Goal: Task Accomplishment & Management: Manage account settings

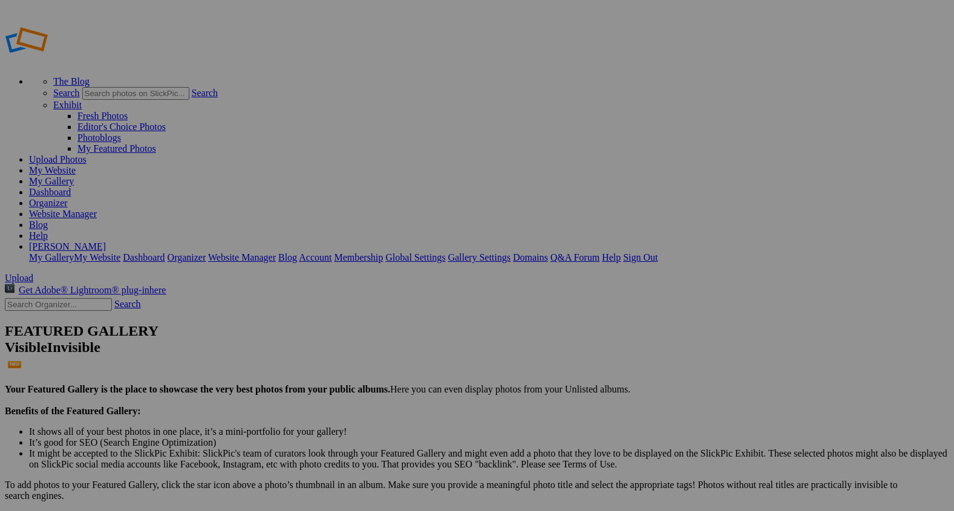
click at [68, 198] on link "Organizer" at bounding box center [48, 203] width 39 height 10
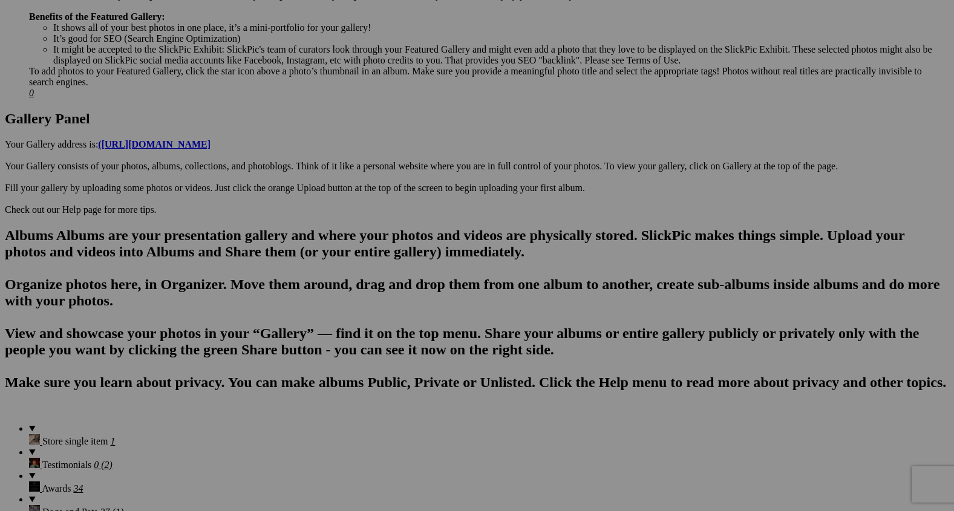
scroll to position [619, 0]
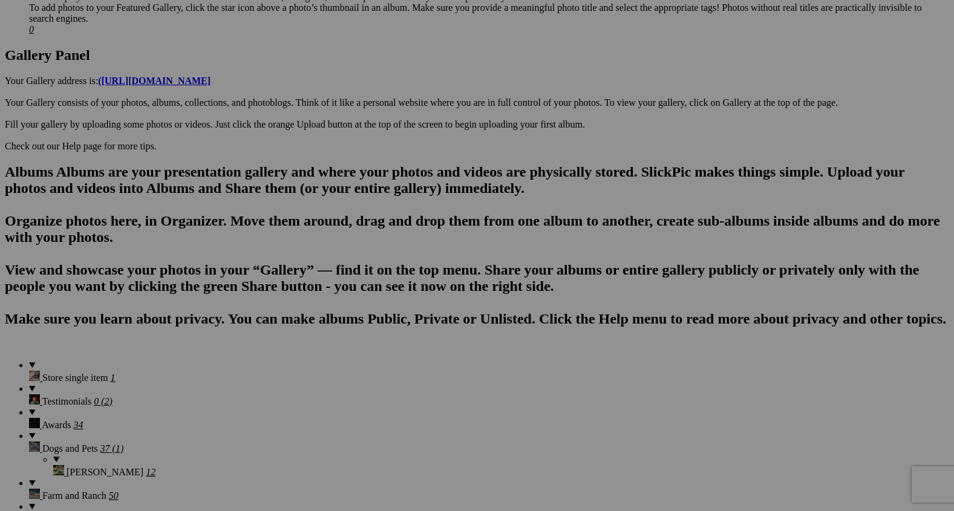
click at [397, 336] on span "Yes" at bounding box center [390, 335] width 14 height 10
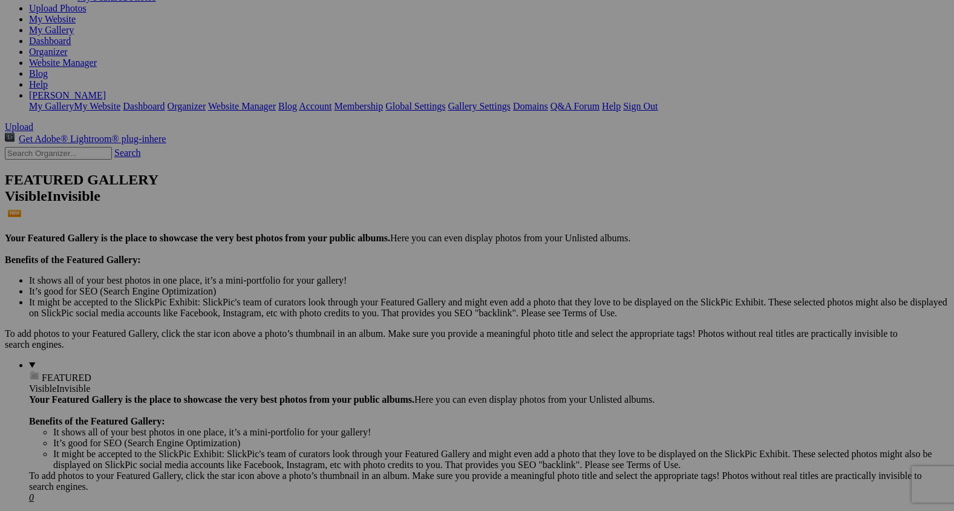
scroll to position [0, 0]
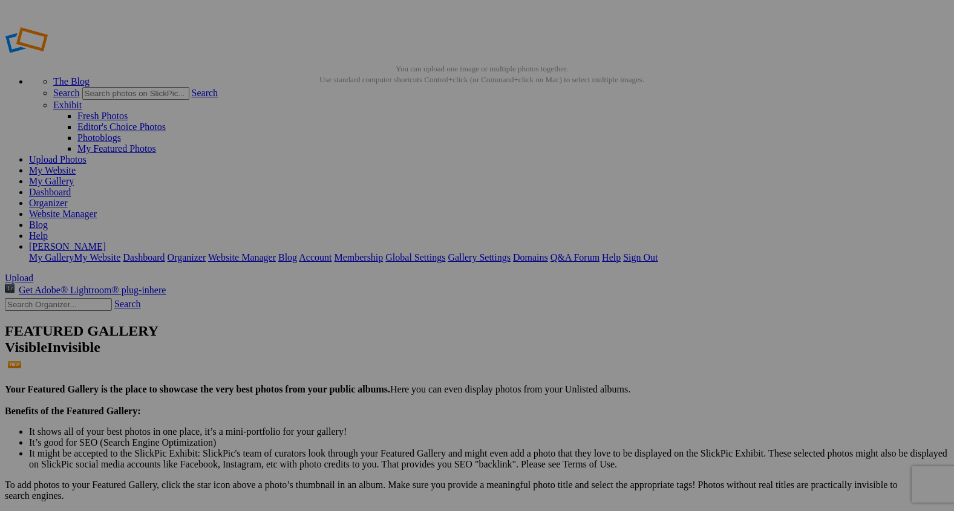
type input "Farm and Ranch"
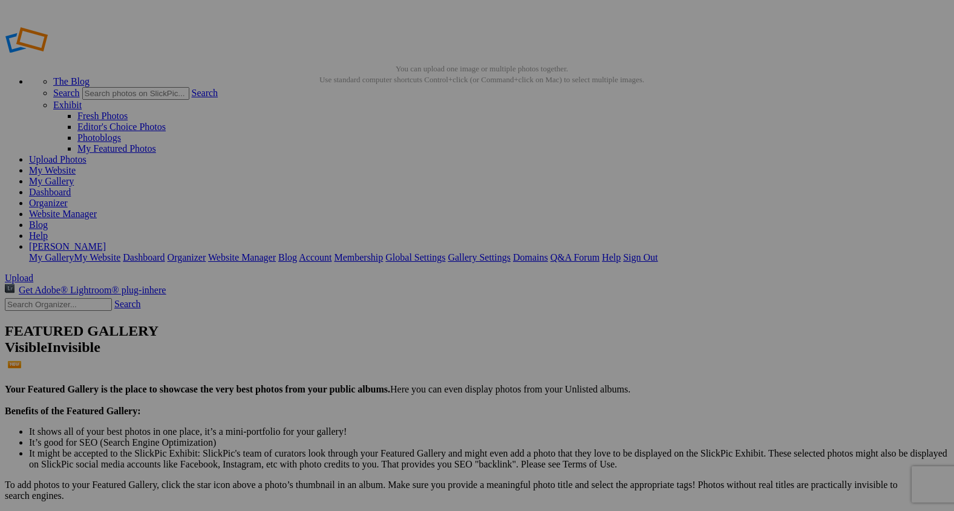
type input "9"
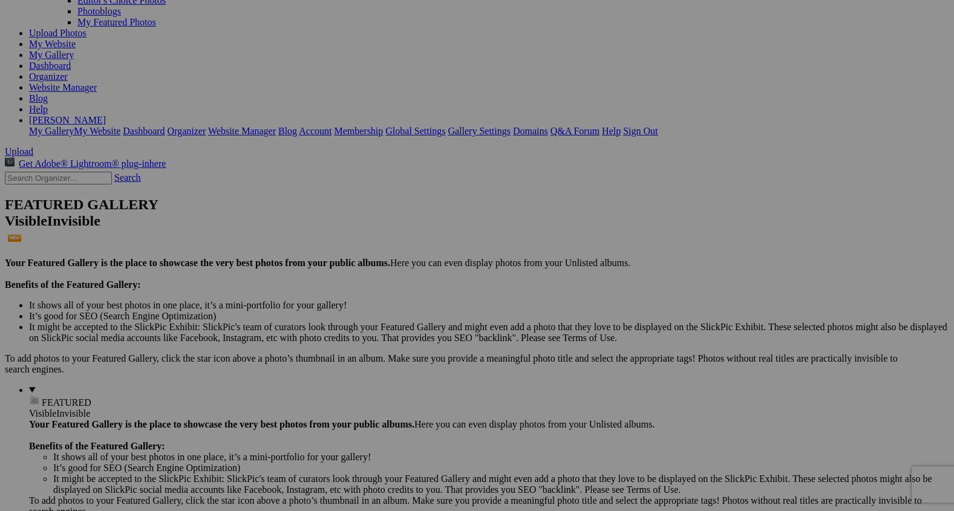
scroll to position [33, 0]
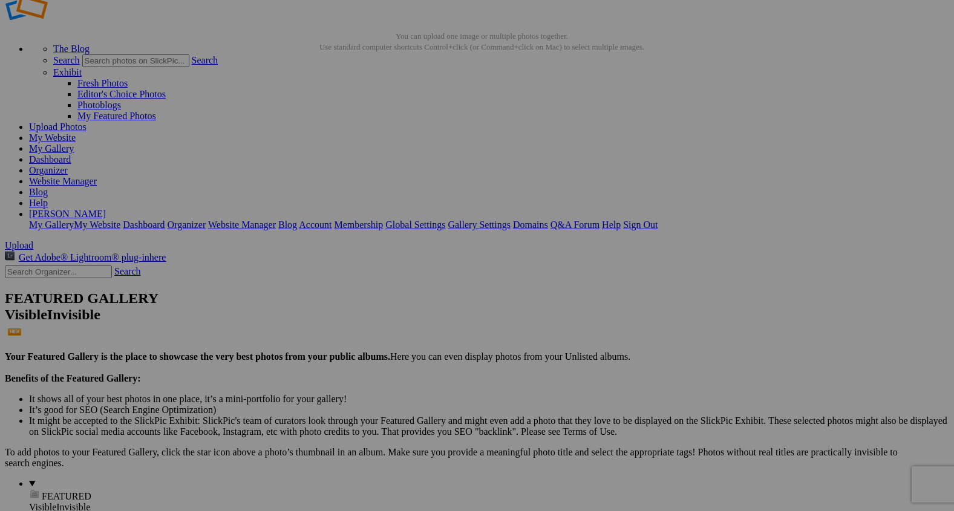
type input "Holding The Line"
drag, startPoint x: 414, startPoint y: 206, endPoint x: 478, endPoint y: 206, distance: 64.1
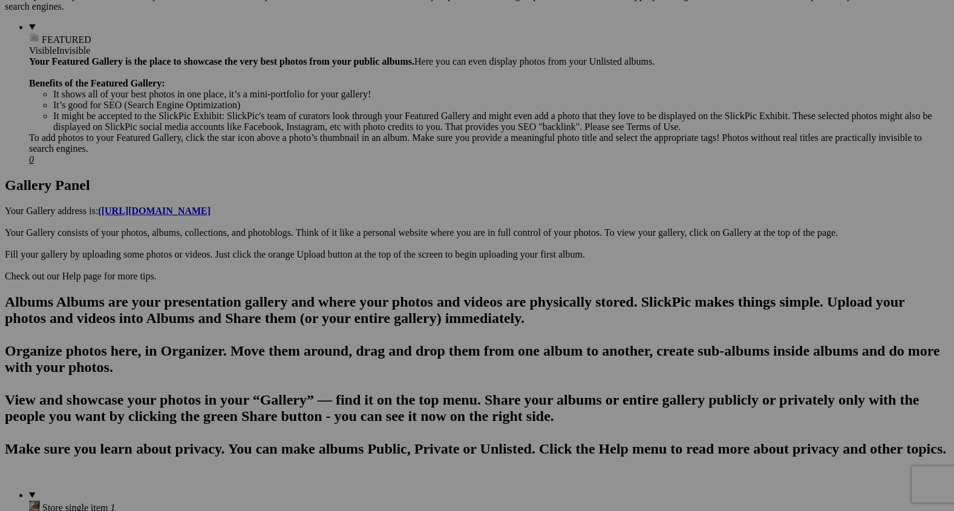
scroll to position [518, 0]
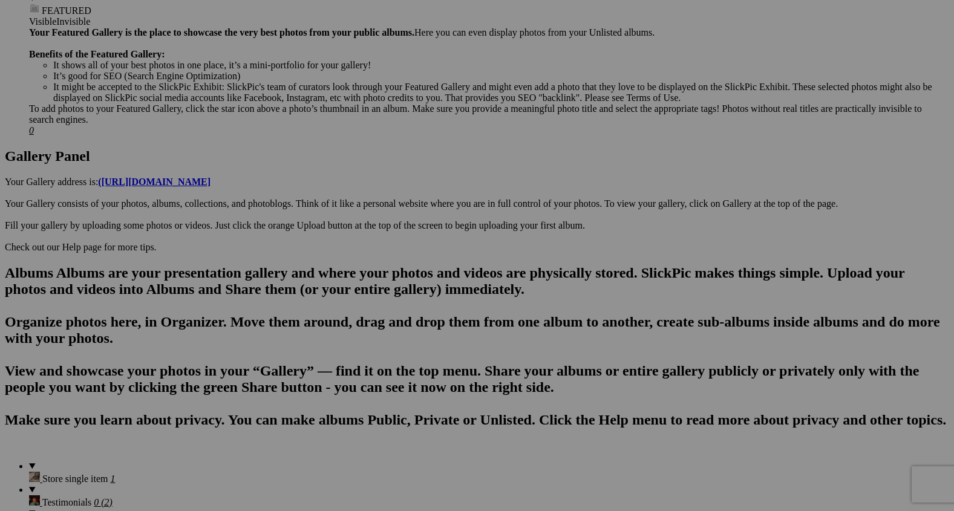
type input "l"
drag, startPoint x: 408, startPoint y: 335, endPoint x: 483, endPoint y: 339, distance: 74.5
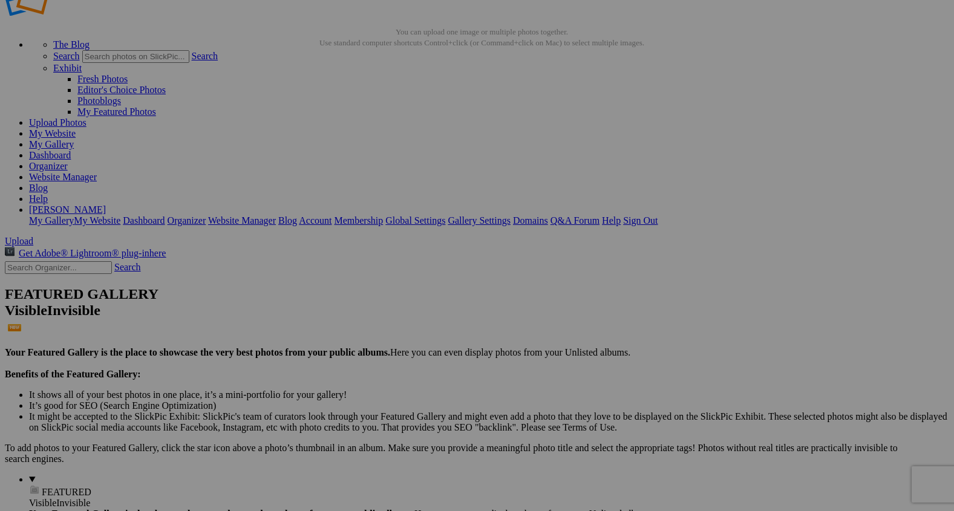
scroll to position [27, 0]
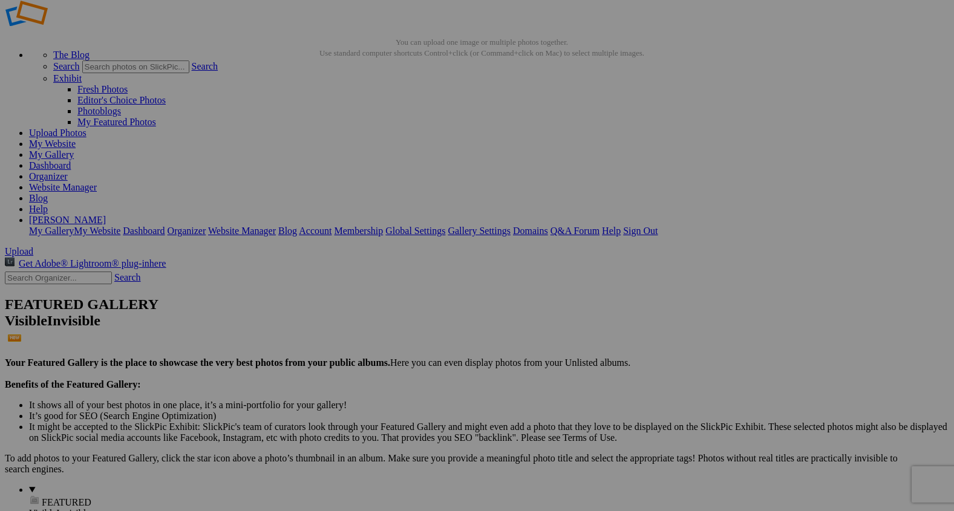
paste input "Ranch Life, Ranch Family"
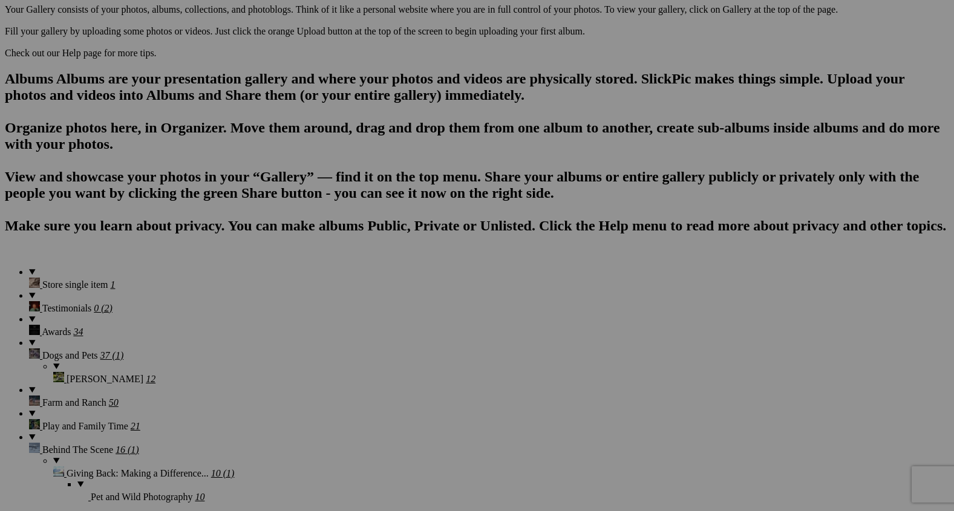
scroll to position [712, 0]
type input "Ranch Life, Ranch Family"
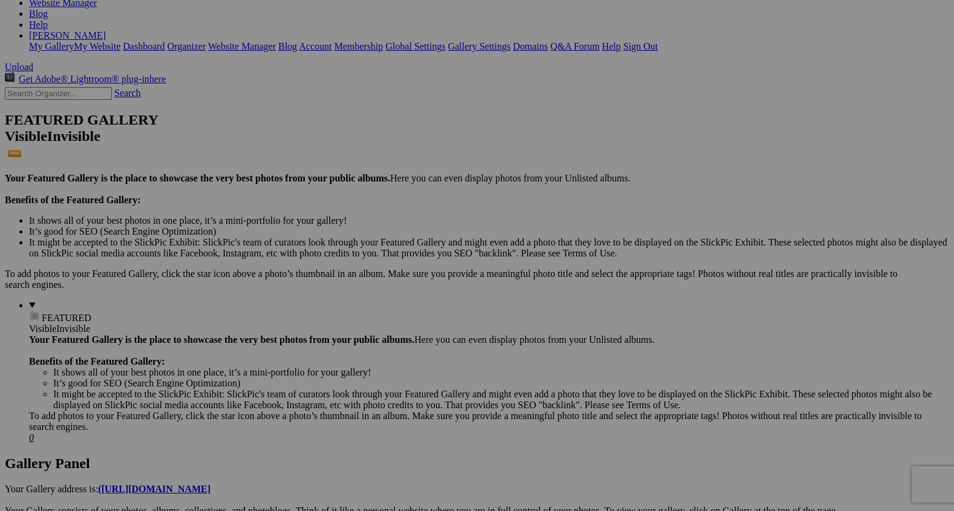
scroll to position [0, 0]
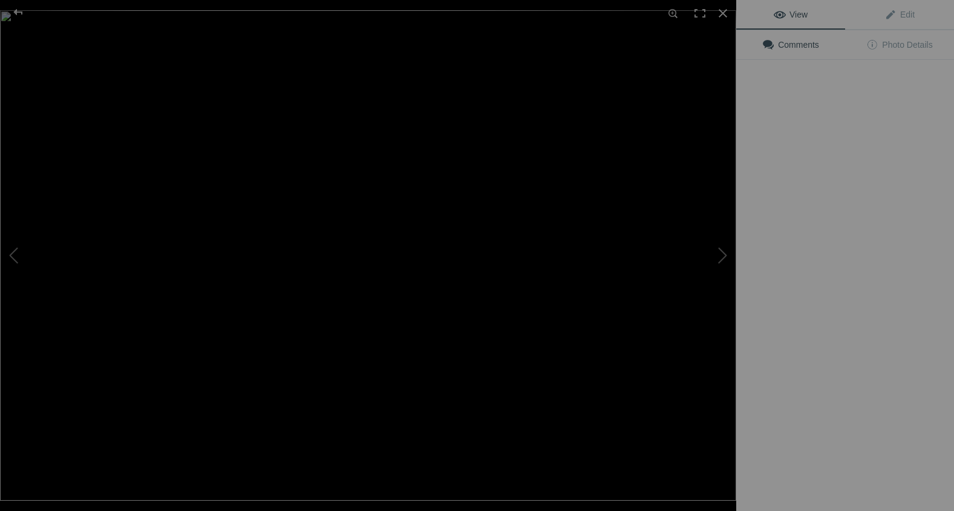
type input "End of Day Hearts Full"
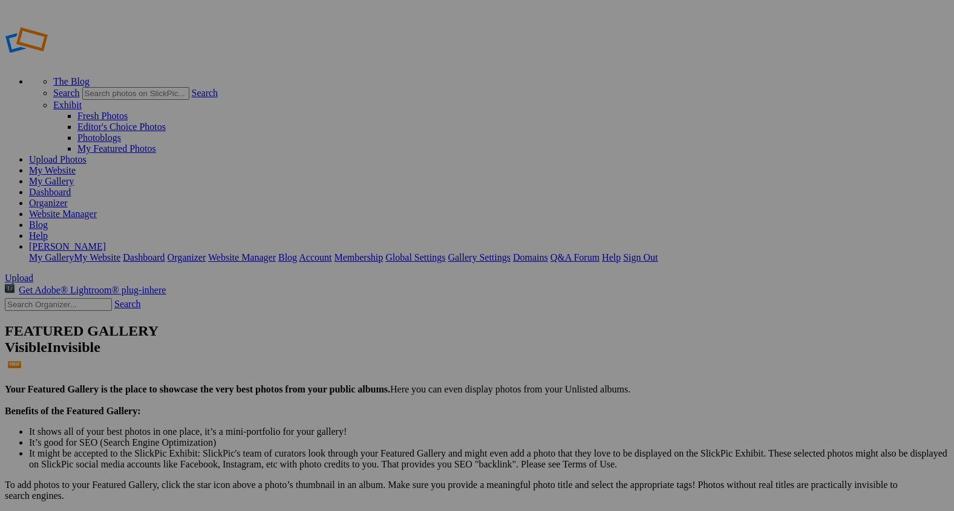
type input "D"
paste input "Steady Hands, Gentle Lead"
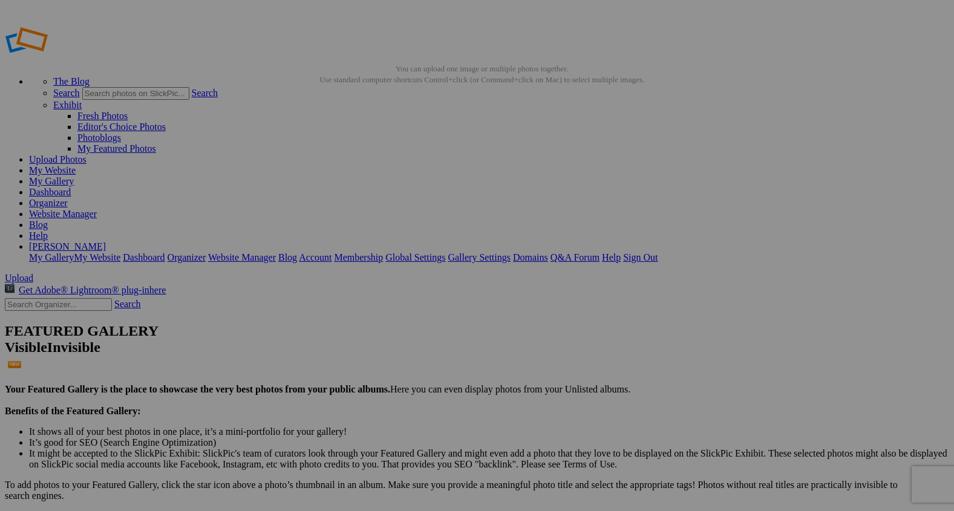
type input "Steady Hands, Gentle Lead"
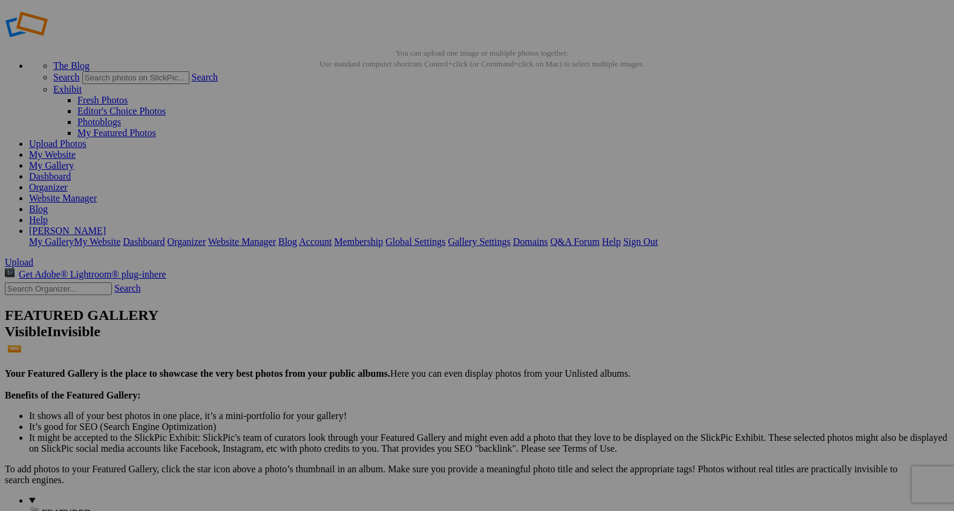
scroll to position [28, 0]
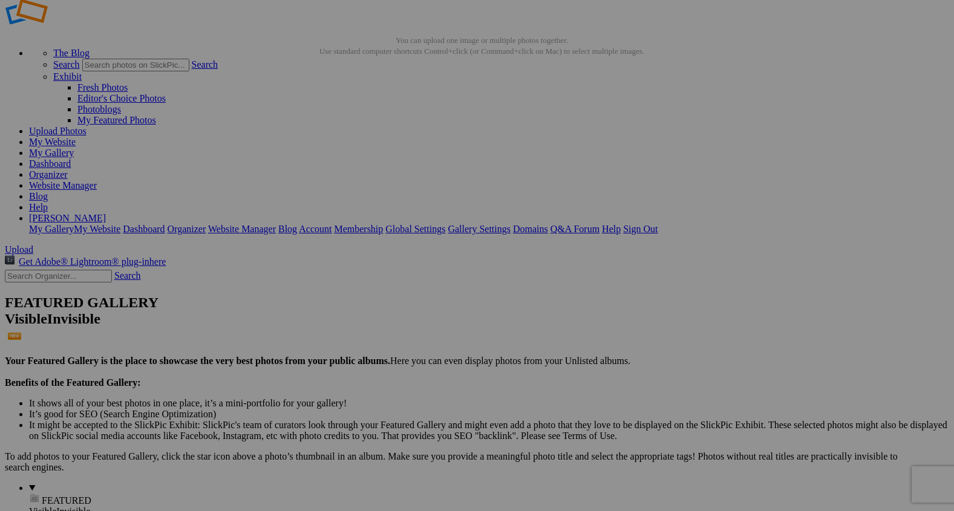
click at [397, 331] on span "Yes" at bounding box center [390, 335] width 14 height 10
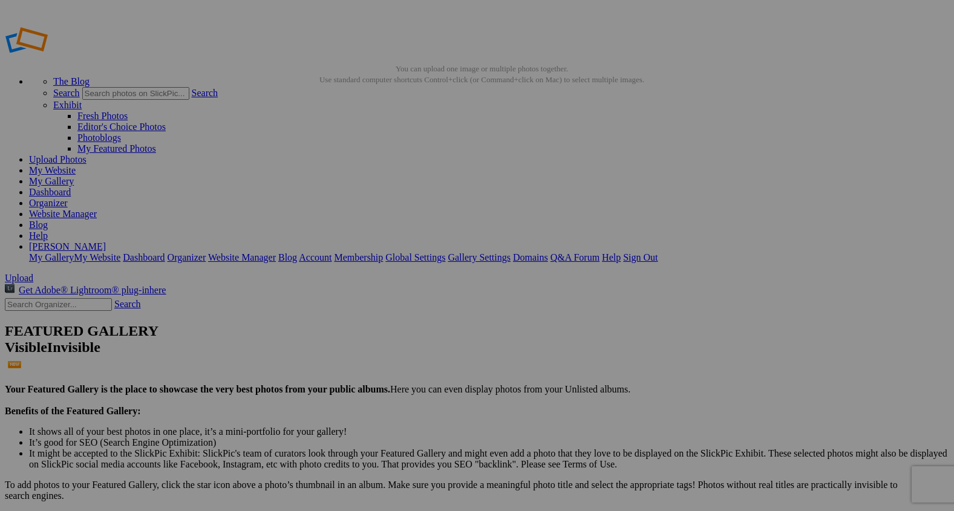
type input "2"
paste input "Steady Hands, Gentle Lead"
type input "S"
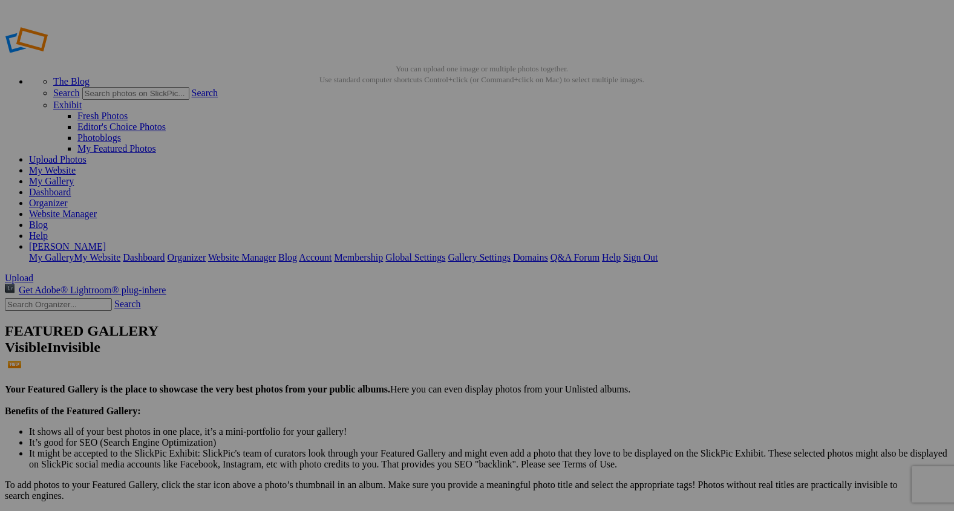
type input "C"
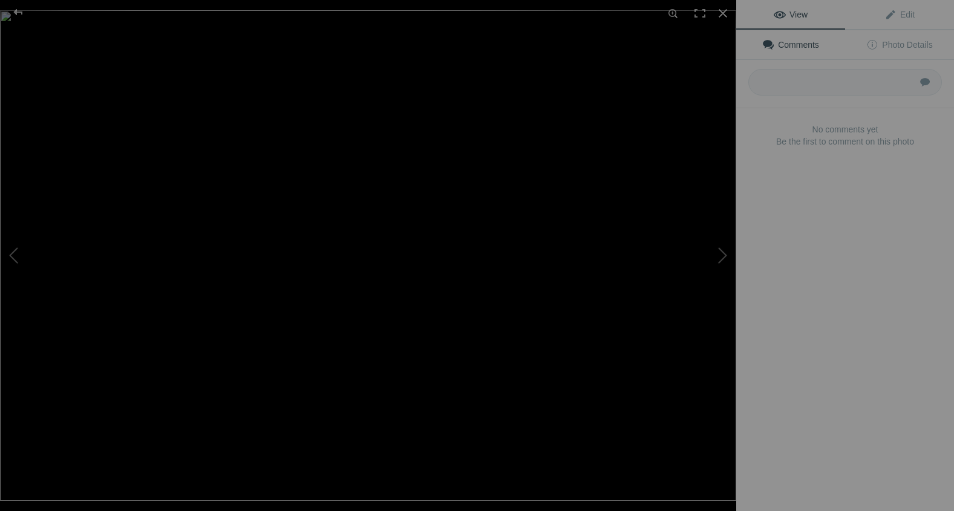
type input "Saddle Connection"
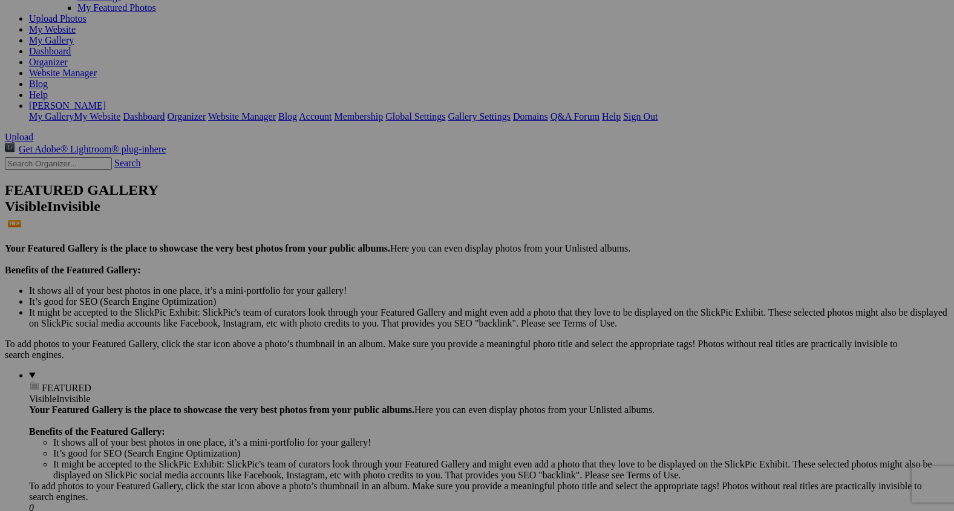
scroll to position [152, 0]
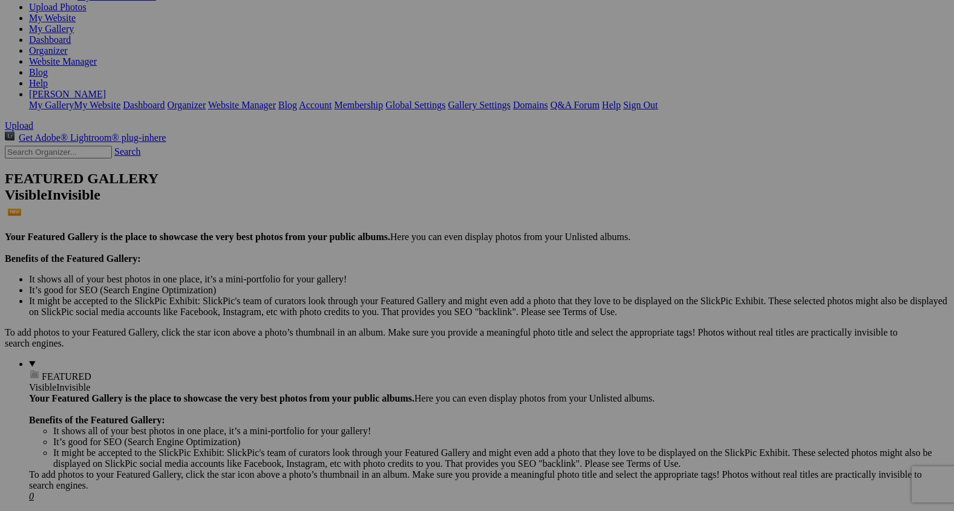
type input "Game of Shadows"
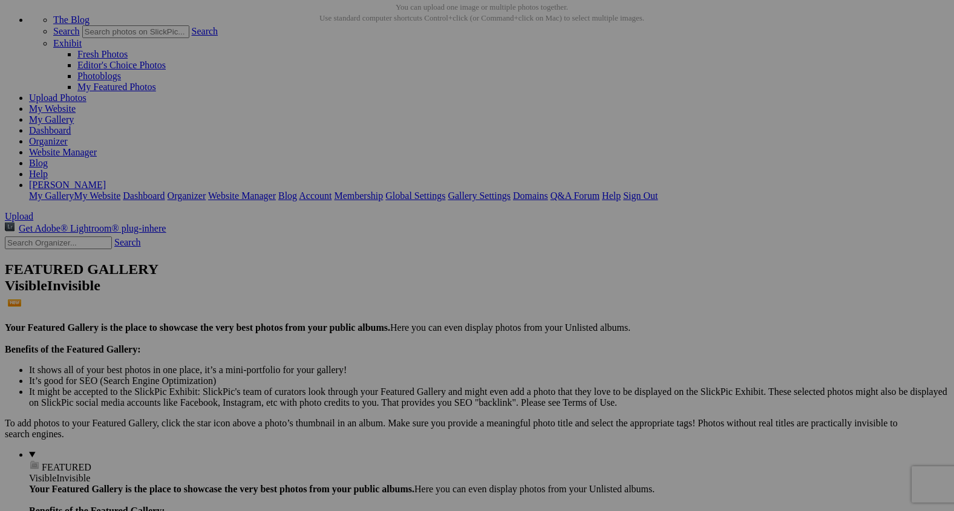
scroll to position [63, 0]
type input "D"
paste input "At Work"
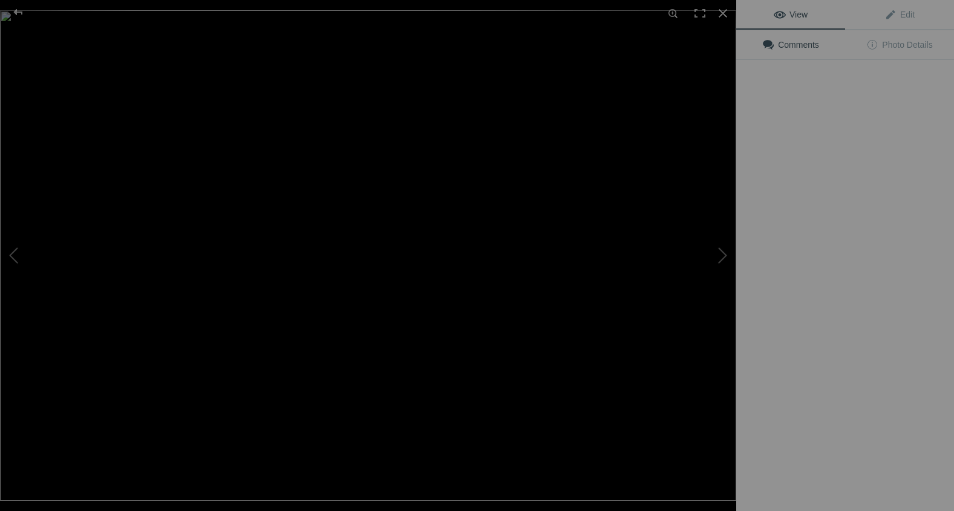
type input "At Work"
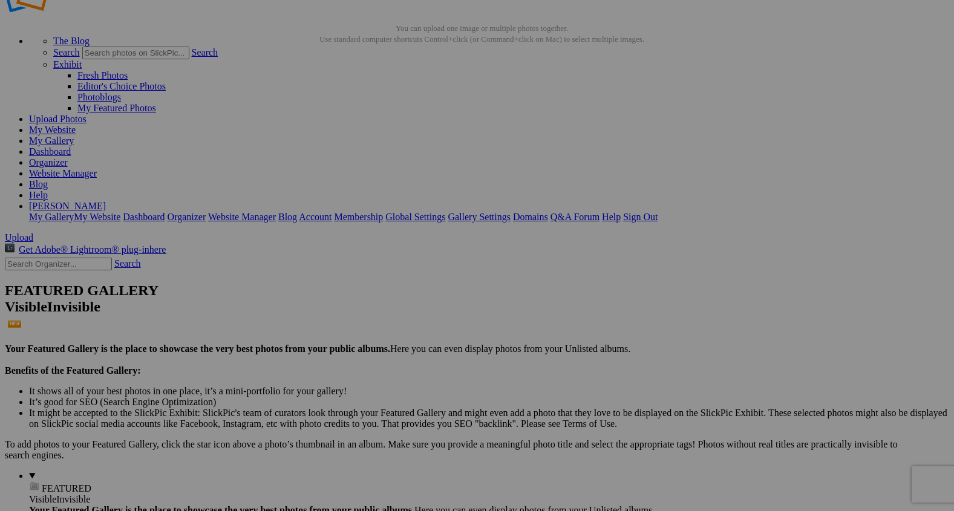
scroll to position [42, 0]
click at [397, 337] on span "Yes" at bounding box center [390, 335] width 14 height 10
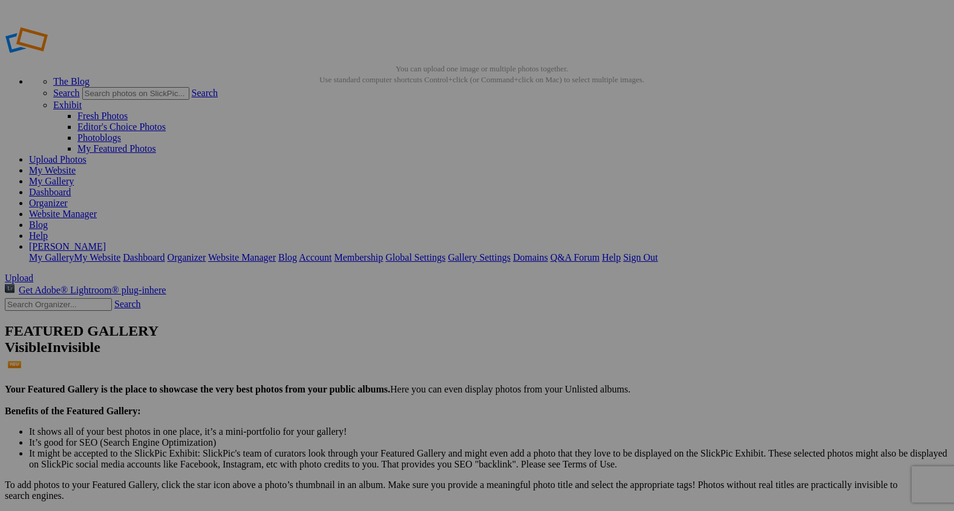
type input "2"
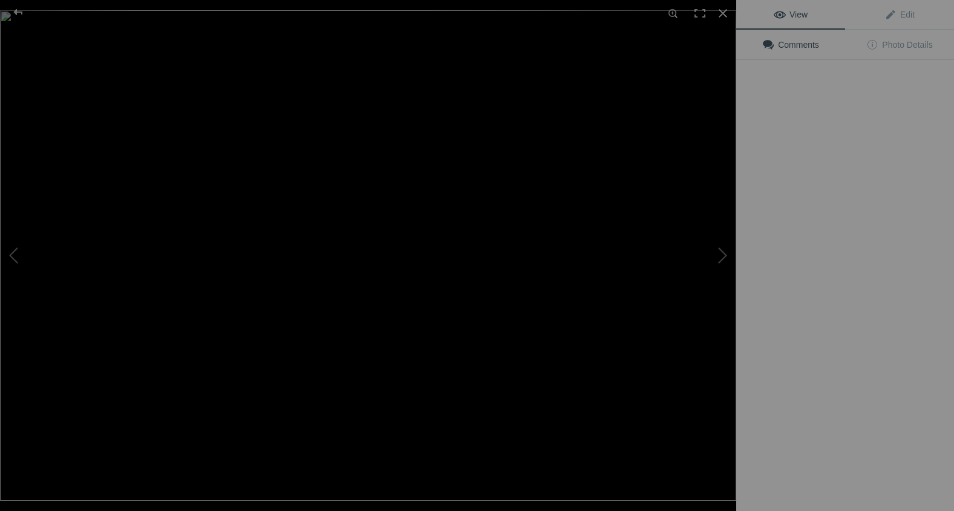
type input "Game of Shadows"
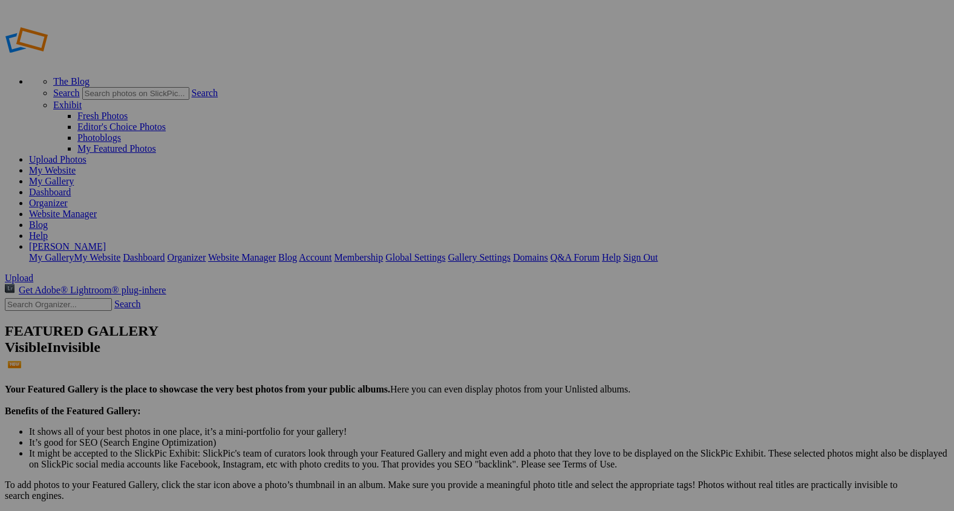
click at [397, 337] on span "Yes" at bounding box center [390, 335] width 14 height 10
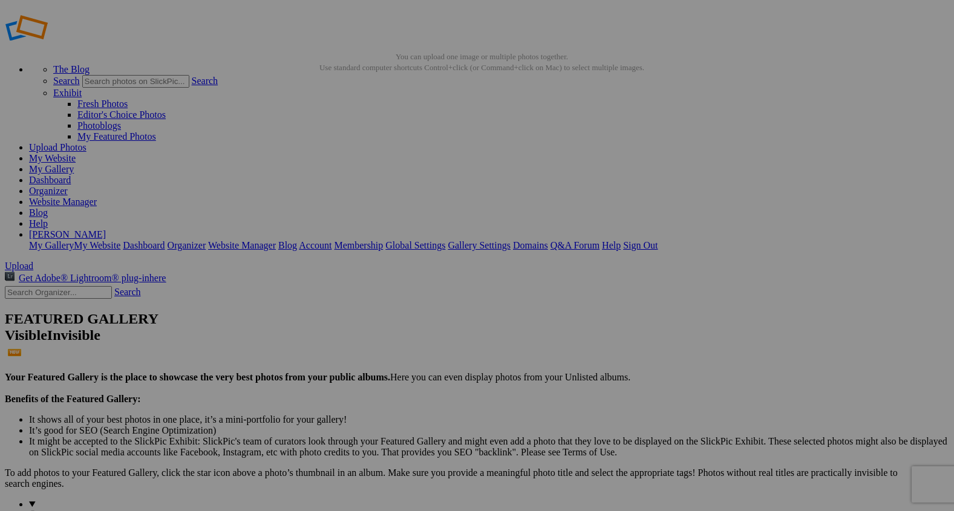
scroll to position [16, 0]
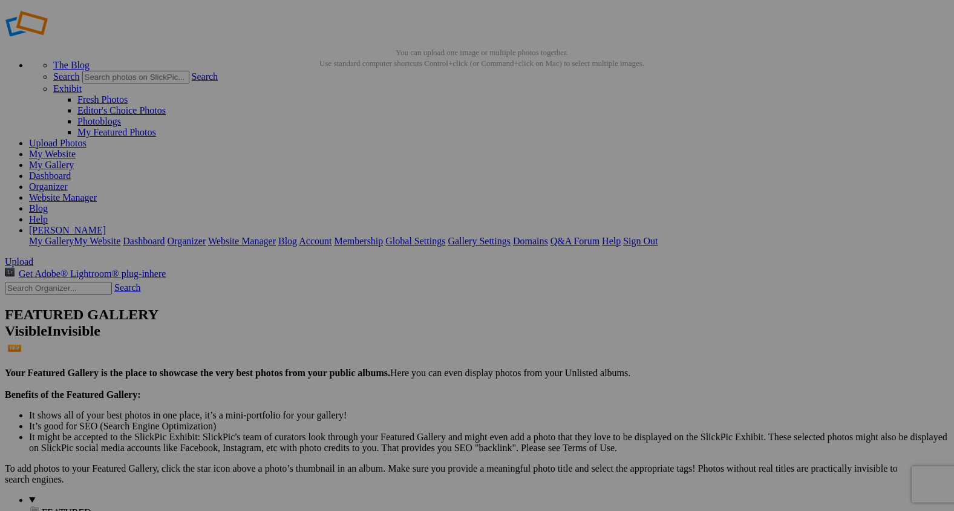
click at [397, 334] on span "Yes" at bounding box center [390, 335] width 14 height 10
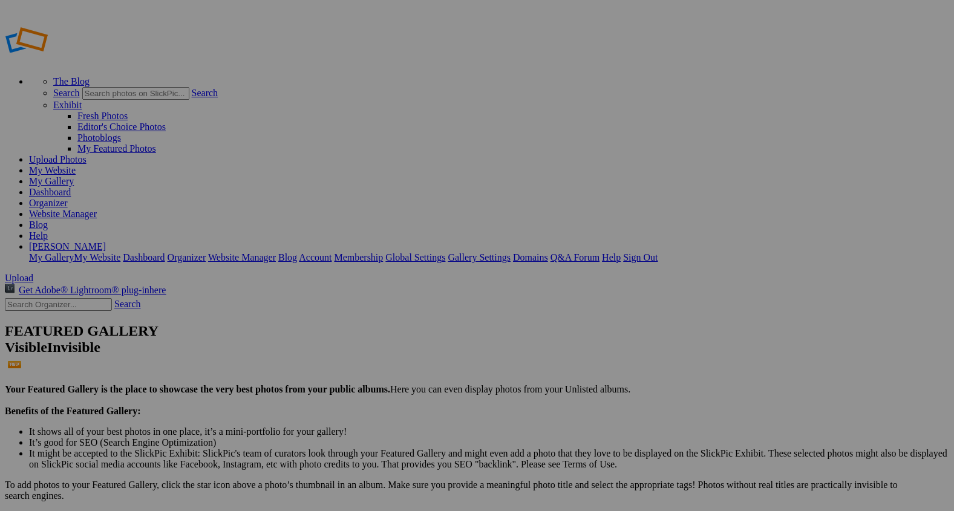
type input "Under A CowGirl's Watch"
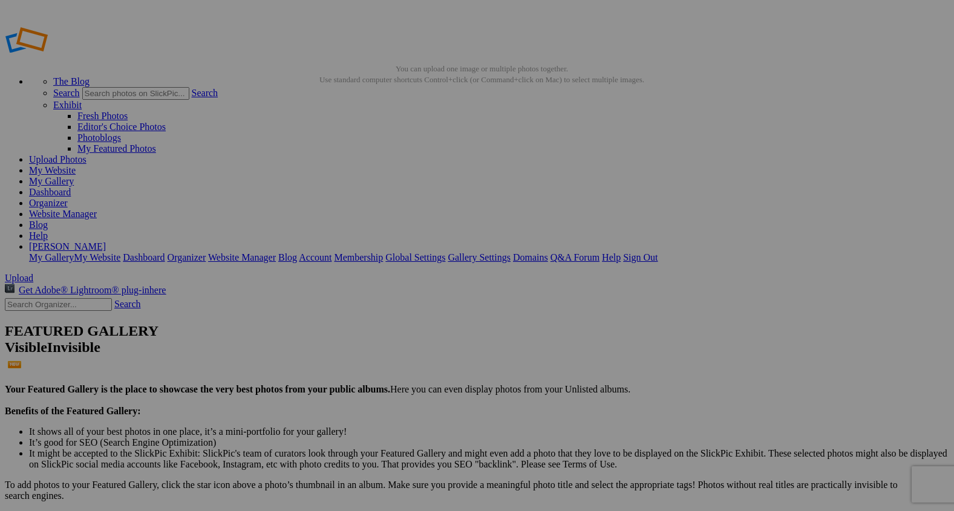
type input "2"
paste input "At Work"
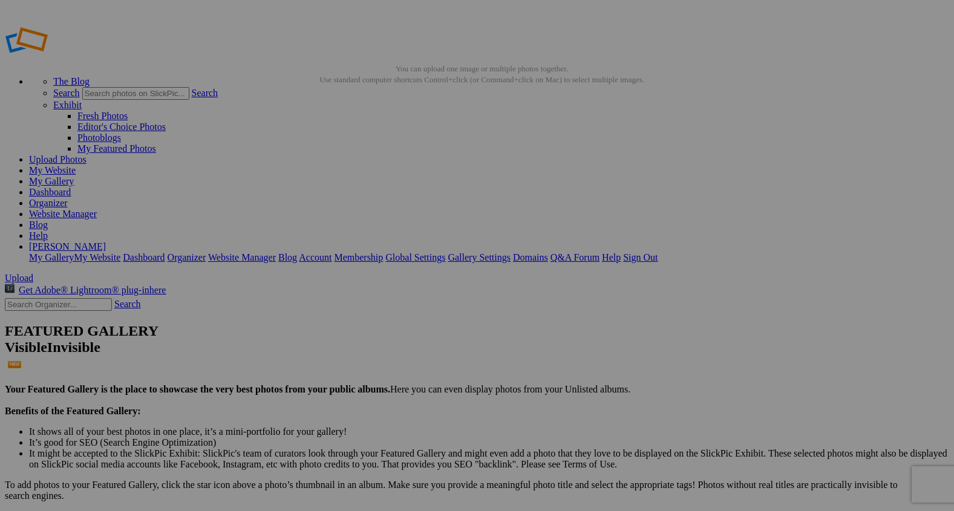
type input "A"
paste input "On the Drive"
type input "On the Drive"
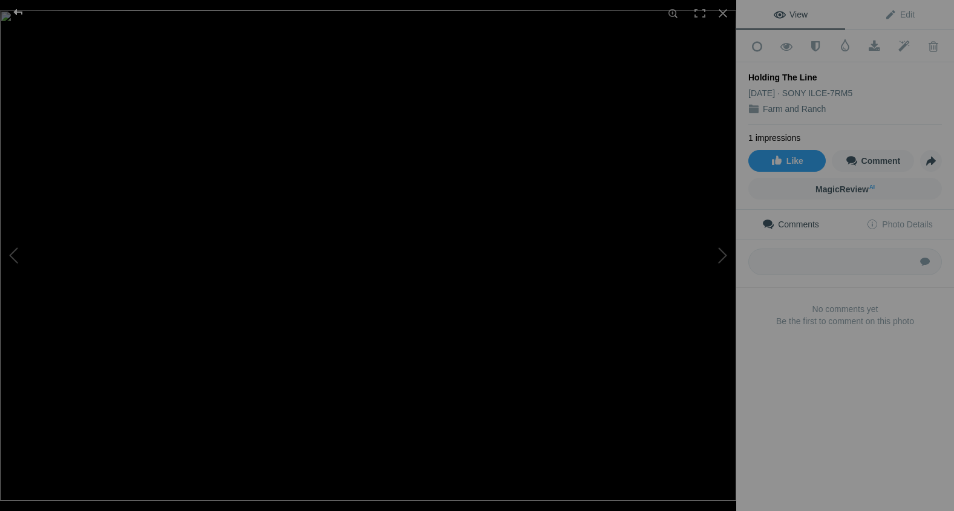
click at [18, 13] on div at bounding box center [18, 12] width 44 height 24
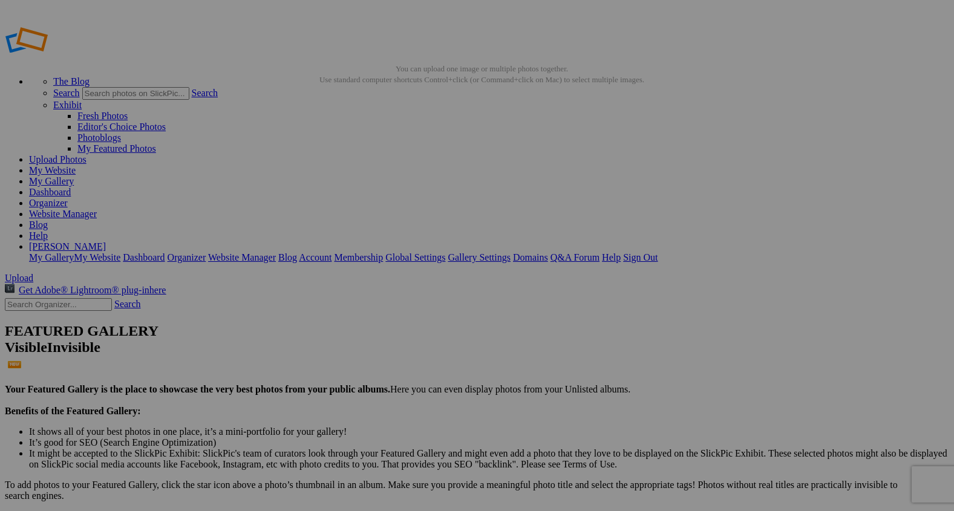
click at [397, 333] on span "Yes" at bounding box center [390, 335] width 14 height 10
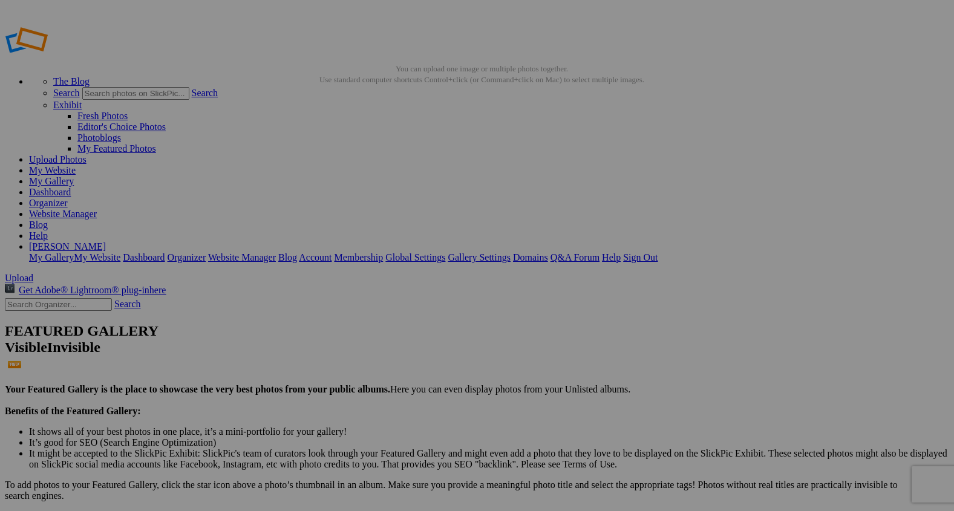
type input "9"
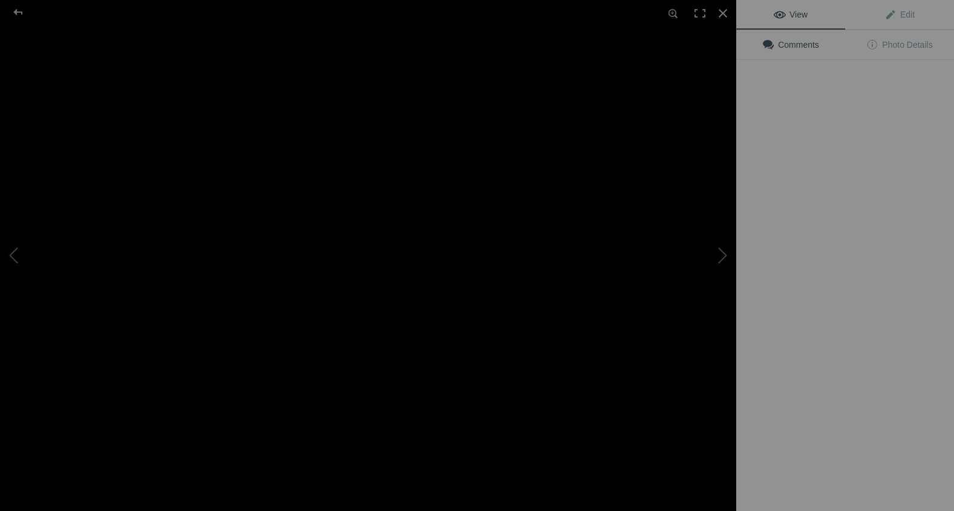
type input "Holding The Line"
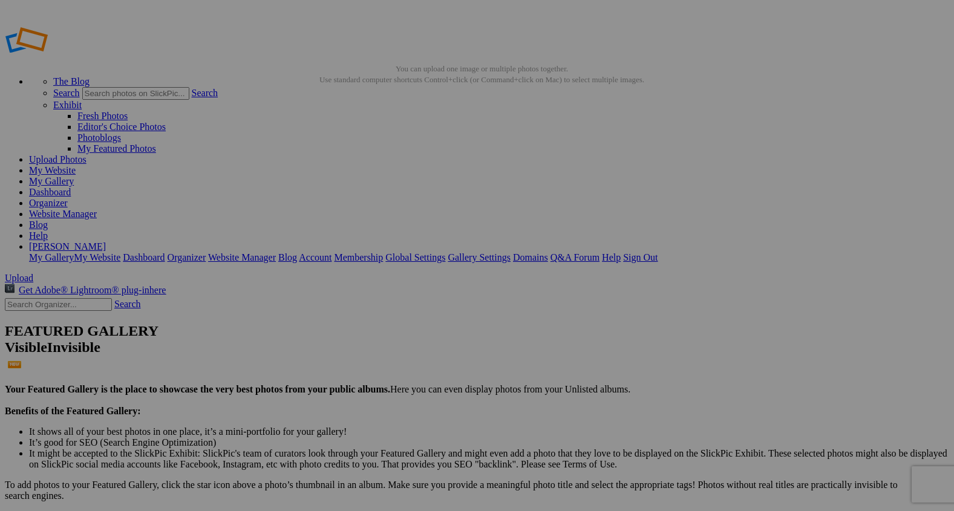
type input "2"
paste input "Bareback at First Light"
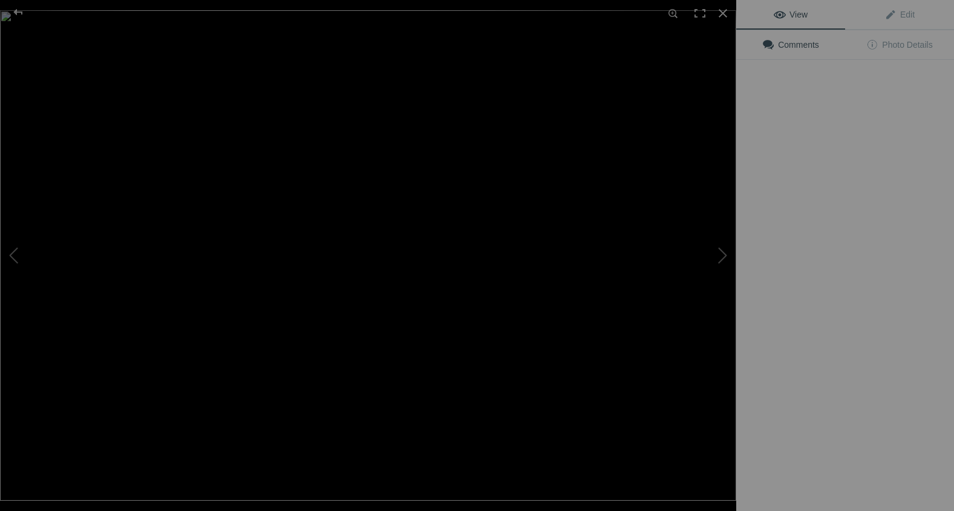
type input "Bareback at First Light"
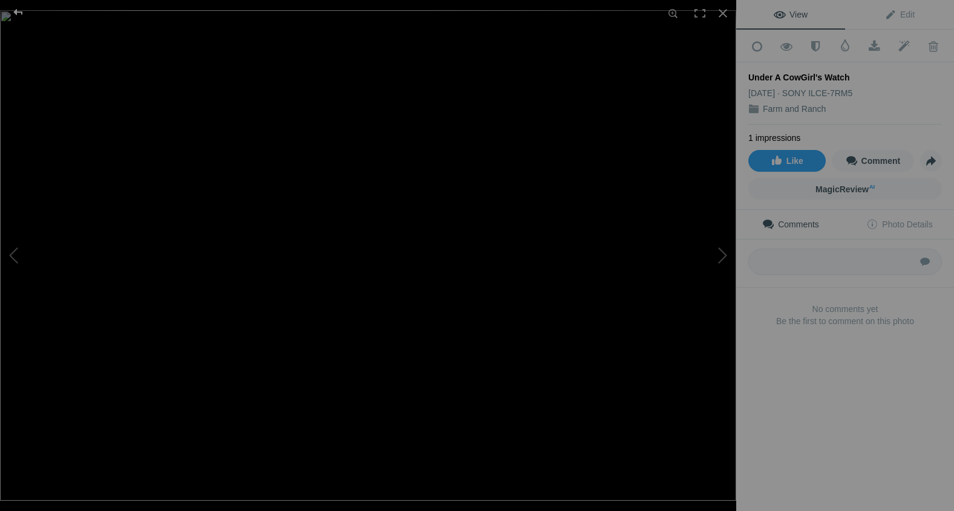
click at [16, 6] on div at bounding box center [18, 12] width 44 height 24
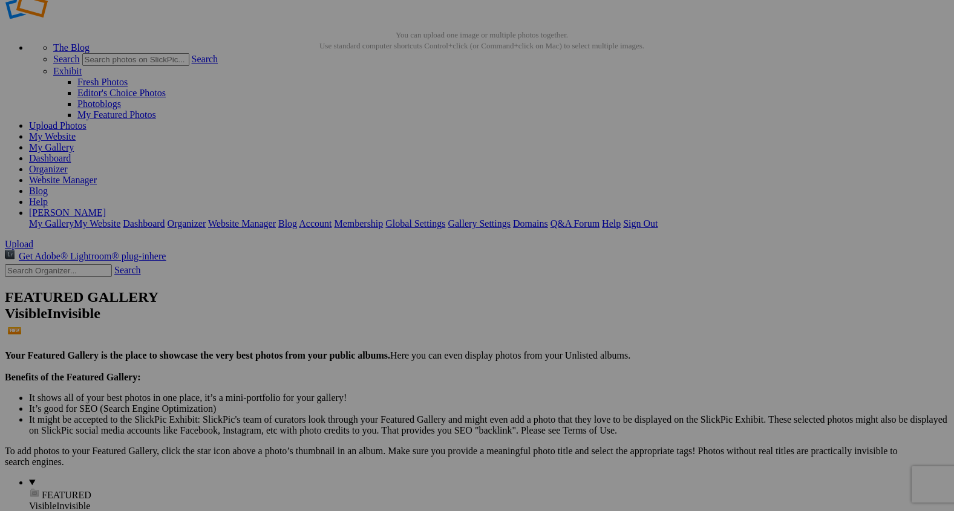
scroll to position [32, 0]
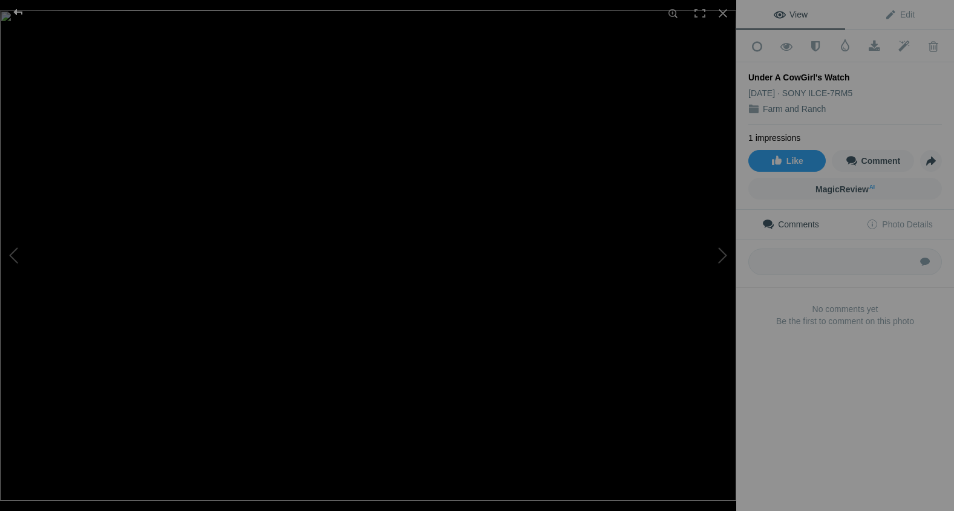
click at [22, 15] on div at bounding box center [18, 12] width 44 height 24
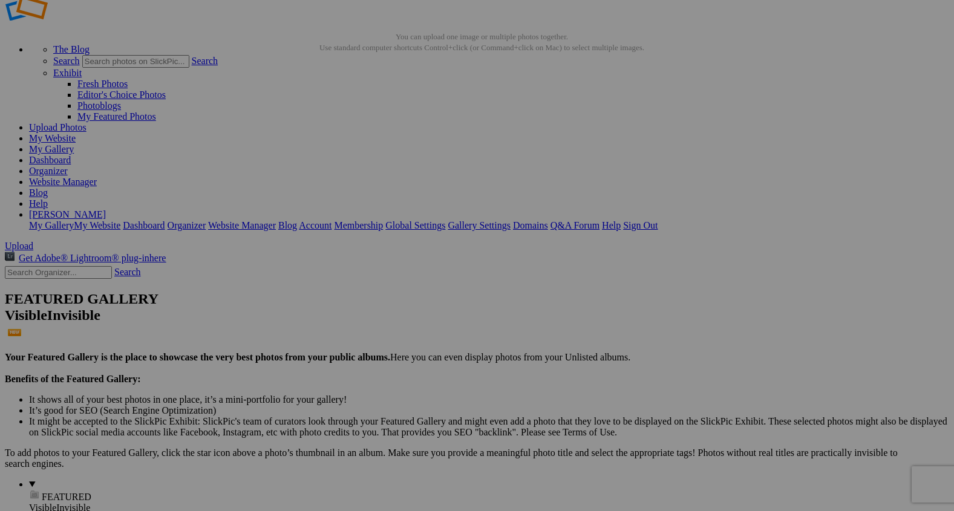
click at [397, 333] on span "Yes" at bounding box center [390, 335] width 14 height 10
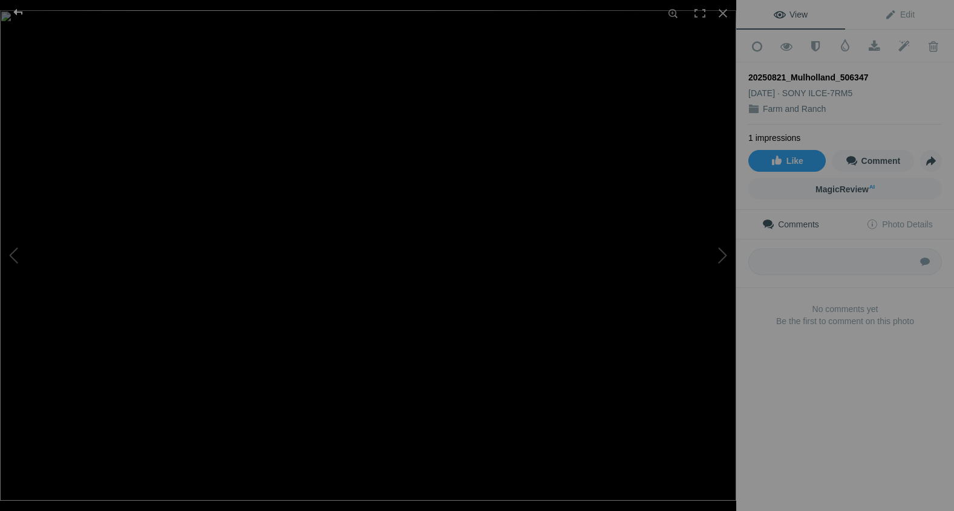
click at [17, 10] on div at bounding box center [18, 12] width 44 height 24
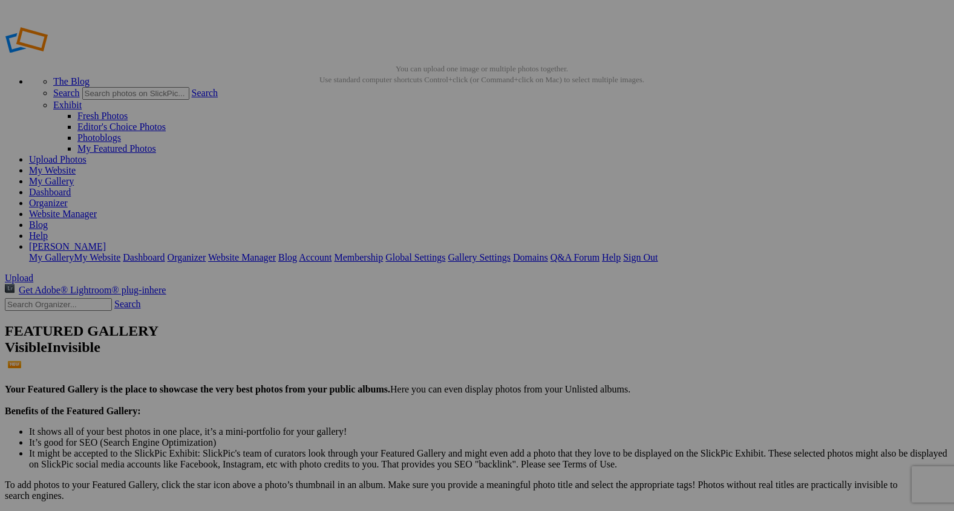
type input "2"
paste input "Guiding the Stray"
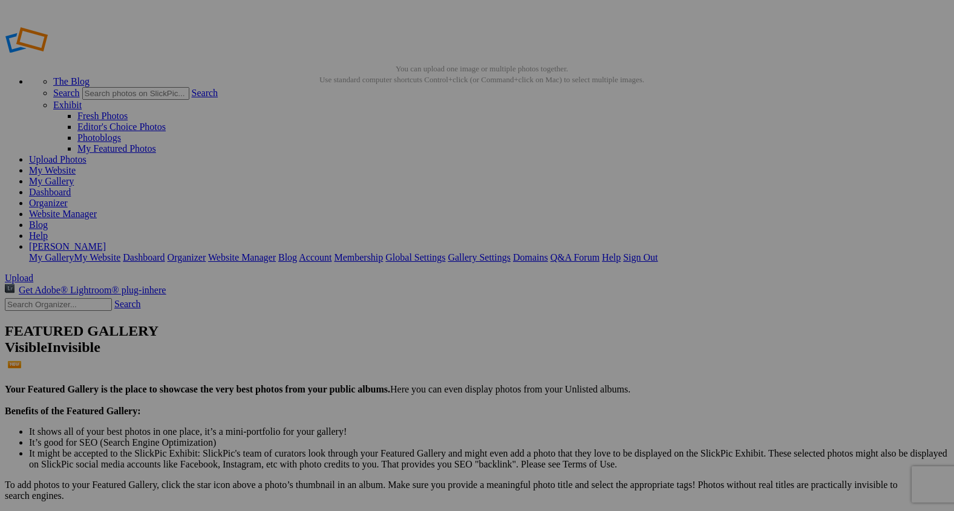
type input "Guiding the Stray"
type input "2"
paste input "Under the Cowgirl’s Wing"
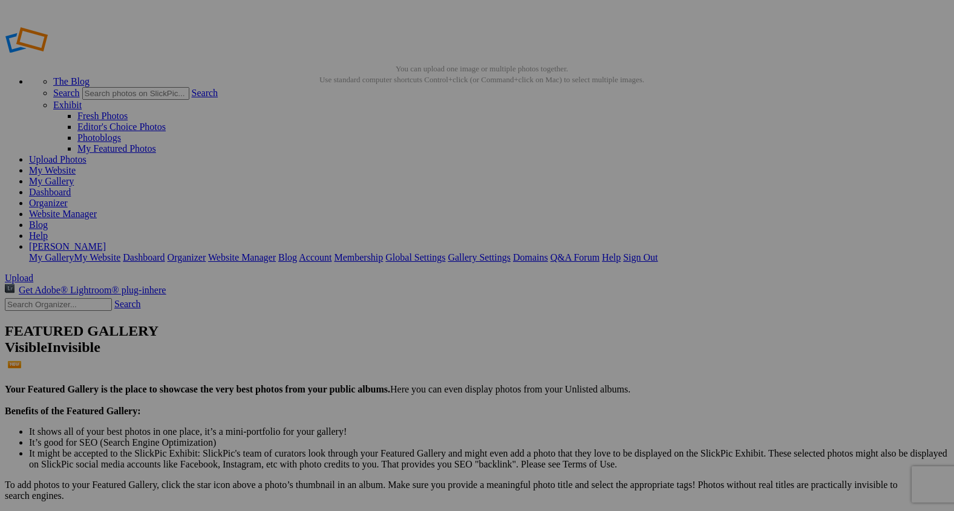
type input "Under the Cowgirl’s Wing"
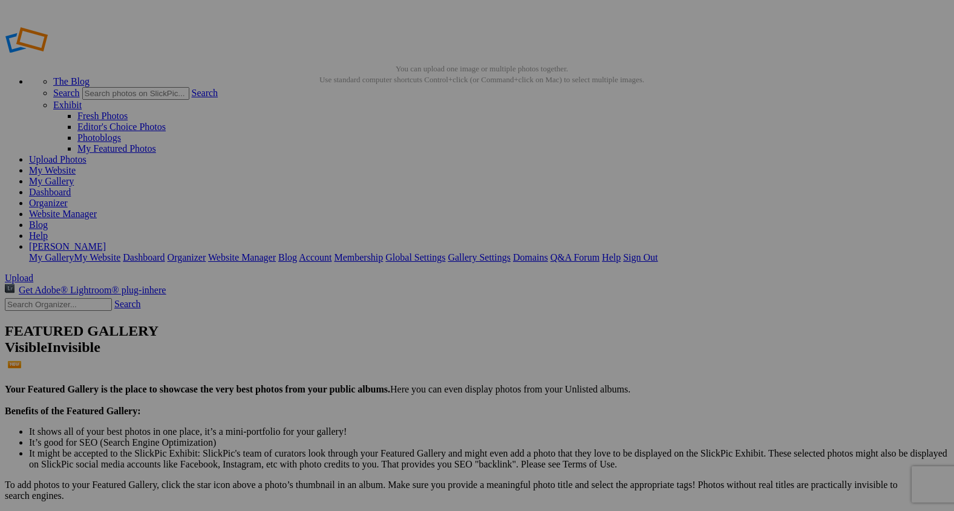
type input "2"
paste input "Shaping the Journey"
drag, startPoint x: 435, startPoint y: 327, endPoint x: 329, endPoint y: 145, distance: 210.9
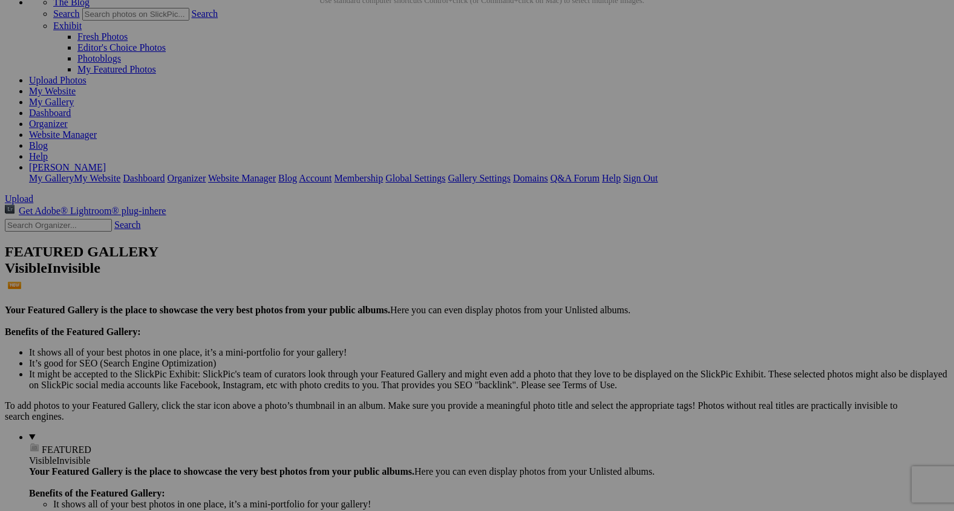
scroll to position [79, 0]
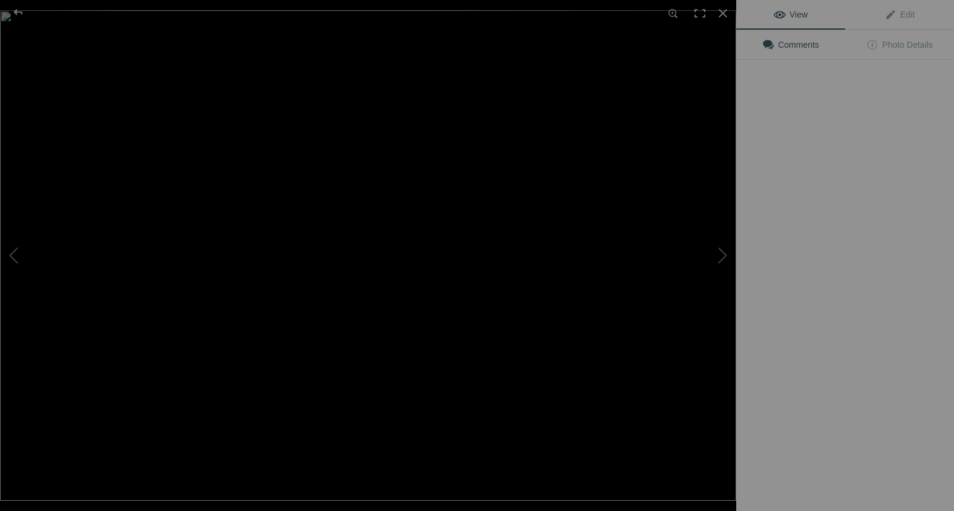
type input "Shaping the Journey"
click at [426, 456] on div at bounding box center [368, 265] width 736 height 511
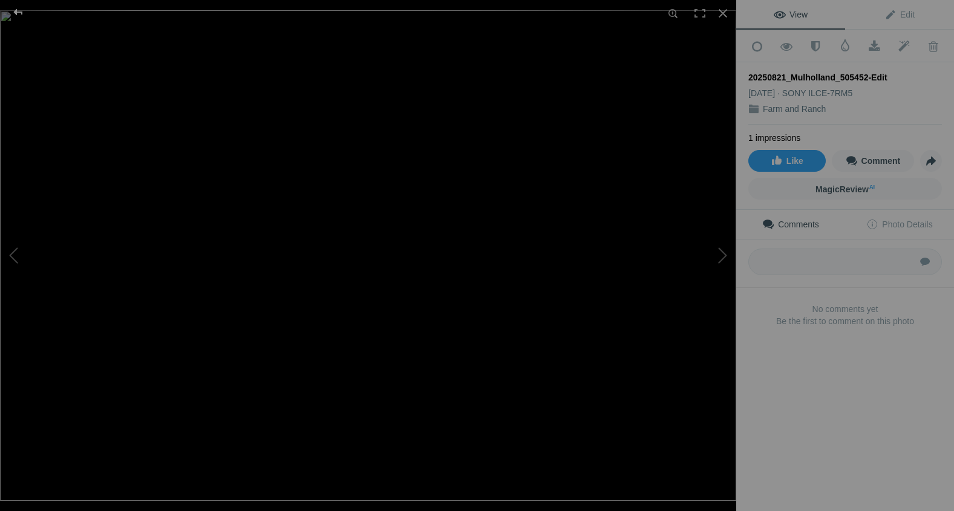
click at [15, 7] on div at bounding box center [18, 12] width 44 height 24
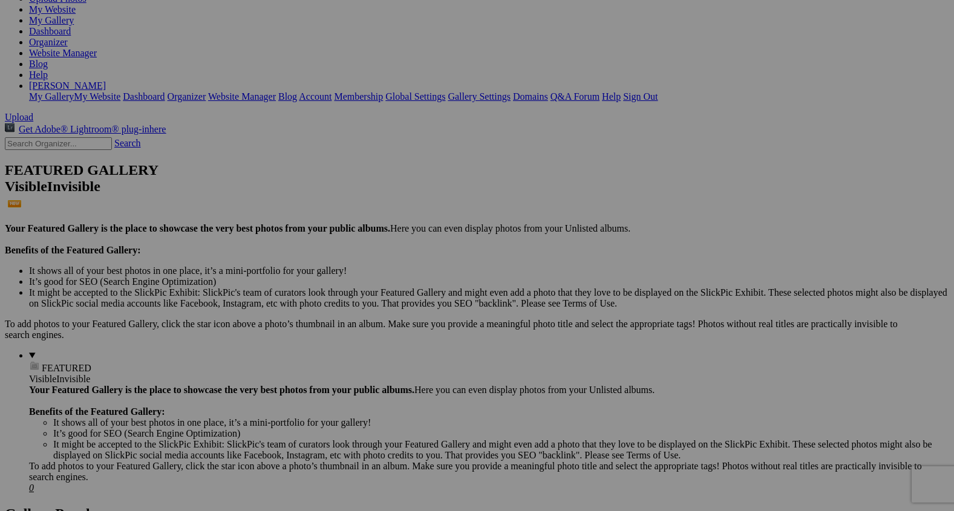
scroll to position [163, 0]
drag, startPoint x: 437, startPoint y: 62, endPoint x: 400, endPoint y: 357, distance: 297.4
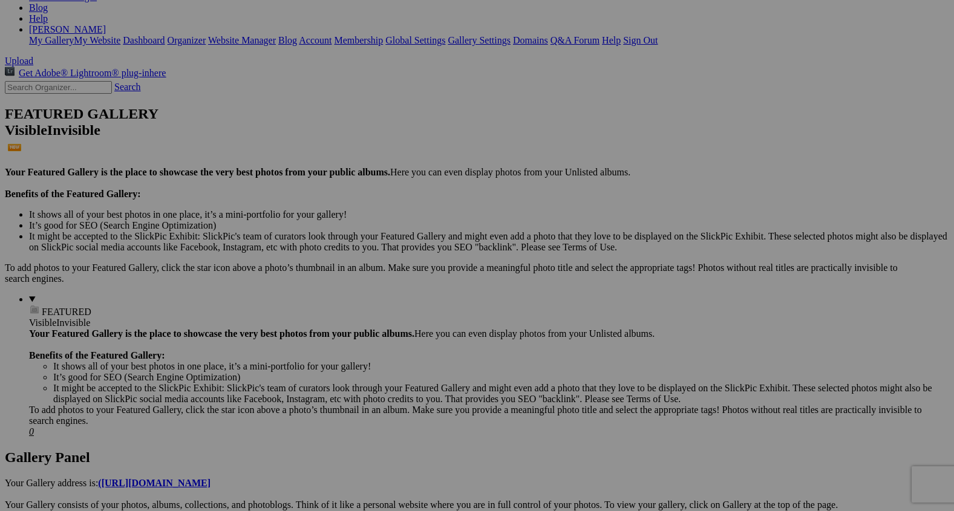
scroll to position [223, 0]
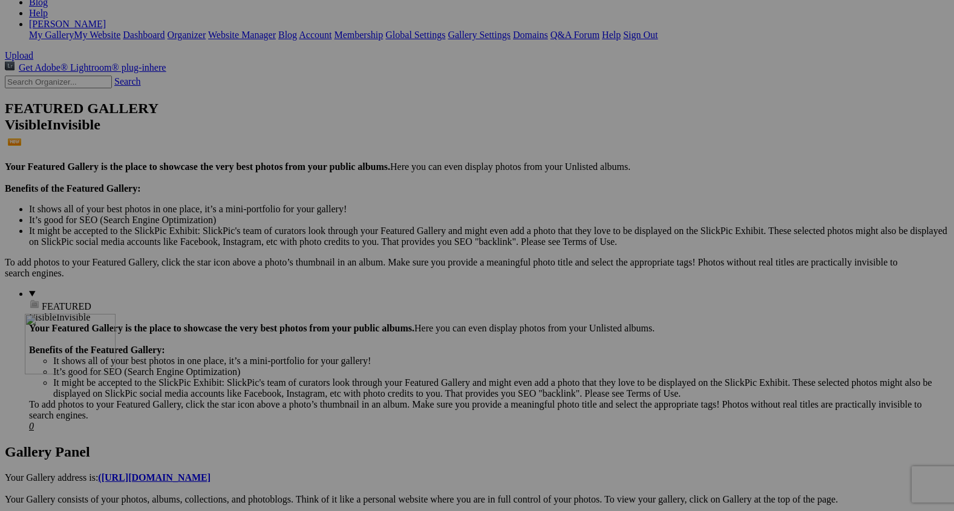
drag, startPoint x: 351, startPoint y: 430, endPoint x: 192, endPoint y: 409, distance: 161.1
drag, startPoint x: 428, startPoint y: 294, endPoint x: 272, endPoint y: 426, distance: 204.2
drag, startPoint x: 889, startPoint y: 295, endPoint x: 296, endPoint y: 396, distance: 601.3
drag, startPoint x: 341, startPoint y: 426, endPoint x: 189, endPoint y: 421, distance: 152.5
drag, startPoint x: 870, startPoint y: 273, endPoint x: 426, endPoint y: 414, distance: 465.6
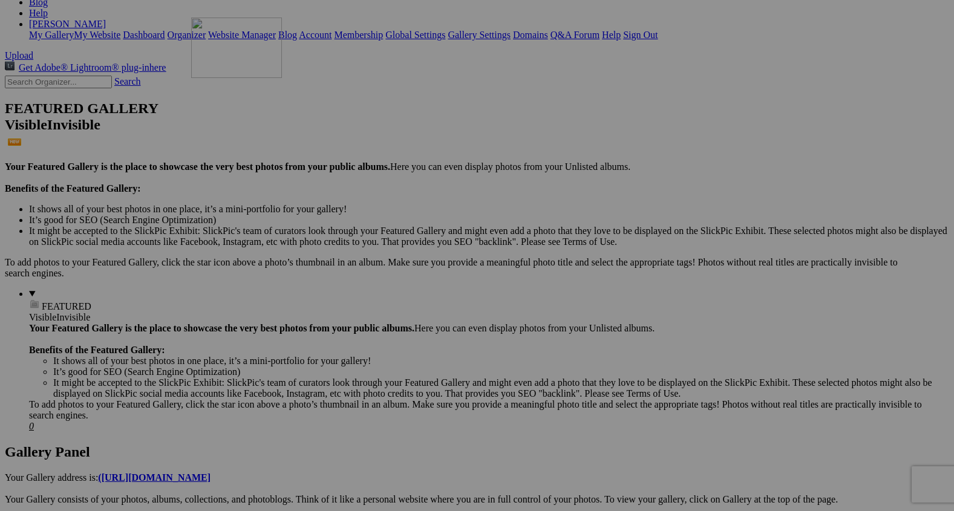
drag, startPoint x: 555, startPoint y: 447, endPoint x: 365, endPoint y: 123, distance: 375.4
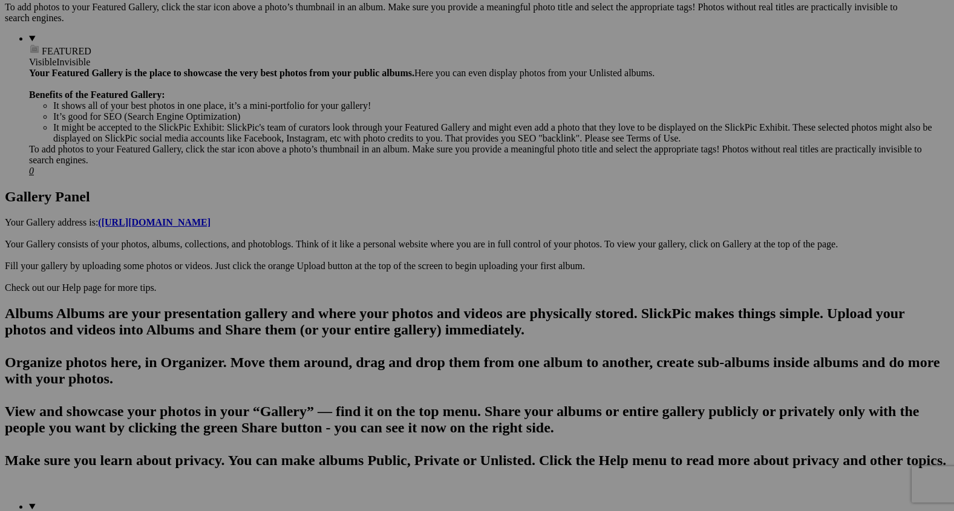
scroll to position [536, 0]
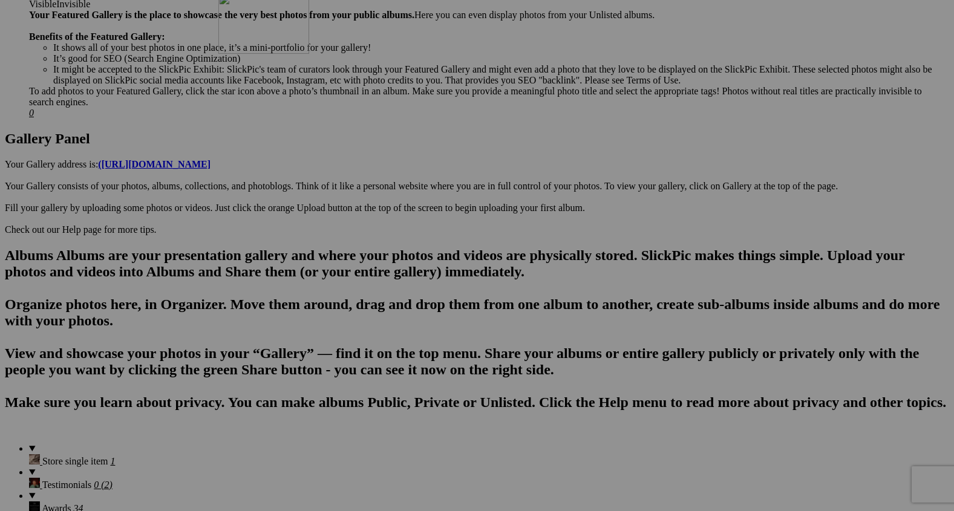
drag, startPoint x: 347, startPoint y: 285, endPoint x: 393, endPoint y: 99, distance: 191.9
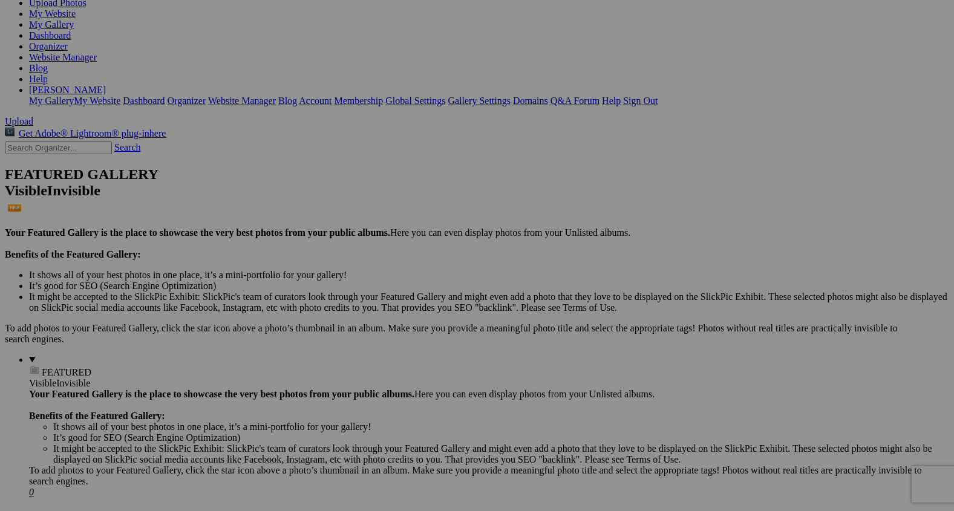
scroll to position [154, 0]
drag, startPoint x: 344, startPoint y: 485, endPoint x: 442, endPoint y: 148, distance: 350.8
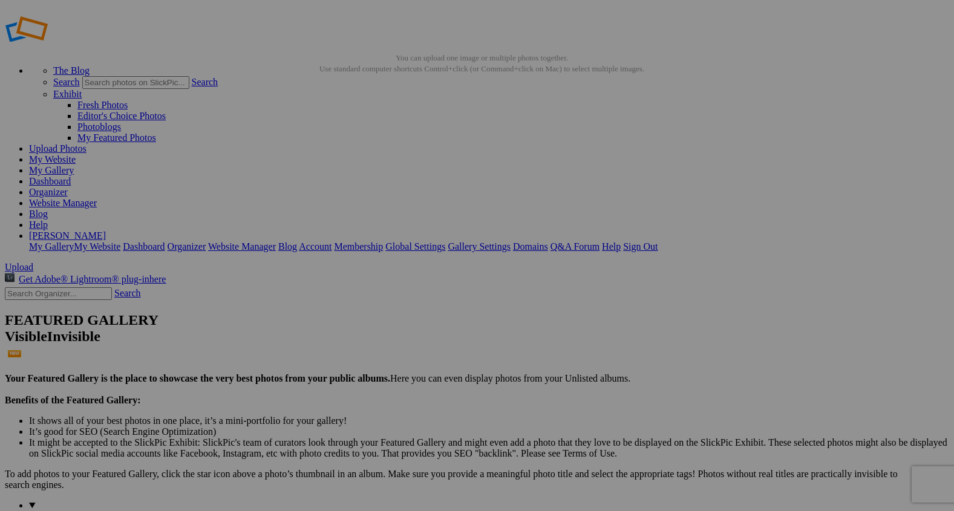
scroll to position [0, 0]
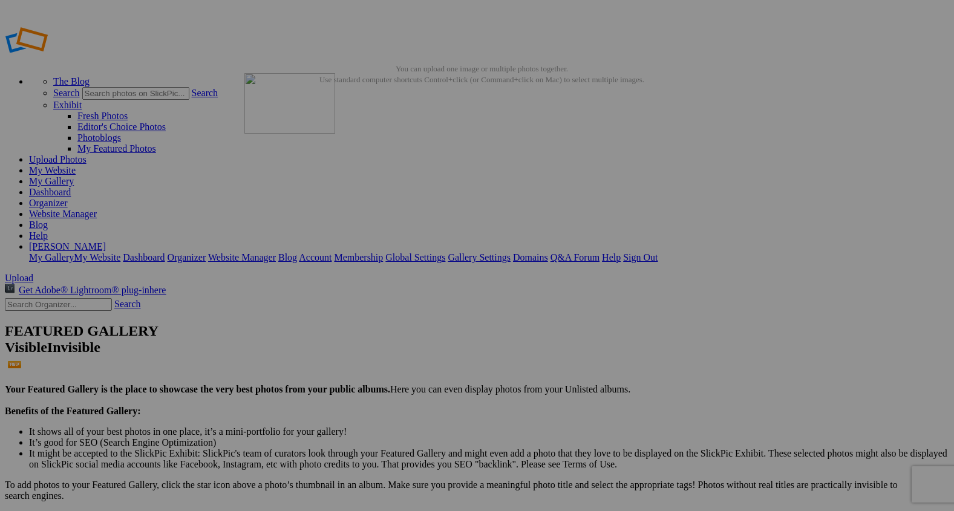
drag, startPoint x: 446, startPoint y: 325, endPoint x: 416, endPoint y: 155, distance: 171.9
drag, startPoint x: 463, startPoint y: 328, endPoint x: 528, endPoint y: 160, distance: 180.4
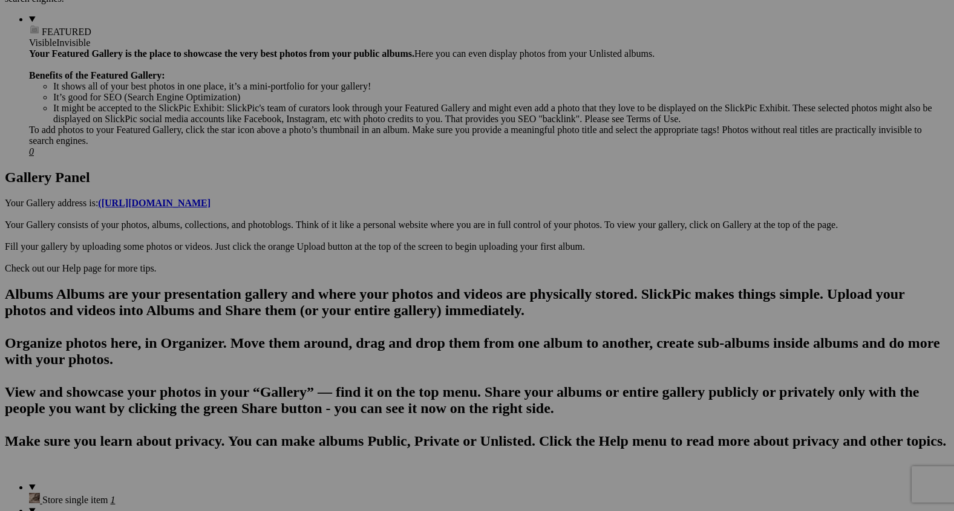
scroll to position [501, 0]
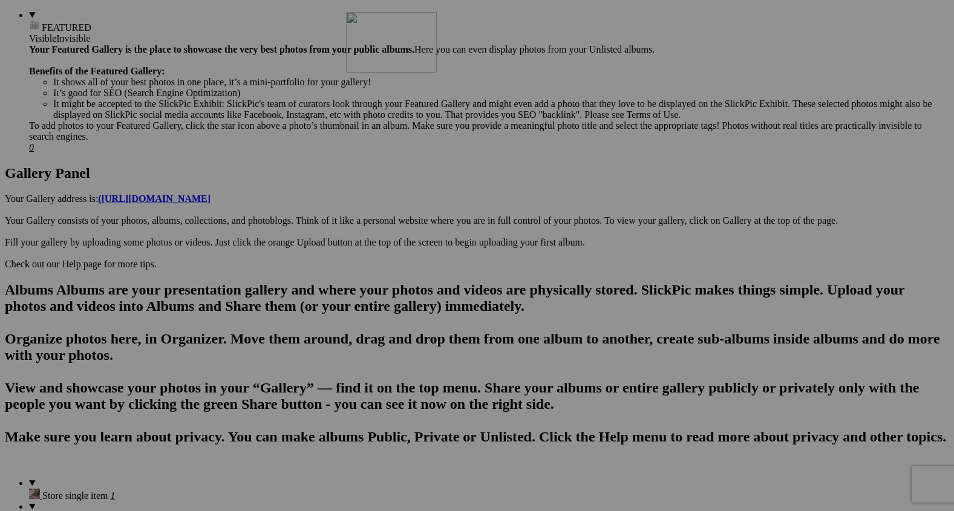
drag, startPoint x: 442, startPoint y: 304, endPoint x: 520, endPoint y: 117, distance: 202.0
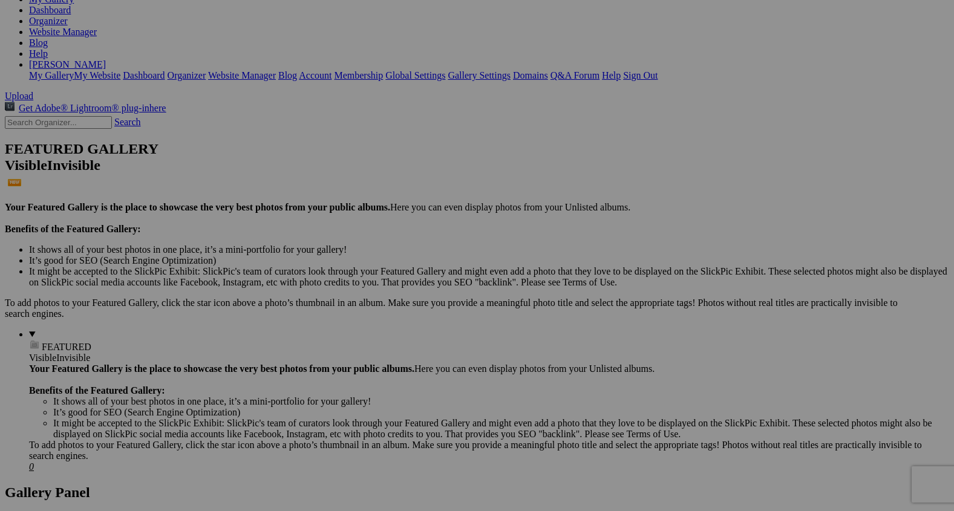
scroll to position [174, 0]
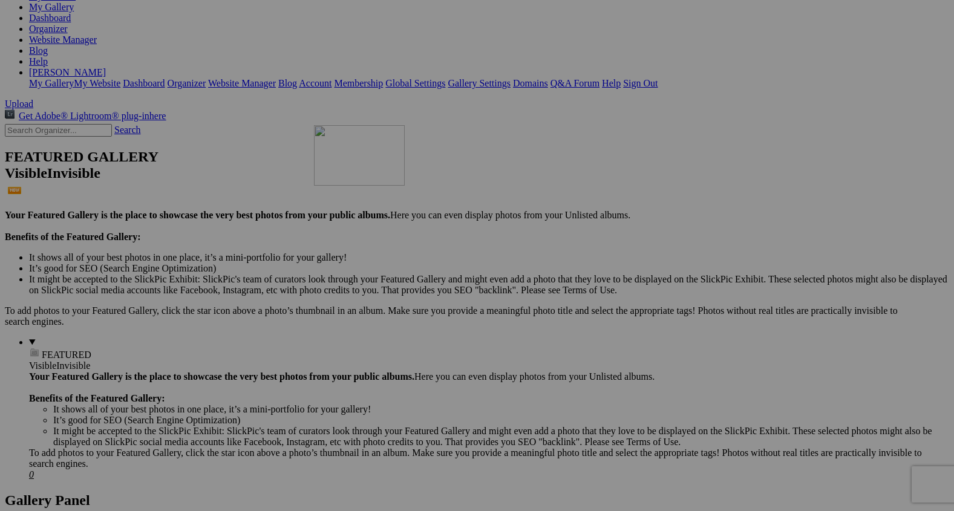
drag, startPoint x: 553, startPoint y: 474, endPoint x: 487, endPoint y: 218, distance: 264.2
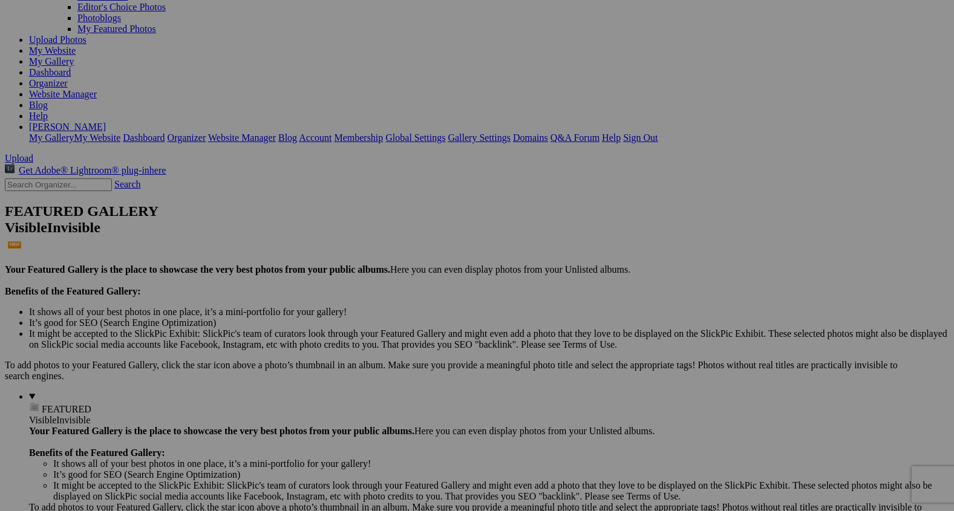
scroll to position [100, 0]
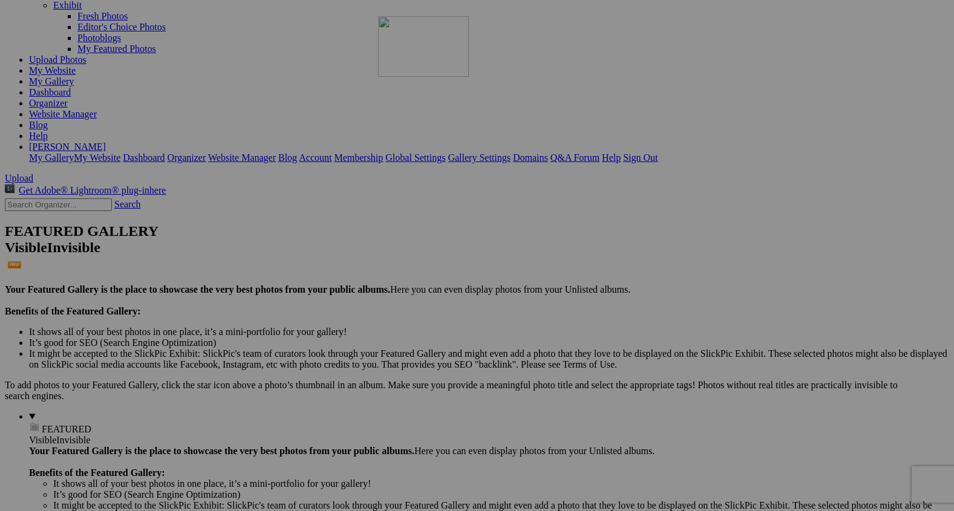
drag, startPoint x: 550, startPoint y: 405, endPoint x: 558, endPoint y: 96, distance: 308.6
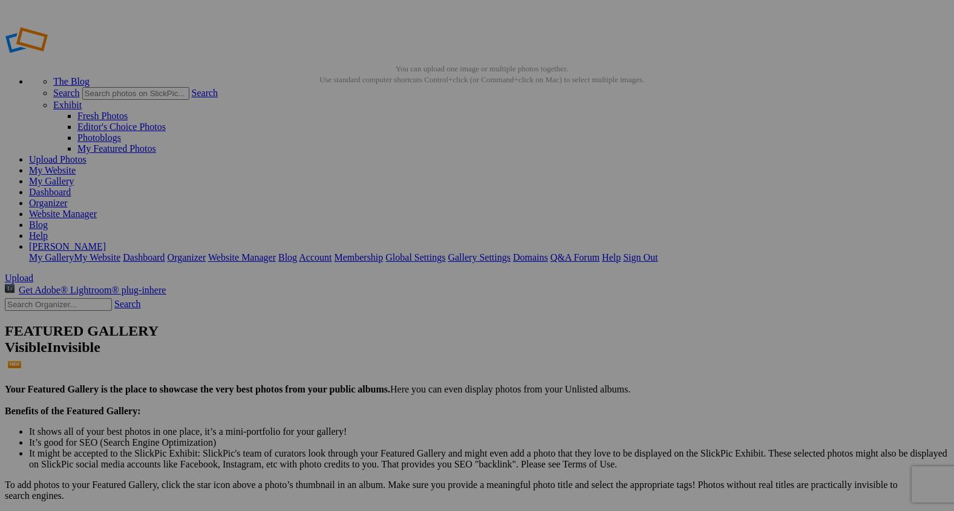
scroll to position [2, 0]
drag, startPoint x: 236, startPoint y: 333, endPoint x: 723, endPoint y: 154, distance: 518.5
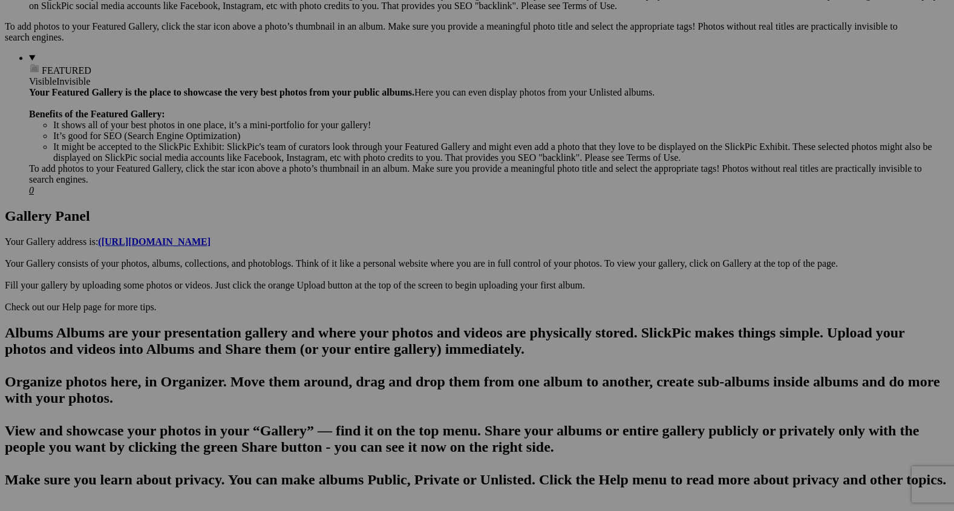
scroll to position [455, 0]
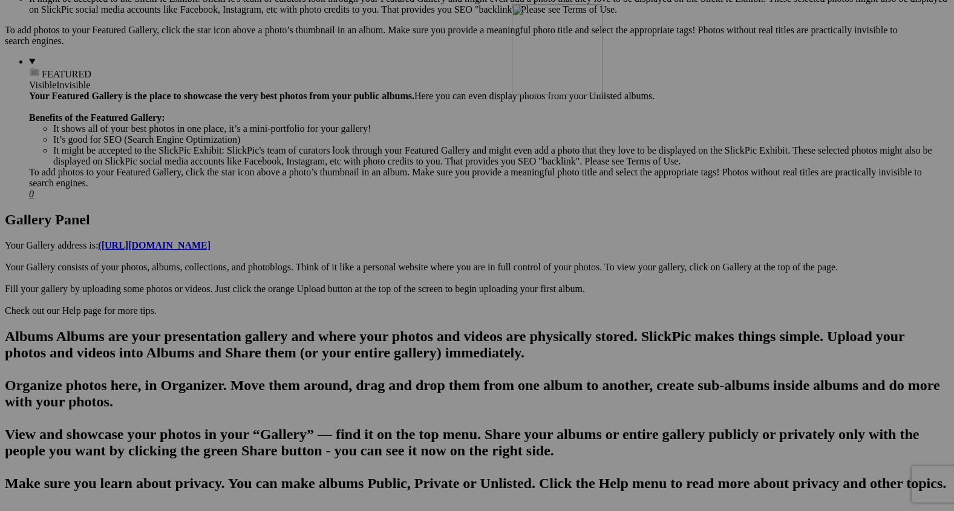
drag, startPoint x: 351, startPoint y: 359, endPoint x: 686, endPoint y: 109, distance: 417.9
drag, startPoint x: 331, startPoint y: 357, endPoint x: 620, endPoint y: 90, distance: 392.9
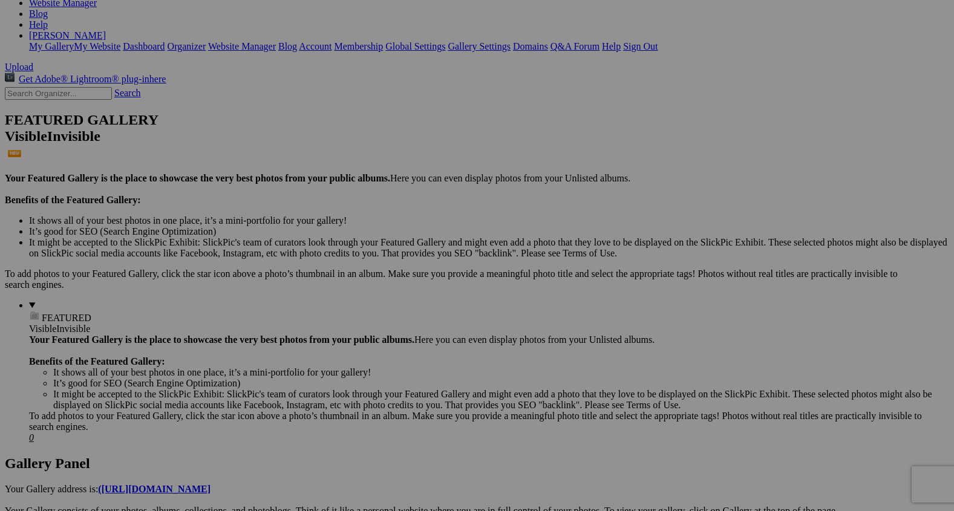
scroll to position [212, 0]
drag, startPoint x: 746, startPoint y: 304, endPoint x: 723, endPoint y: 107, distance: 198.0
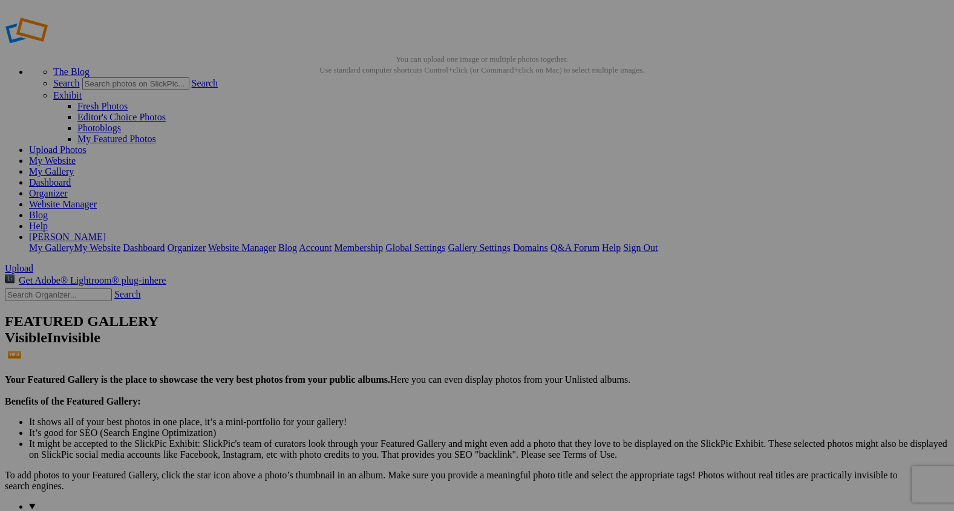
scroll to position [6, 0]
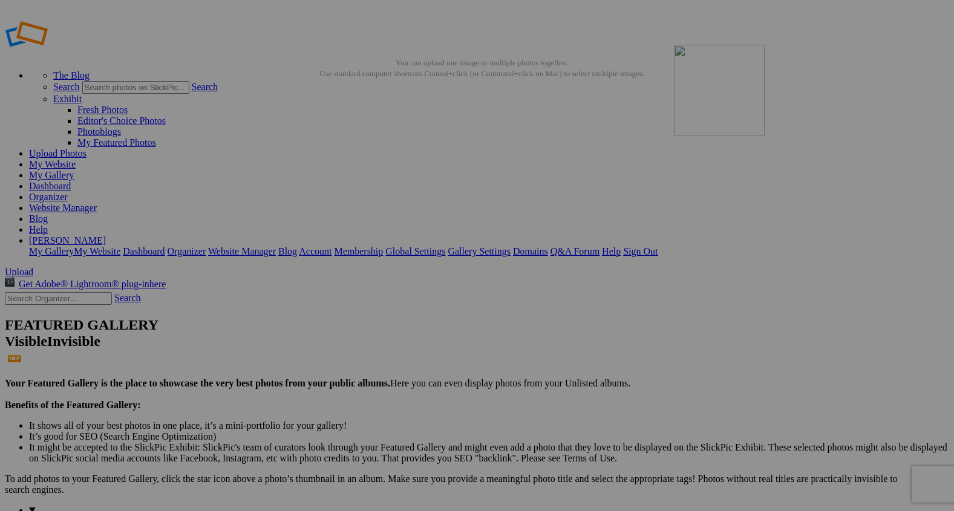
drag, startPoint x: 768, startPoint y: 328, endPoint x: 848, endPoint y: 132, distance: 212.4
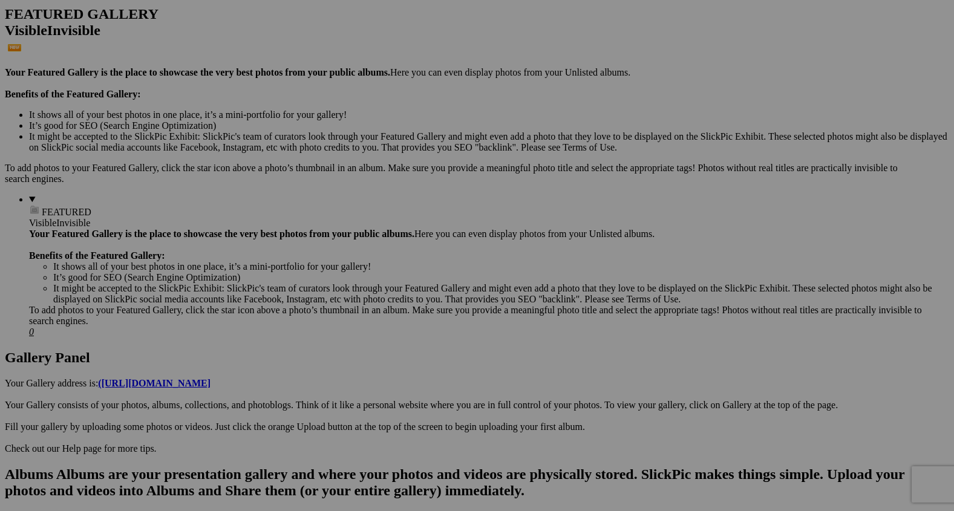
scroll to position [316, 0]
drag, startPoint x: 652, startPoint y: 344, endPoint x: 512, endPoint y: 123, distance: 261.6
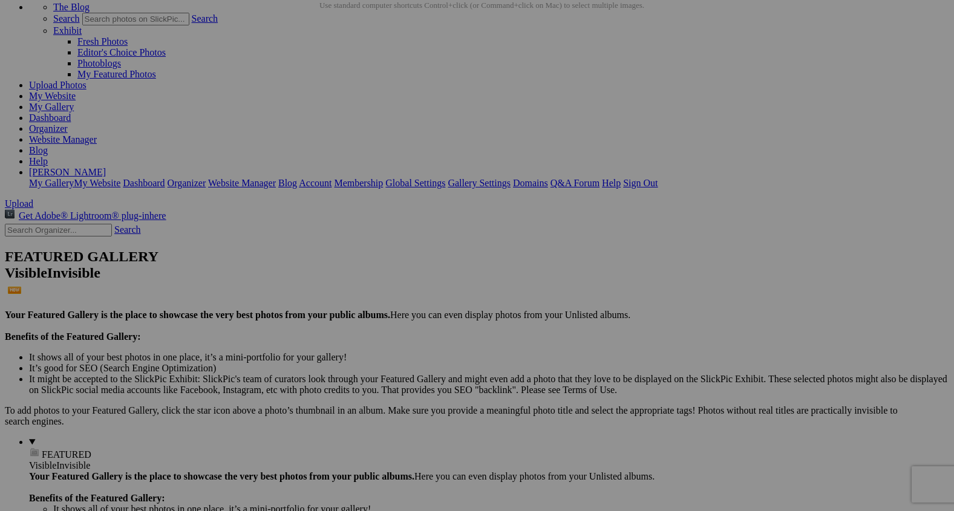
scroll to position [72, 0]
drag, startPoint x: 544, startPoint y: 431, endPoint x: 576, endPoint y: 247, distance: 186.6
drag, startPoint x: 573, startPoint y: 270, endPoint x: 206, endPoint y: 263, distance: 366.6
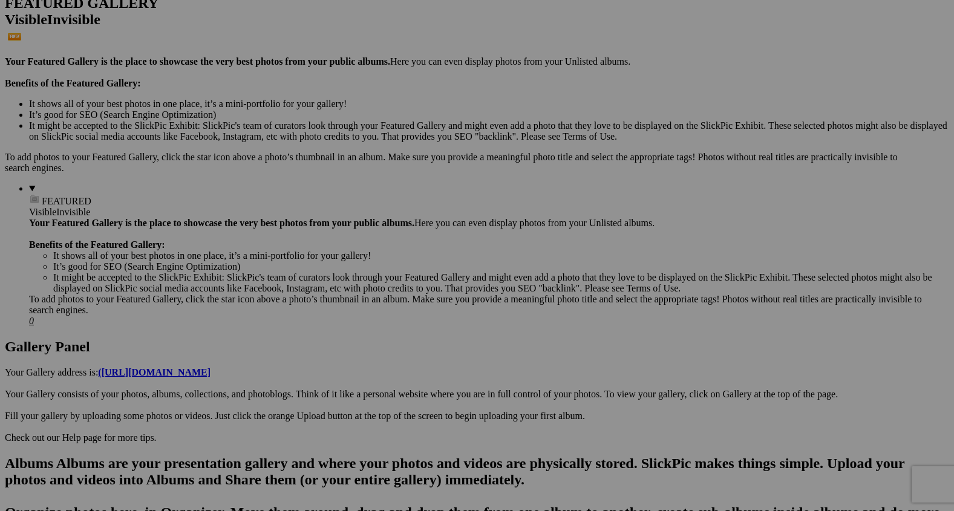
scroll to position [434, 0]
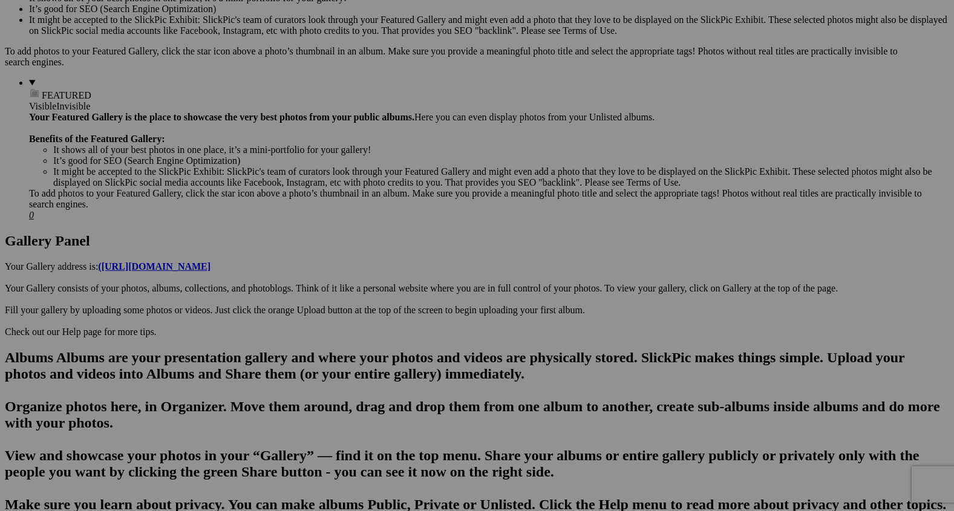
drag, startPoint x: 444, startPoint y: 389, endPoint x: 450, endPoint y: 34, distance: 354.5
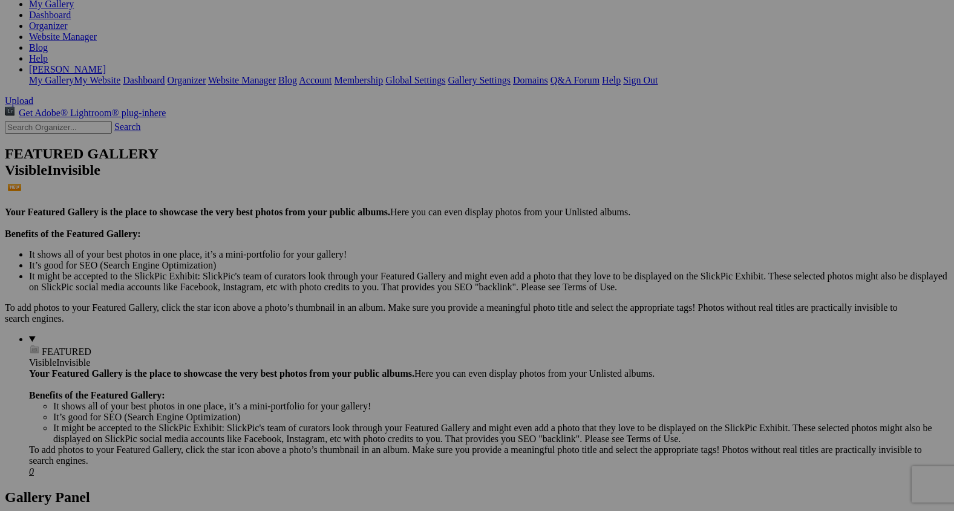
scroll to position [129, 0]
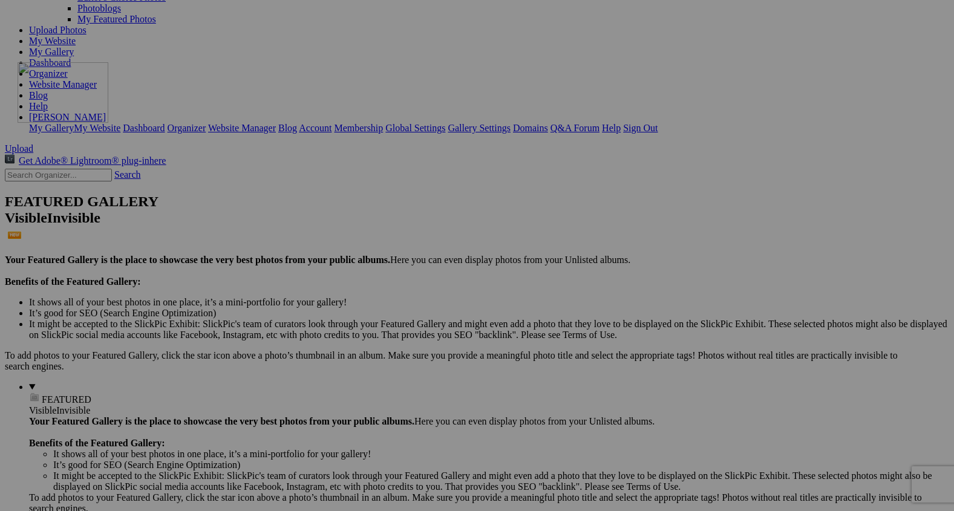
drag, startPoint x: 454, startPoint y: 371, endPoint x: 189, endPoint y: 172, distance: 331.7
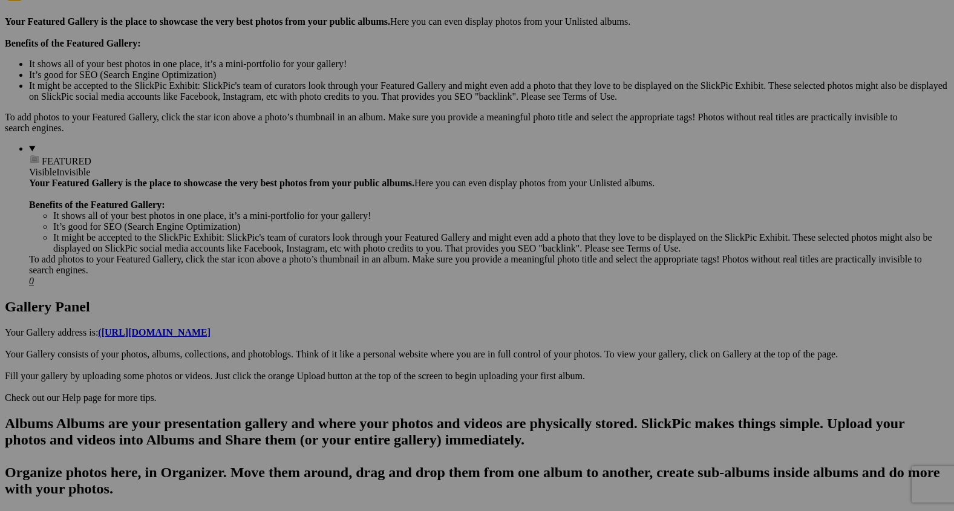
scroll to position [367, 0]
drag, startPoint x: 440, startPoint y: 452, endPoint x: 438, endPoint y: 160, distance: 292.7
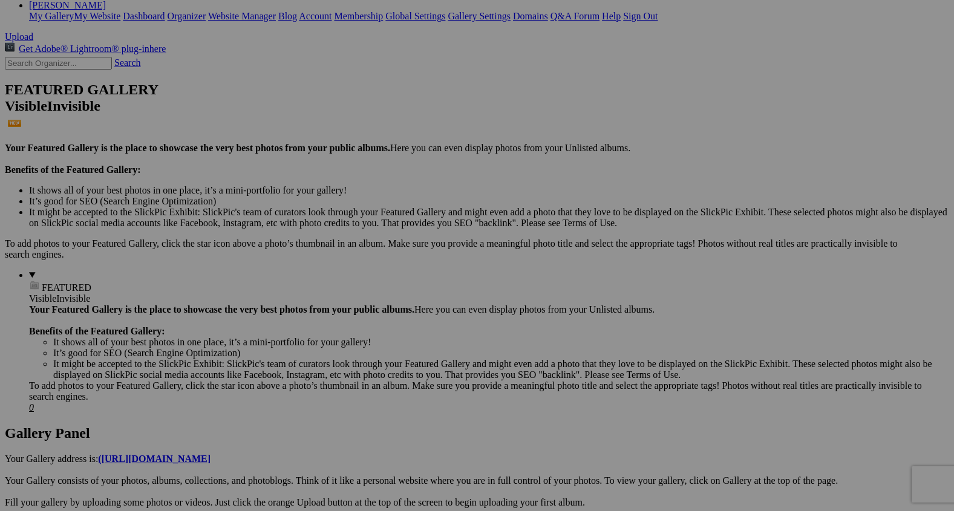
scroll to position [226, 0]
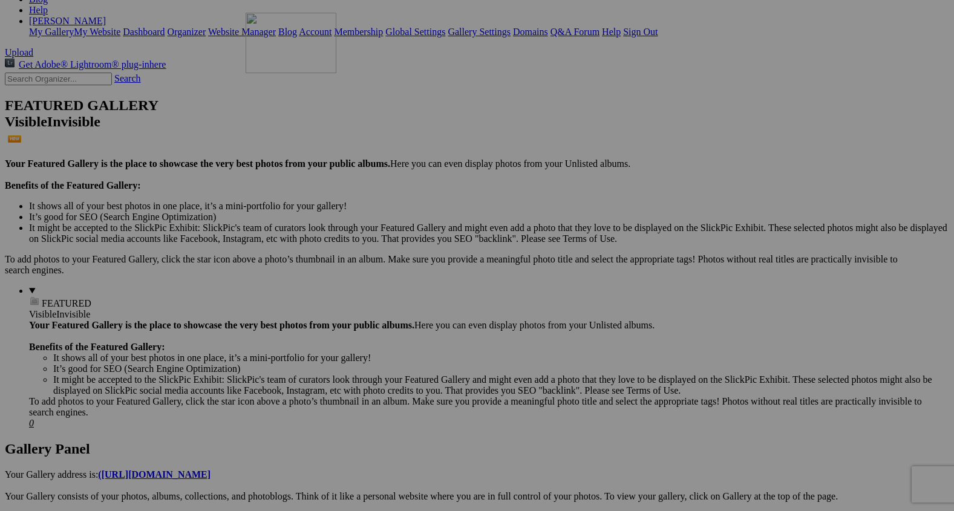
drag, startPoint x: 434, startPoint y: 295, endPoint x: 412, endPoint y: 107, distance: 188.8
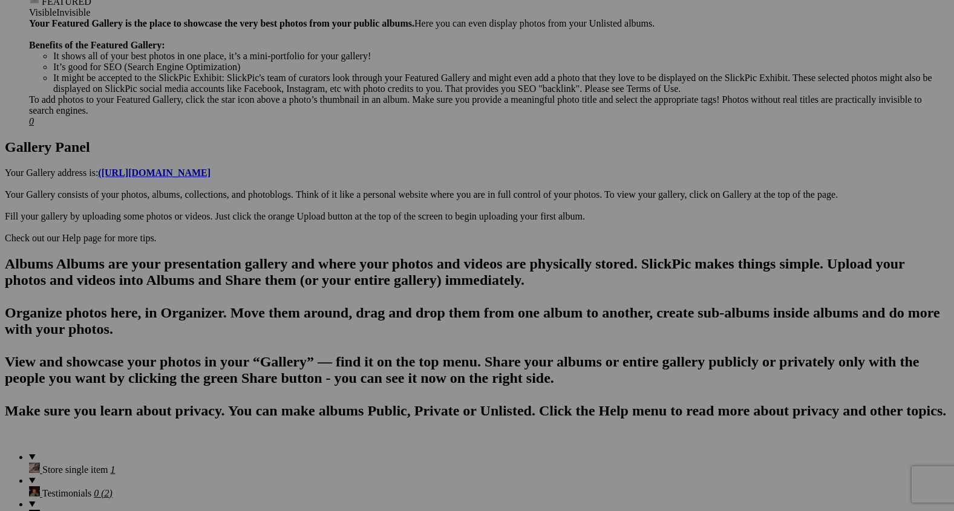
scroll to position [526, 0]
drag, startPoint x: 435, startPoint y: 302, endPoint x: 431, endPoint y: 93, distance: 209.3
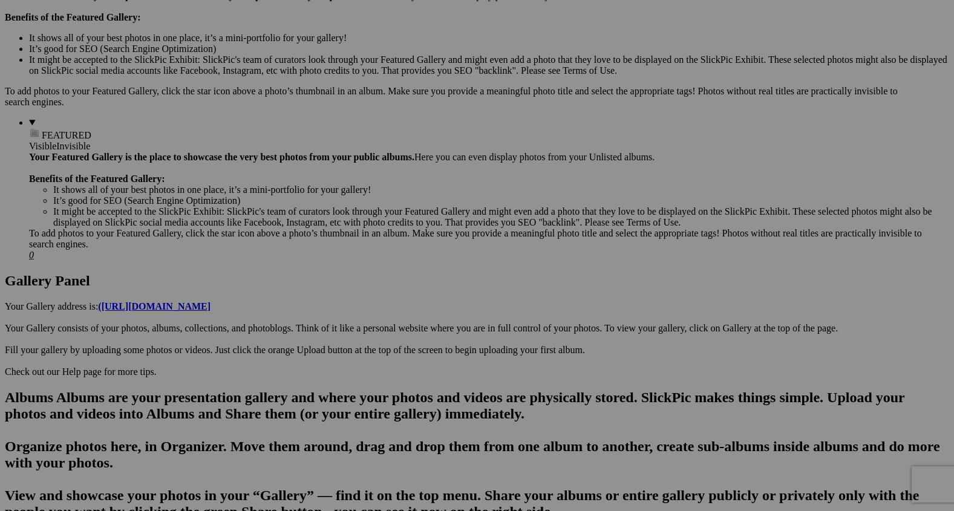
scroll to position [388, 0]
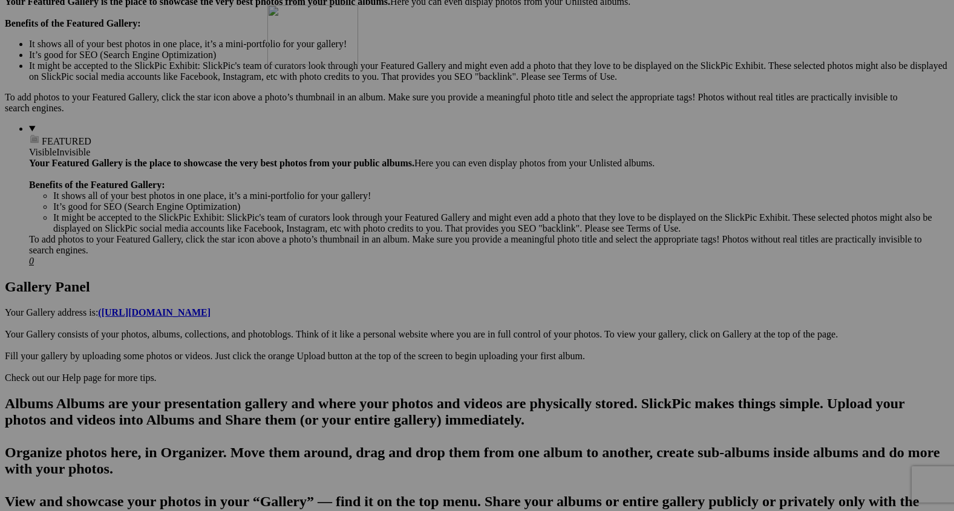
drag, startPoint x: 442, startPoint y: 276, endPoint x: 442, endPoint y: 109, distance: 166.9
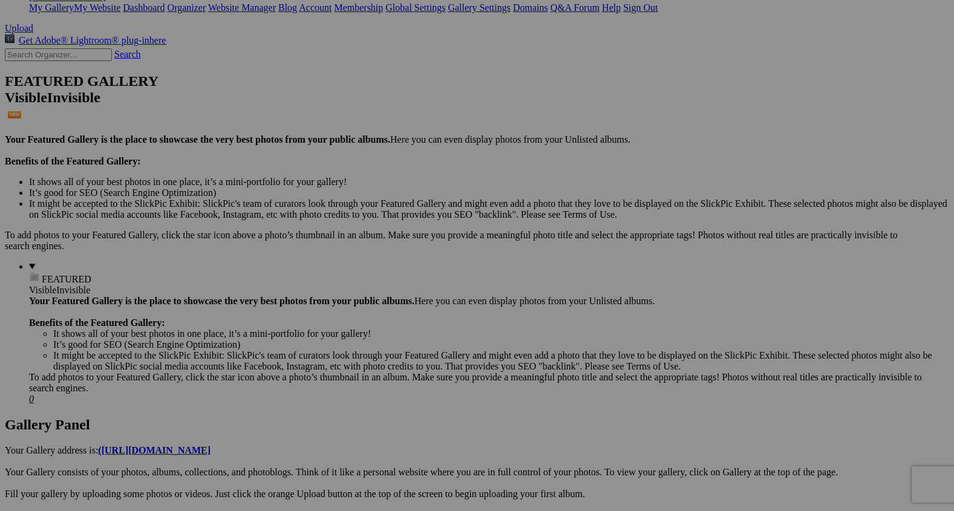
scroll to position [237, 0]
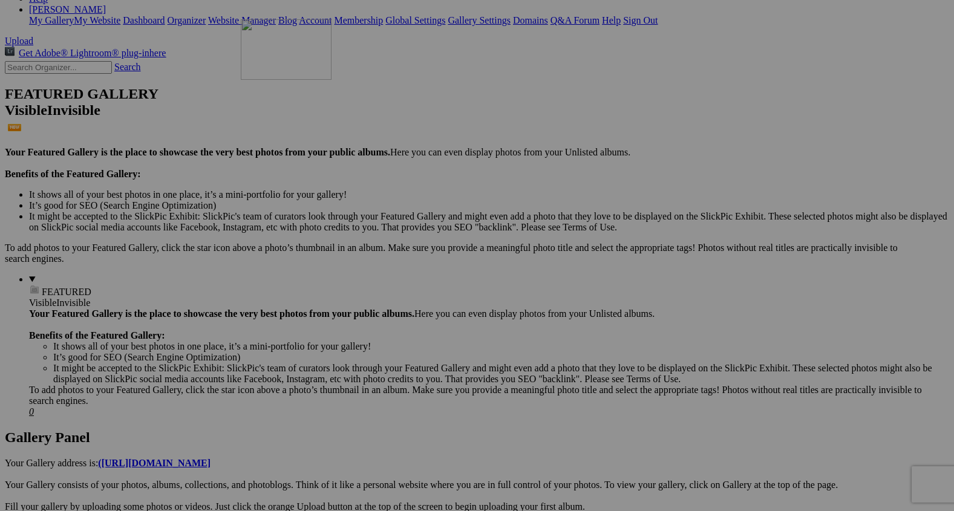
drag, startPoint x: 445, startPoint y: 287, endPoint x: 411, endPoint y: 108, distance: 182.2
drag, startPoint x: 761, startPoint y: 100, endPoint x: 644, endPoint y: 83, distance: 119.1
drag, startPoint x: 448, startPoint y: 266, endPoint x: 724, endPoint y: 80, distance: 333.3
drag, startPoint x: 887, startPoint y: 267, endPoint x: 846, endPoint y: 104, distance: 167.8
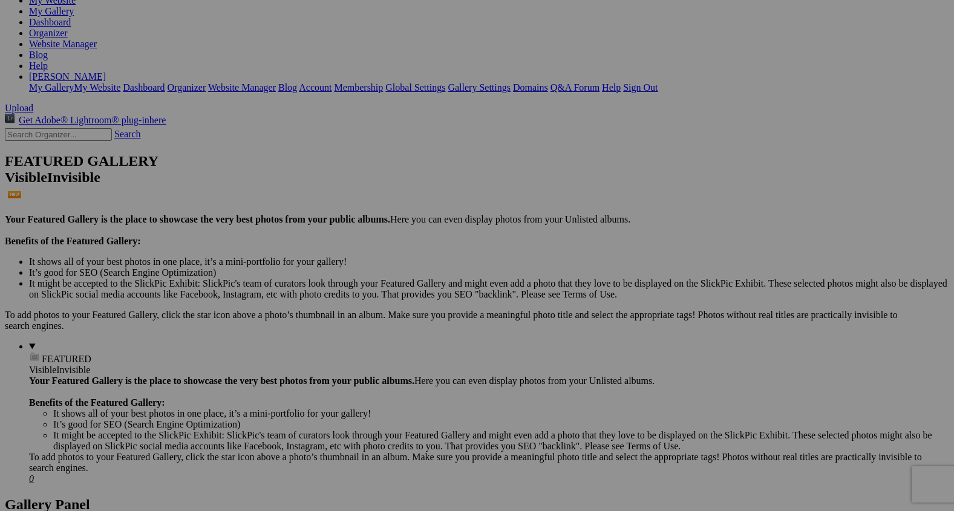
scroll to position [177, 0]
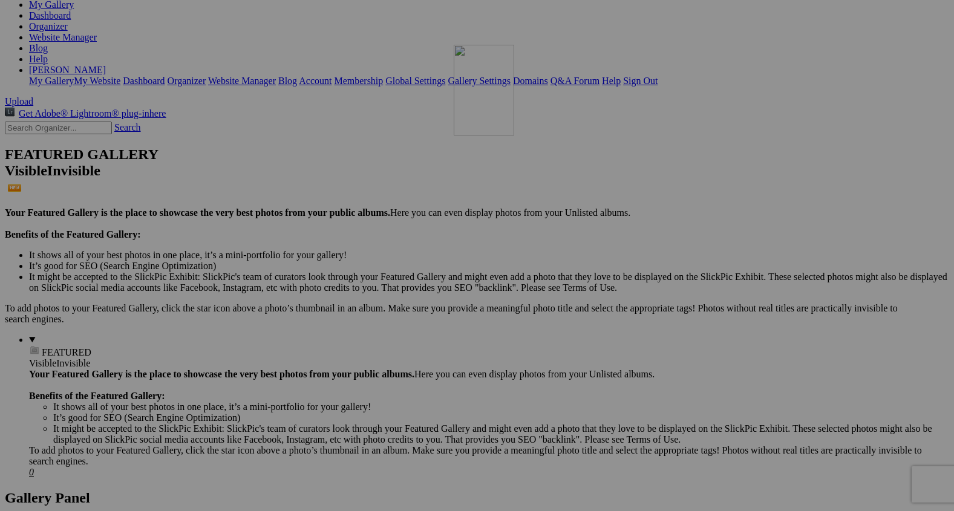
drag, startPoint x: 648, startPoint y: 474, endPoint x: 628, endPoint y: 151, distance: 324.2
drag, startPoint x: 761, startPoint y: 485, endPoint x: 731, endPoint y: 161, distance: 325.0
drag, startPoint x: 875, startPoint y: 478, endPoint x: 839, endPoint y: 162, distance: 317.7
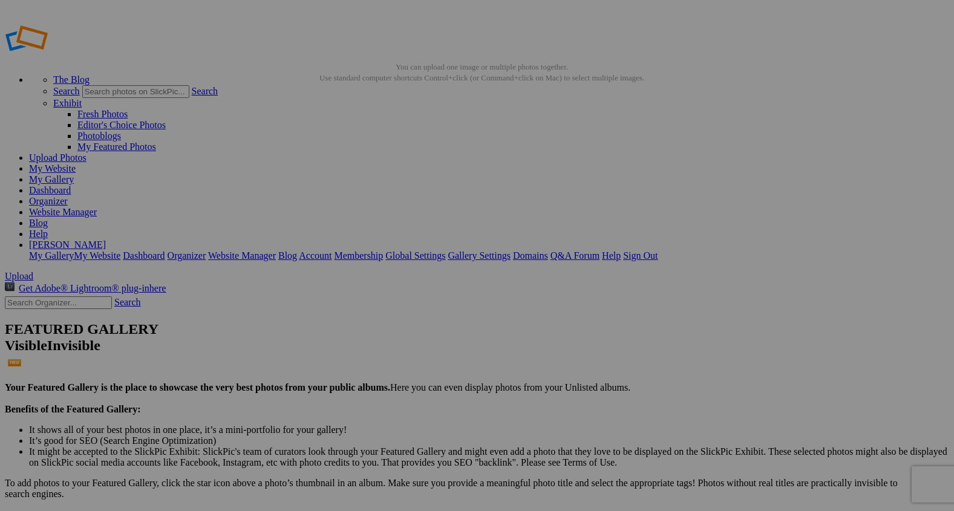
scroll to position [0, 0]
click at [74, 176] on link "My Gallery" at bounding box center [51, 181] width 45 height 10
drag, startPoint x: 353, startPoint y: 183, endPoint x: 146, endPoint y: 332, distance: 255.3
drag, startPoint x: 758, startPoint y: 191, endPoint x: 143, endPoint y: 334, distance: 632.2
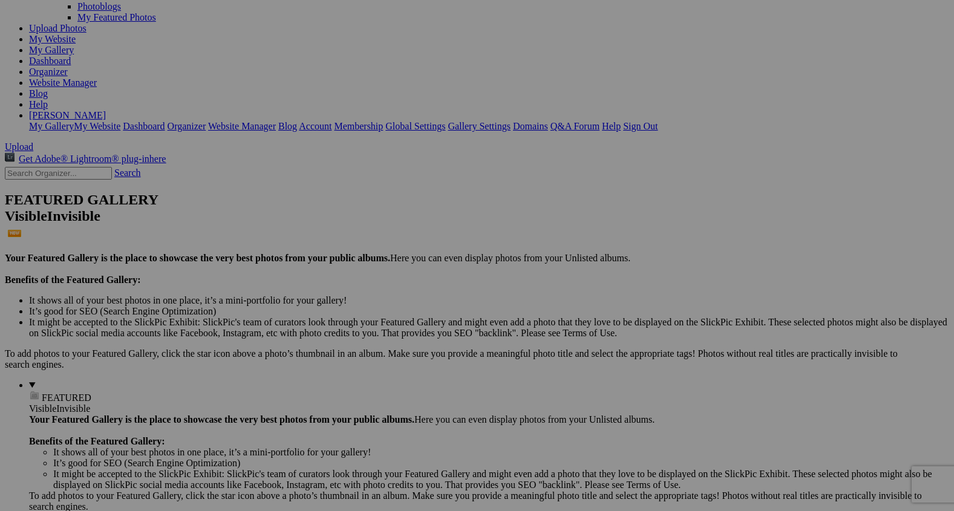
scroll to position [132, 0]
drag, startPoint x: 235, startPoint y: 393, endPoint x: 146, endPoint y: 201, distance: 211.3
drag, startPoint x: 338, startPoint y: 373, endPoint x: 146, endPoint y: 198, distance: 259.0
drag, startPoint x: 452, startPoint y: 382, endPoint x: 147, endPoint y: 202, distance: 354.6
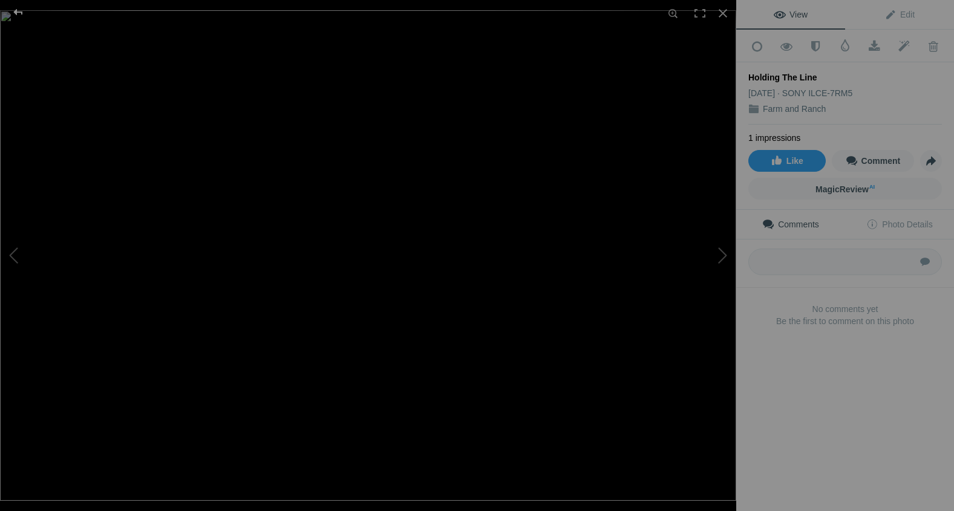
click at [21, 9] on div at bounding box center [18, 12] width 44 height 24
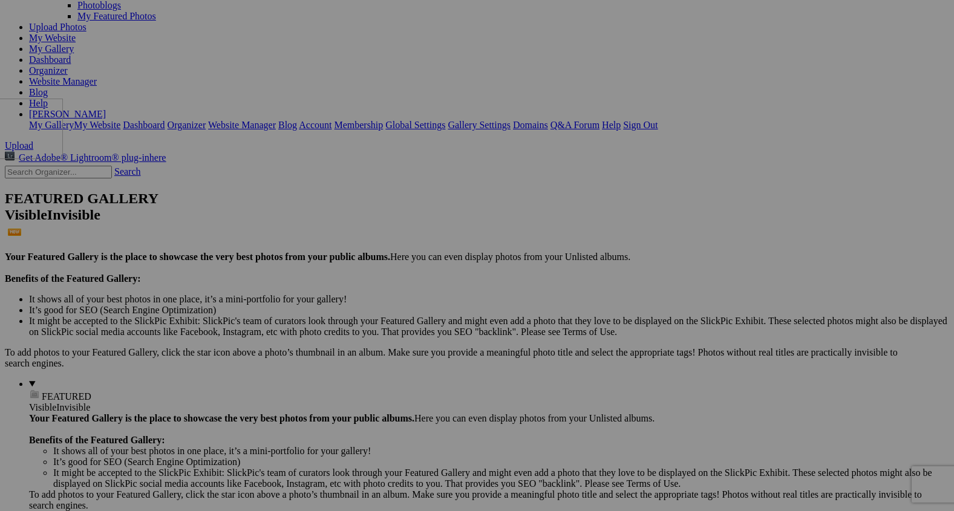
drag, startPoint x: 539, startPoint y: 379, endPoint x: 148, endPoint y: 201, distance: 430.4
drag, startPoint x: 654, startPoint y: 378, endPoint x: 149, endPoint y: 203, distance: 533.8
drag, startPoint x: 764, startPoint y: 379, endPoint x: 148, endPoint y: 204, distance: 640.6
drag, startPoint x: 872, startPoint y: 377, endPoint x: 142, endPoint y: 202, distance: 751.2
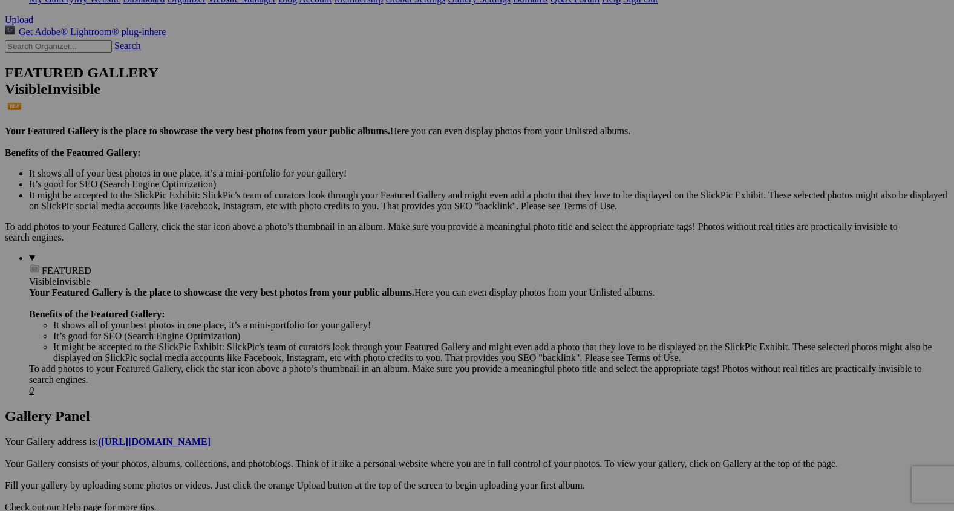
scroll to position [264, 0]
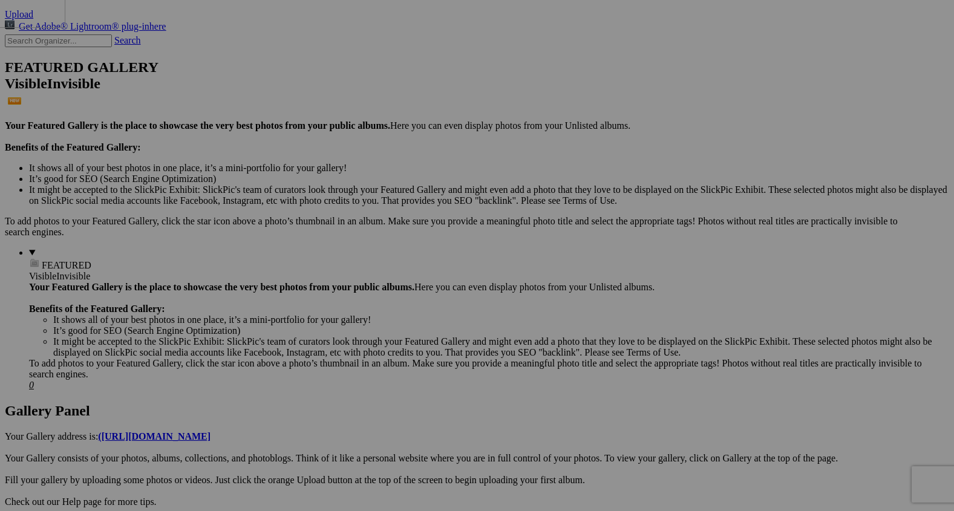
drag, startPoint x: 220, startPoint y: 406, endPoint x: 149, endPoint y: 73, distance: 341.4
drag, startPoint x: 344, startPoint y: 400, endPoint x: 146, endPoint y: 70, distance: 384.4
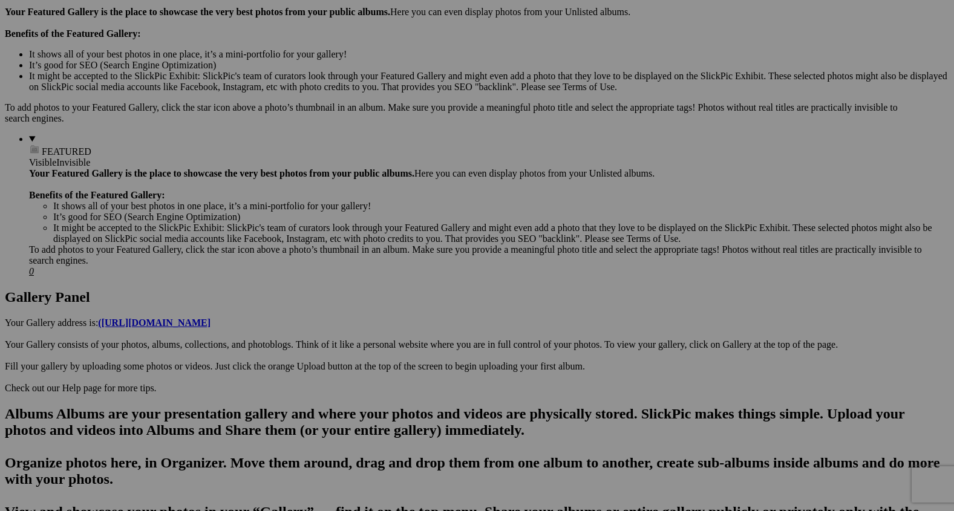
scroll to position [375, 0]
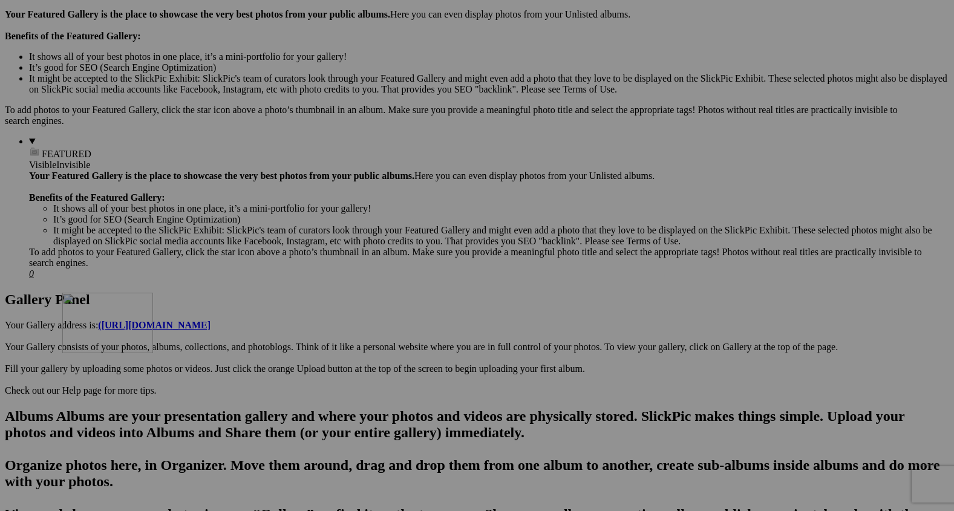
drag, startPoint x: 219, startPoint y: 440, endPoint x: 236, endPoint y: 397, distance: 45.6
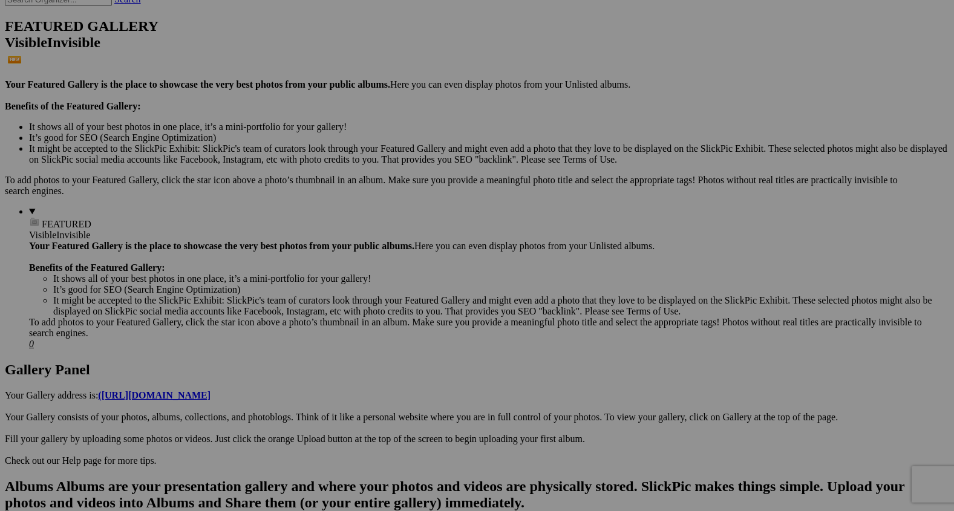
scroll to position [308, 0]
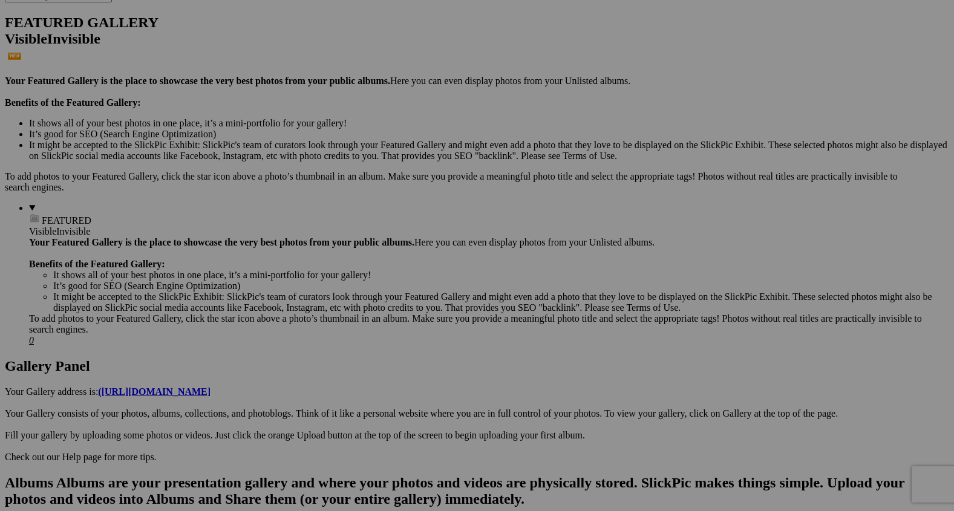
drag, startPoint x: 233, startPoint y: 491, endPoint x: 145, endPoint y: 25, distance: 474.0
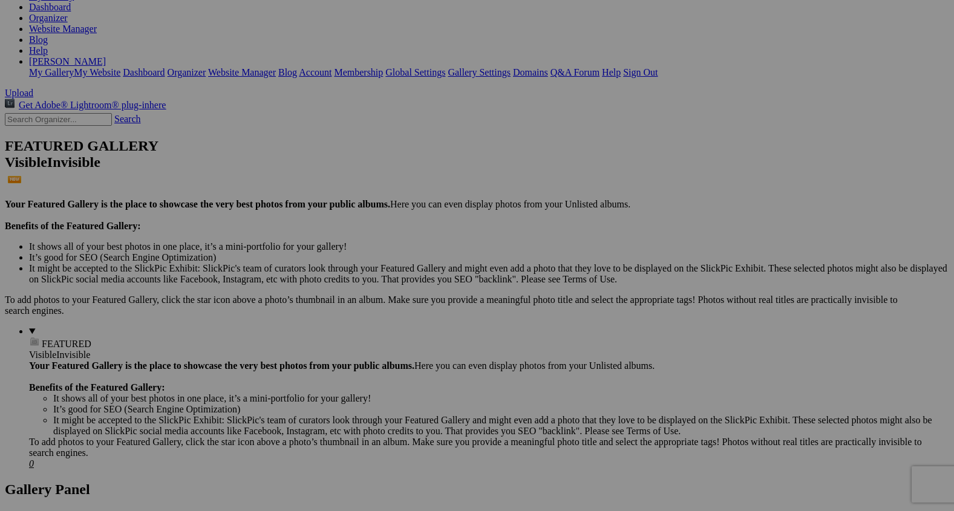
scroll to position [0, 0]
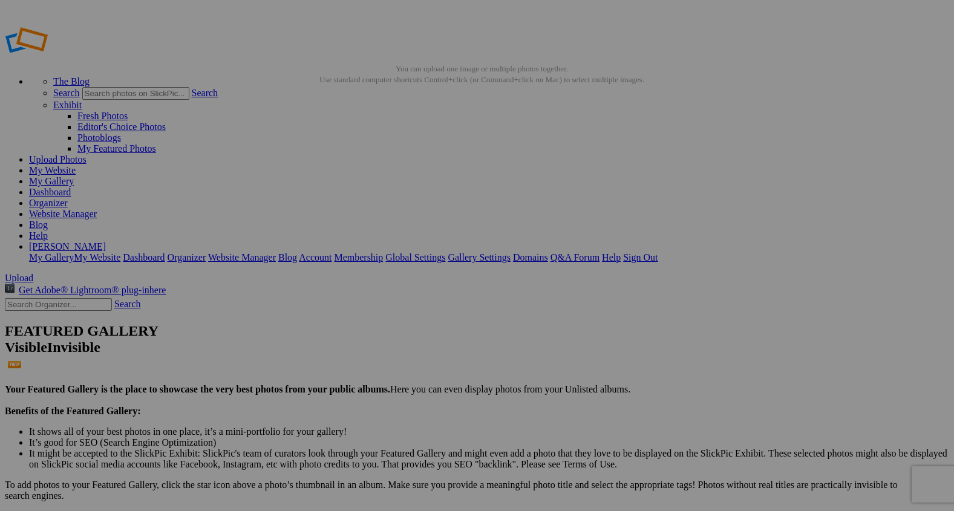
click at [74, 176] on link "My Gallery" at bounding box center [51, 181] width 45 height 10
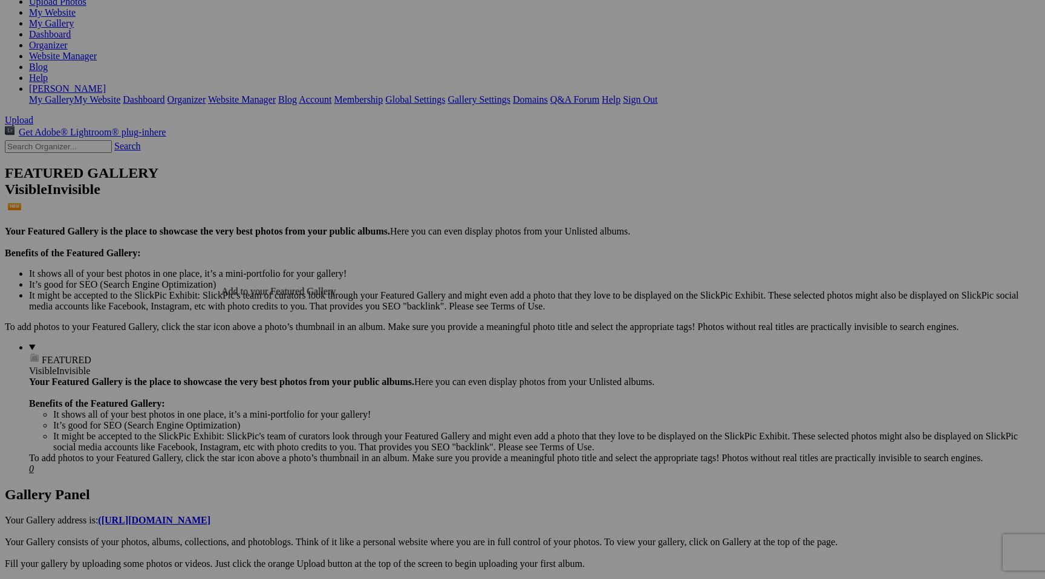
scroll to position [167, 0]
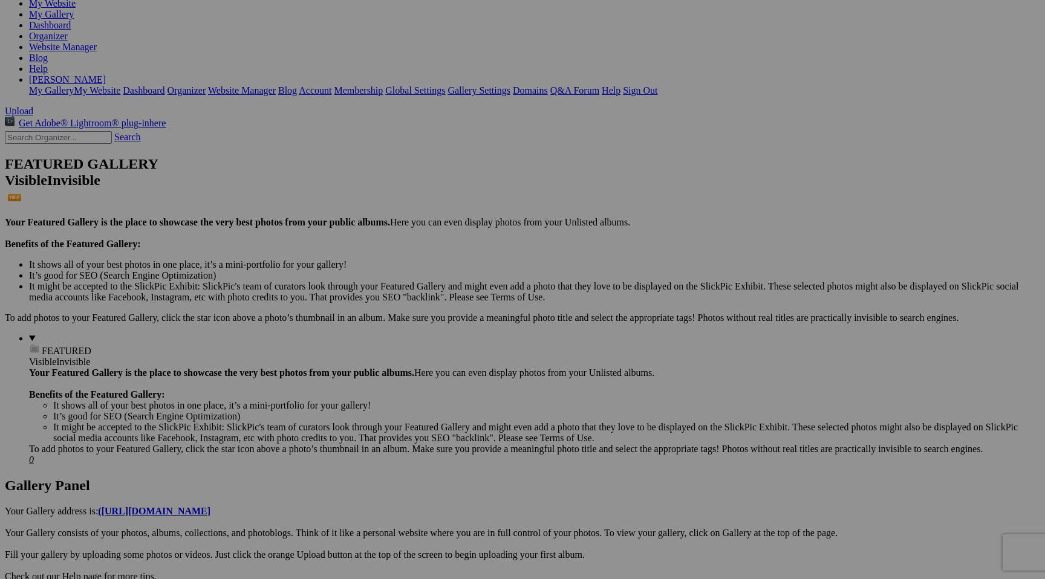
drag, startPoint x: 231, startPoint y: 506, endPoint x: 204, endPoint y: 13, distance: 494.3
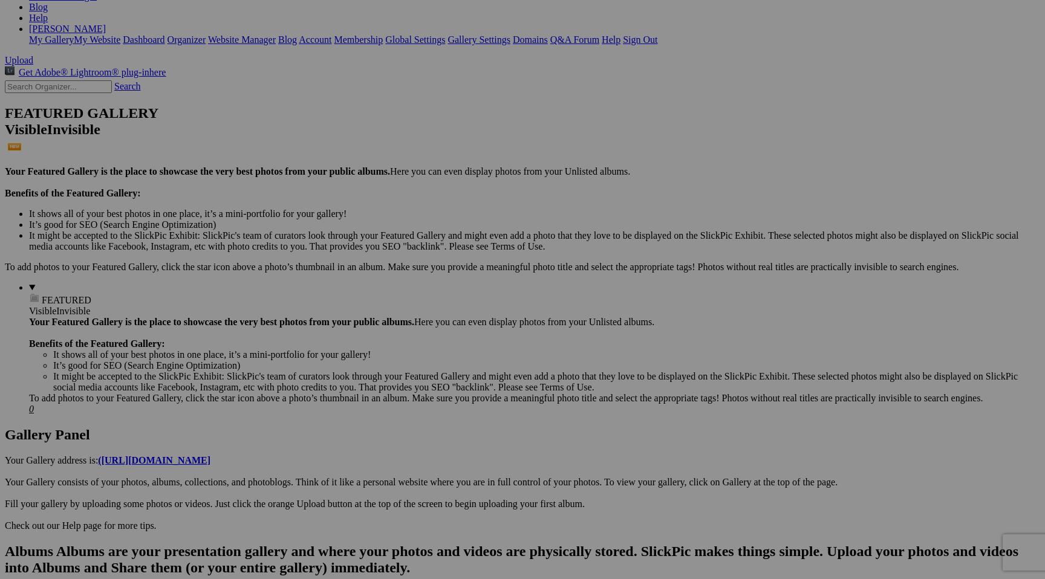
scroll to position [219, 0]
drag, startPoint x: 757, startPoint y: 442, endPoint x: 673, endPoint y: 131, distance: 321.5
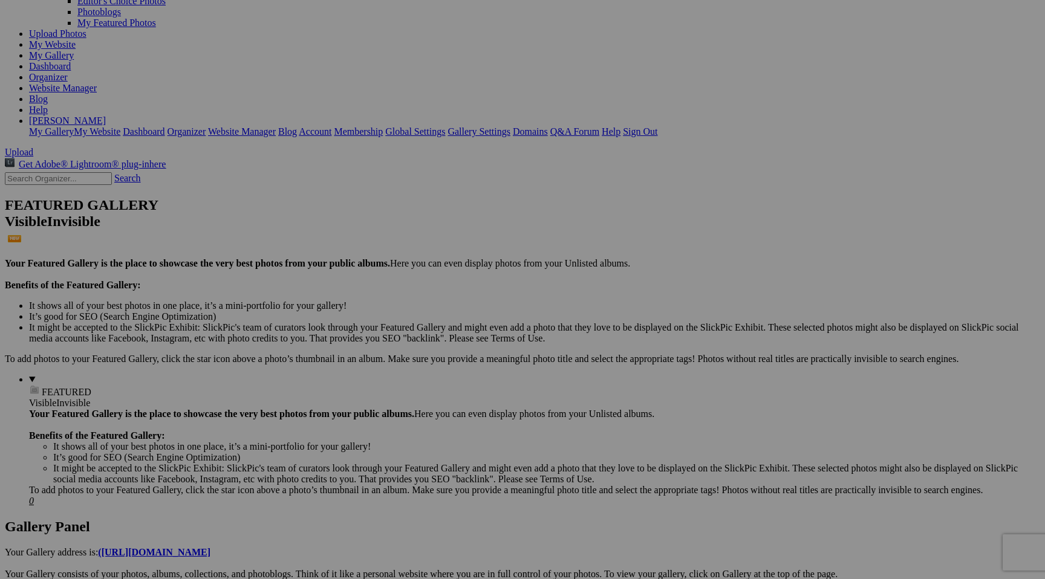
scroll to position [0, 0]
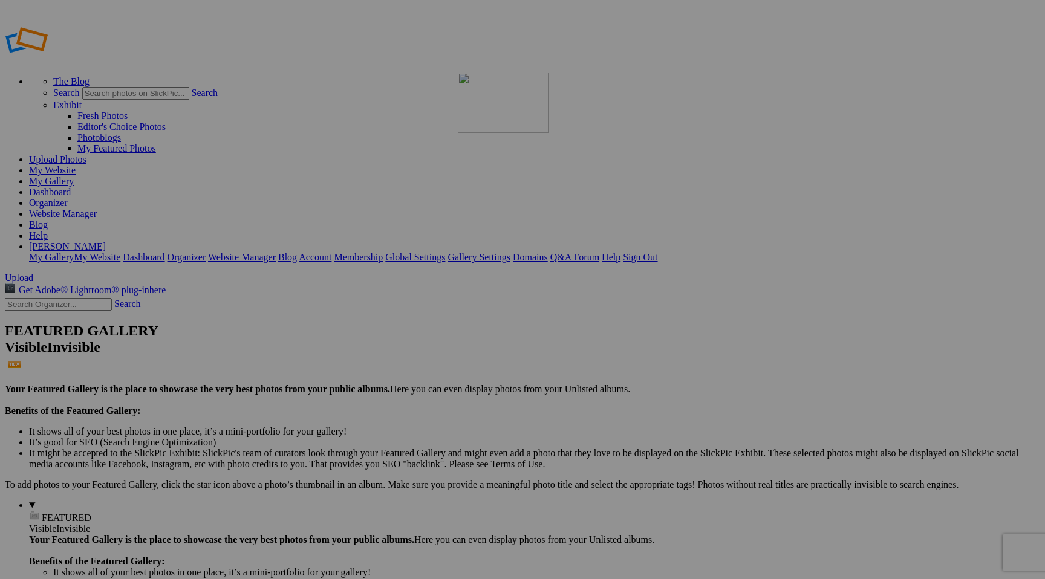
drag, startPoint x: 766, startPoint y: 491, endPoint x: 629, endPoint y: 159, distance: 358.7
drag, startPoint x: 968, startPoint y: 180, endPoint x: 728, endPoint y: 140, distance: 243.5
drag, startPoint x: 246, startPoint y: 348, endPoint x: 857, endPoint y: 158, distance: 639.9
drag, startPoint x: 232, startPoint y: 341, endPoint x: 913, endPoint y: 168, distance: 702.6
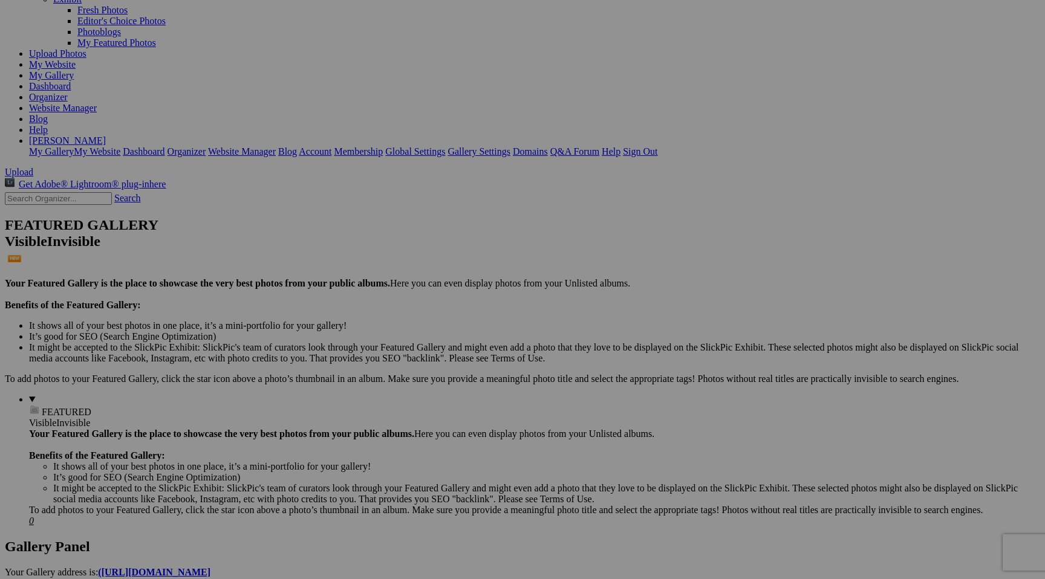
scroll to position [117, 0]
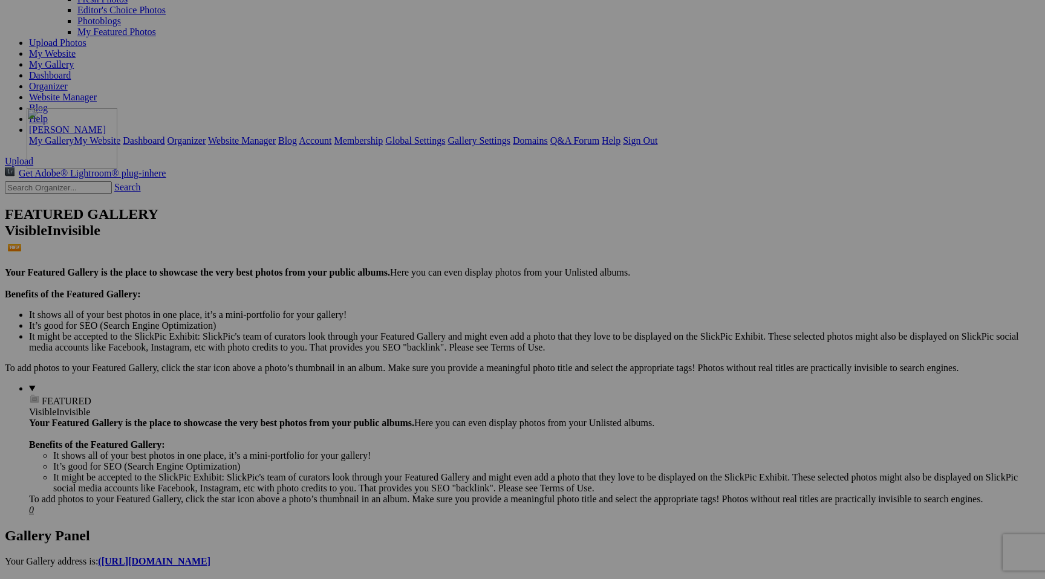
drag, startPoint x: 446, startPoint y: 232, endPoint x: 192, endPoint y: 215, distance: 255.2
drag, startPoint x: 423, startPoint y: 236, endPoint x: 295, endPoint y: 226, distance: 128.6
drag, startPoint x: 439, startPoint y: 240, endPoint x: 513, endPoint y: 495, distance: 265.7
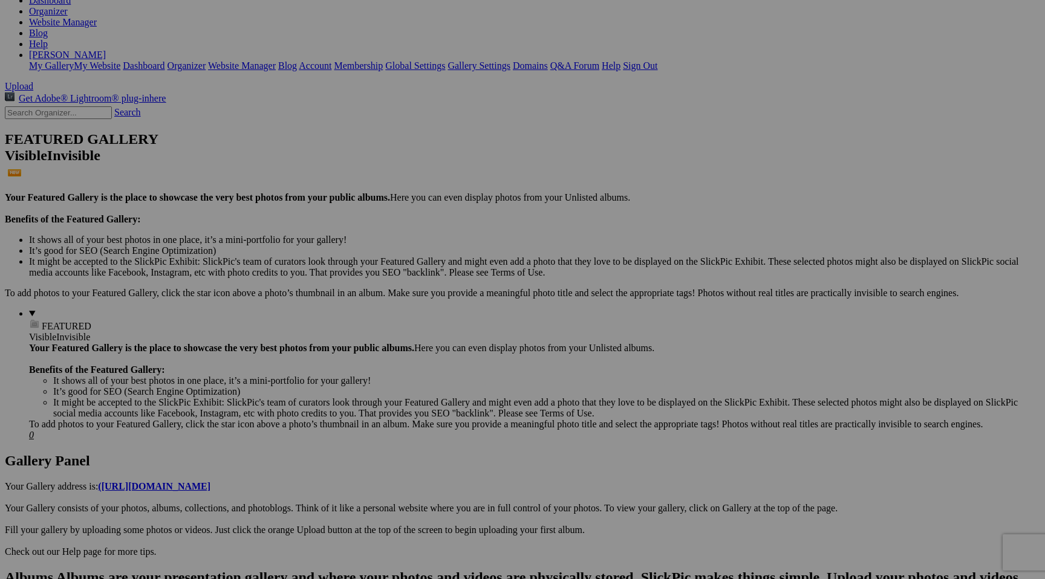
scroll to position [219, 0]
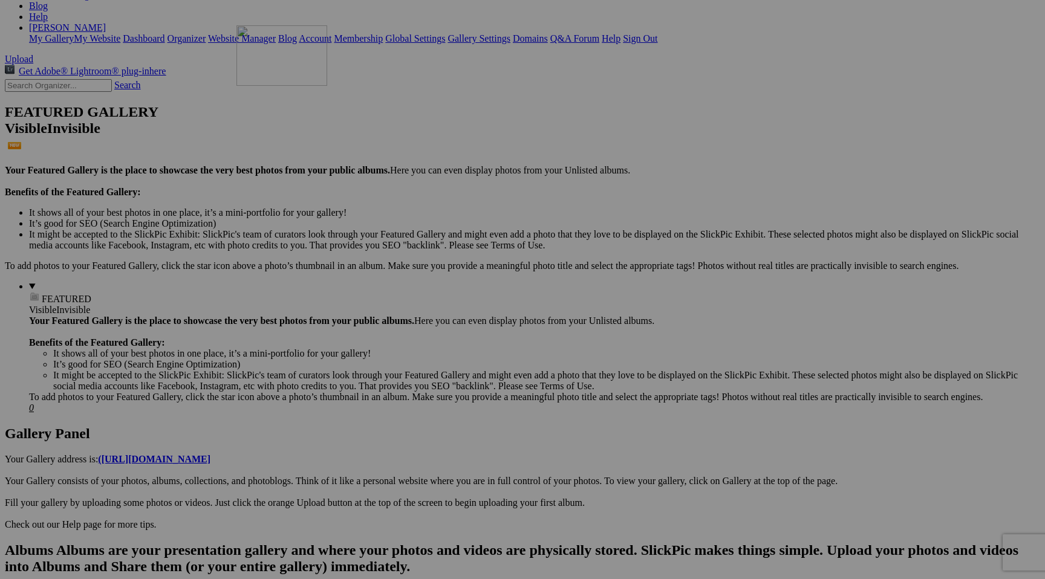
drag, startPoint x: 965, startPoint y: 434, endPoint x: 411, endPoint y: 122, distance: 635.6
drag, startPoint x: 764, startPoint y: 151, endPoint x: 417, endPoint y: 101, distance: 350.1
drag, startPoint x: 975, startPoint y: 138, endPoint x: 536, endPoint y: 102, distance: 439.9
drag, startPoint x: 966, startPoint y: 123, endPoint x: 493, endPoint y: 105, distance: 473.9
drag, startPoint x: 333, startPoint y: 292, endPoint x: 714, endPoint y: 95, distance: 428.7
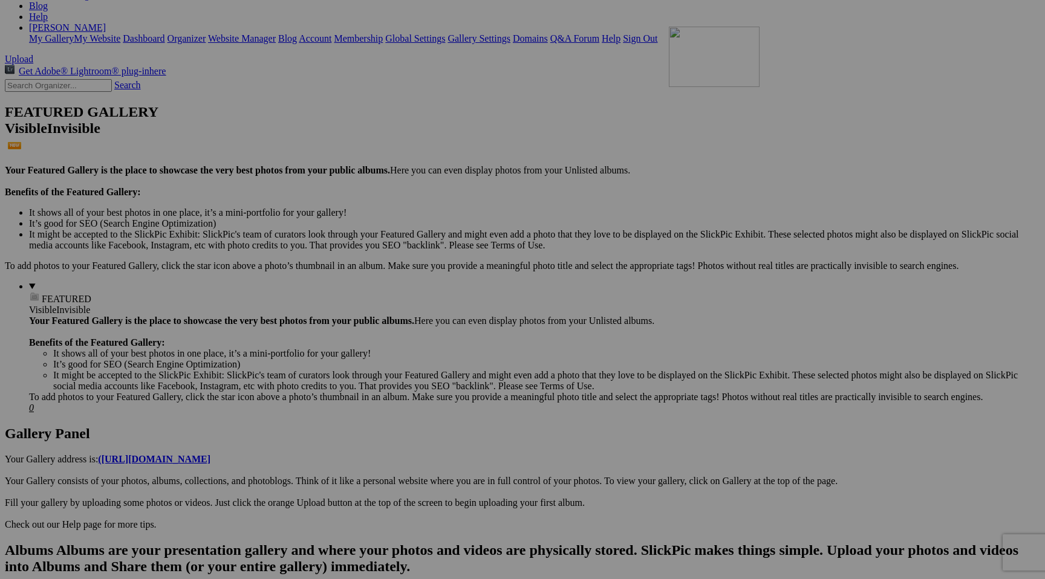
drag, startPoint x: 686, startPoint y: 133, endPoint x: 843, endPoint y: 131, distance: 157.3
drag, startPoint x: 328, startPoint y: 291, endPoint x: 869, endPoint y: 113, distance: 569.8
drag, startPoint x: 439, startPoint y: 284, endPoint x: 776, endPoint y: 131, distance: 370.0
drag, startPoint x: 869, startPoint y: 120, endPoint x: 736, endPoint y: 116, distance: 133.1
drag, startPoint x: 650, startPoint y: 281, endPoint x: 193, endPoint y: 275, distance: 457.3
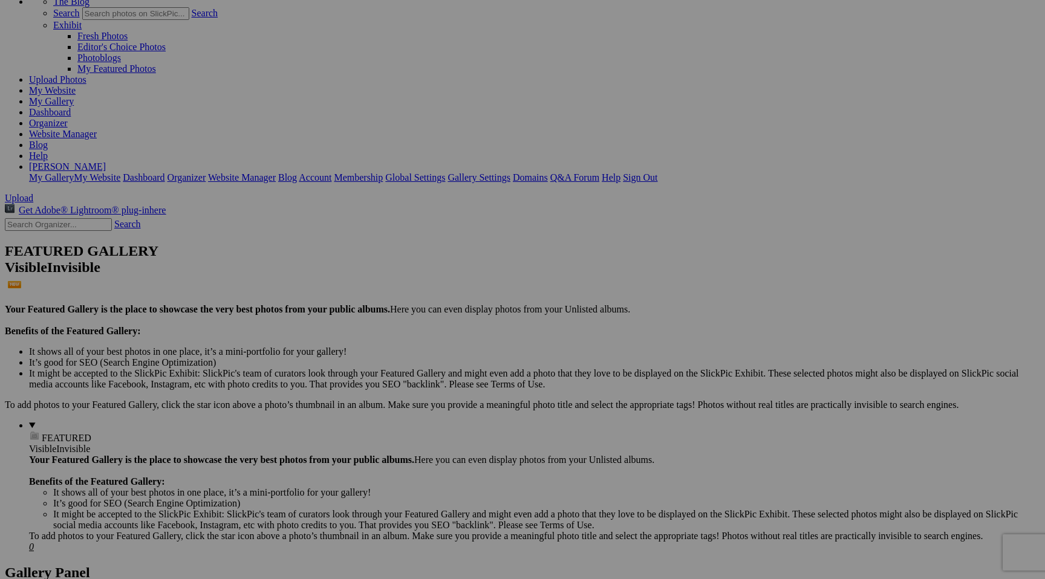
scroll to position [86, 0]
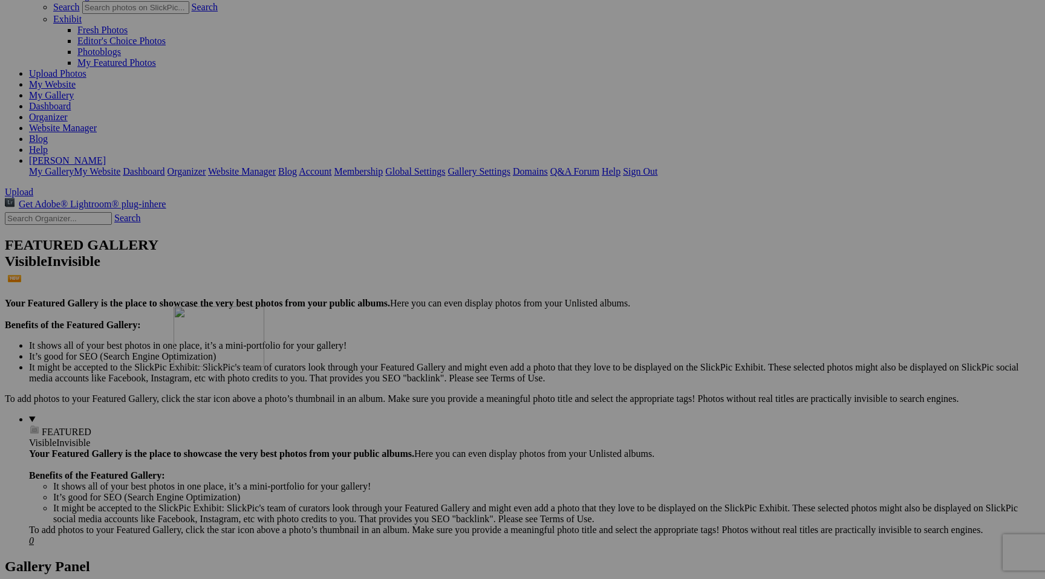
drag, startPoint x: 458, startPoint y: 422, endPoint x: 334, endPoint y: 406, distance: 125.6
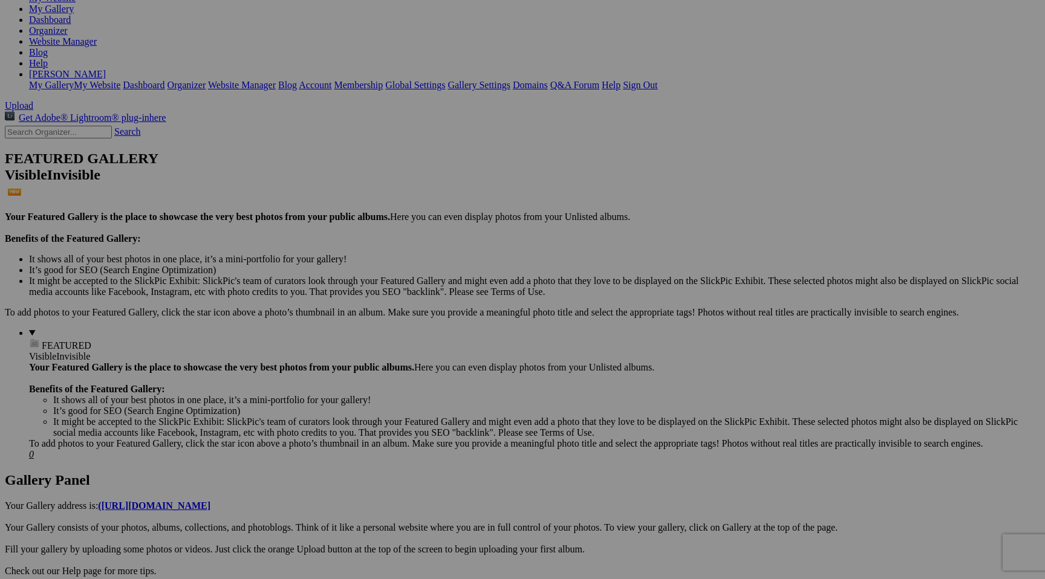
scroll to position [174, 0]
drag, startPoint x: 892, startPoint y: 334, endPoint x: 633, endPoint y: 311, distance: 260.5
drag, startPoint x: 986, startPoint y: 484, endPoint x: 724, endPoint y: 322, distance: 307.7
drag, startPoint x: 667, startPoint y: 496, endPoint x: 812, endPoint y: 321, distance: 227.7
drag, startPoint x: 766, startPoint y: 488, endPoint x: 911, endPoint y: 312, distance: 227.8
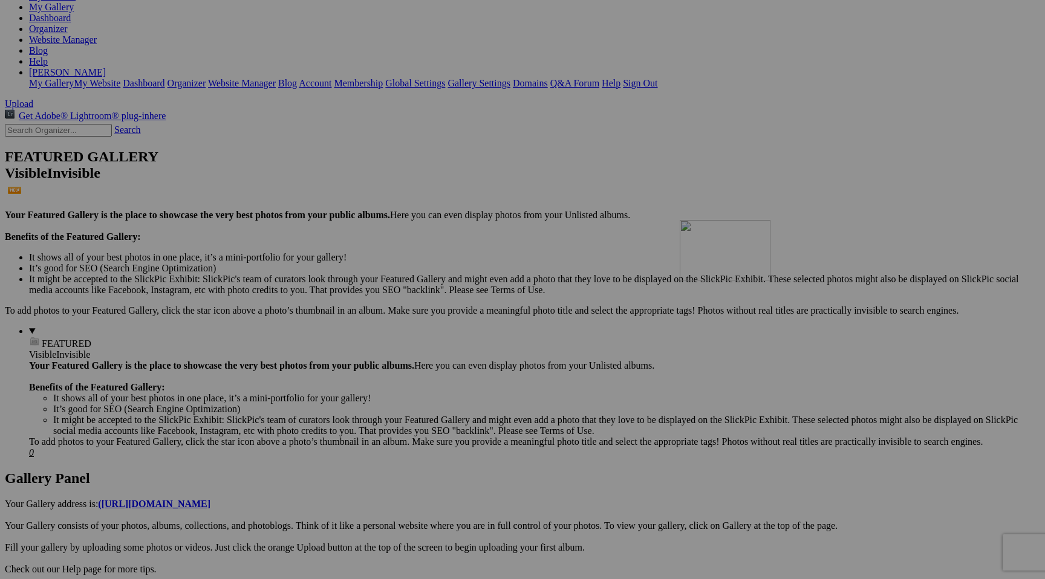
drag, startPoint x: 939, startPoint y: 328, endPoint x: 846, endPoint y: 321, distance: 93.5
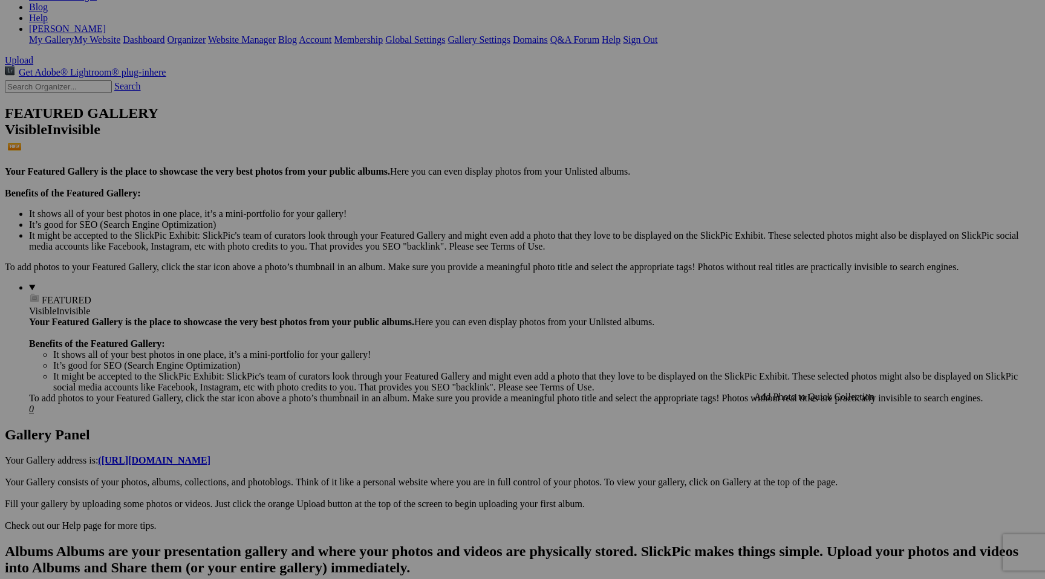
scroll to position [219, 0]
drag, startPoint x: 453, startPoint y: 437, endPoint x: 261, endPoint y: 411, distance: 194.1
drag, startPoint x: 322, startPoint y: 444, endPoint x: 197, endPoint y: 432, distance: 125.8
drag, startPoint x: 553, startPoint y: 452, endPoint x: 297, endPoint y: 419, distance: 257.9
drag, startPoint x: 633, startPoint y: 440, endPoint x: 414, endPoint y: 417, distance: 220.1
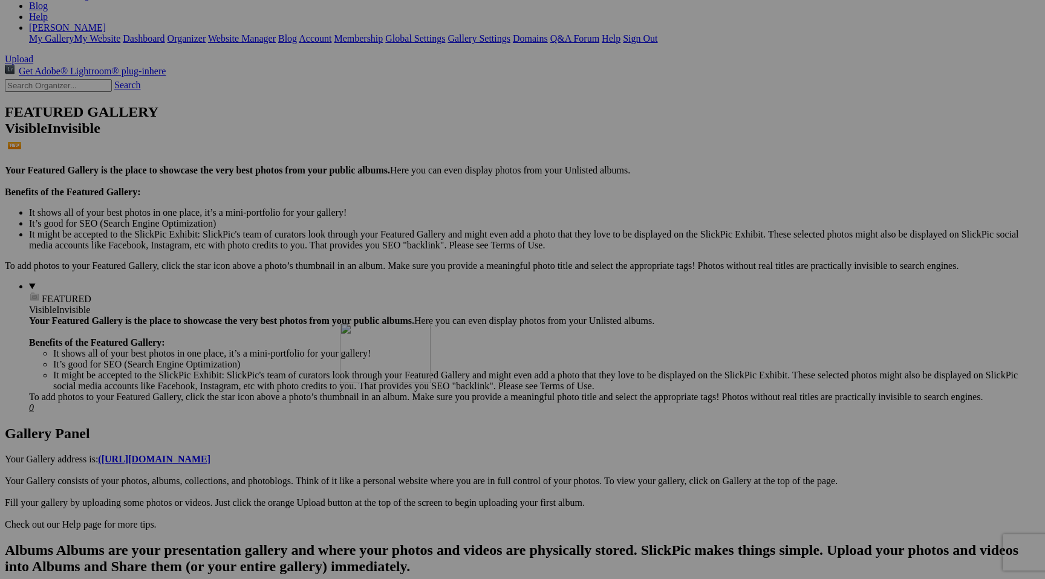
drag, startPoint x: 728, startPoint y: 439, endPoint x: 516, endPoint y: 426, distance: 212.1
drag, startPoint x: 893, startPoint y: 438, endPoint x: 637, endPoint y: 415, distance: 257.5
drag, startPoint x: 971, startPoint y: 438, endPoint x: 707, endPoint y: 419, distance: 265.0
drag, startPoint x: 738, startPoint y: 435, endPoint x: 394, endPoint y: 402, distance: 345.8
drag, startPoint x: 749, startPoint y: 452, endPoint x: 397, endPoint y: 418, distance: 354.3
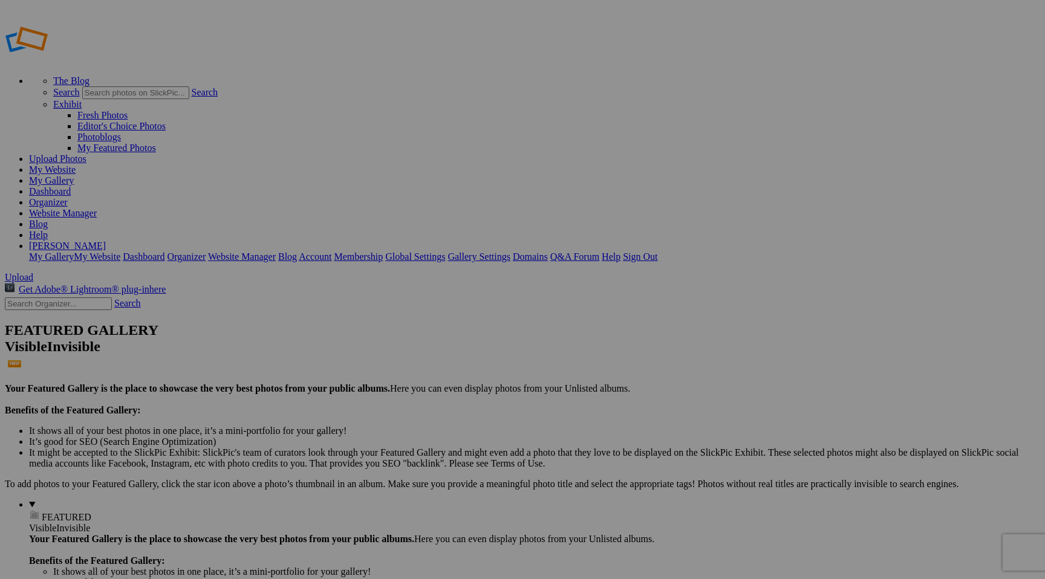
scroll to position [1, 0]
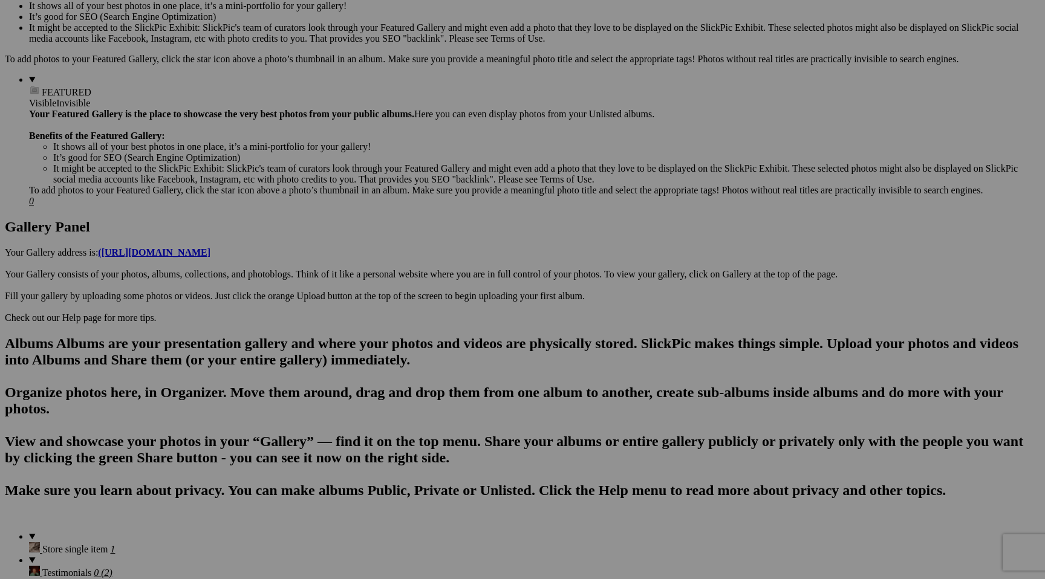
scroll to position [429, 0]
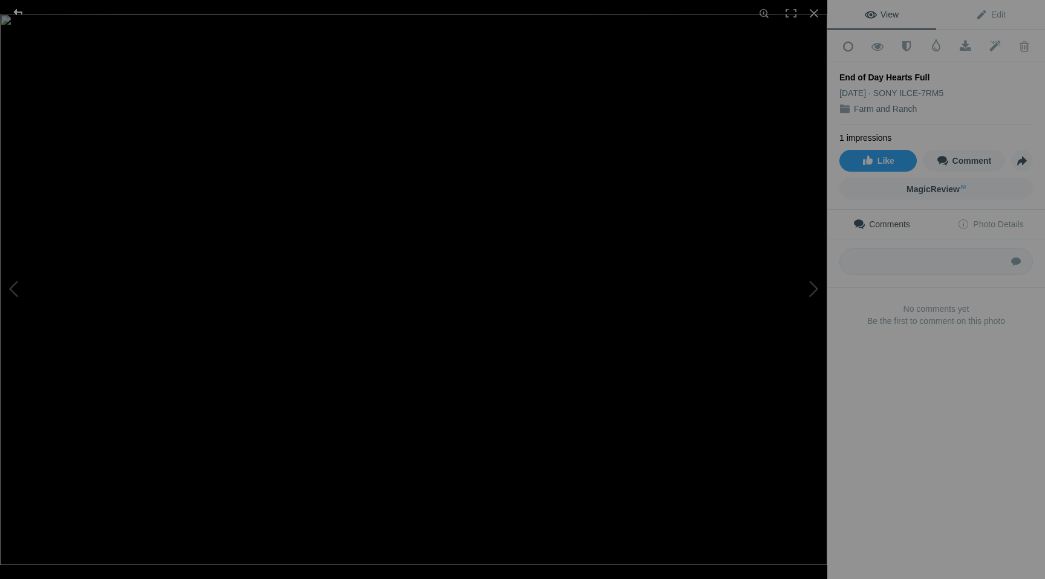
click at [16, 10] on div at bounding box center [18, 12] width 44 height 24
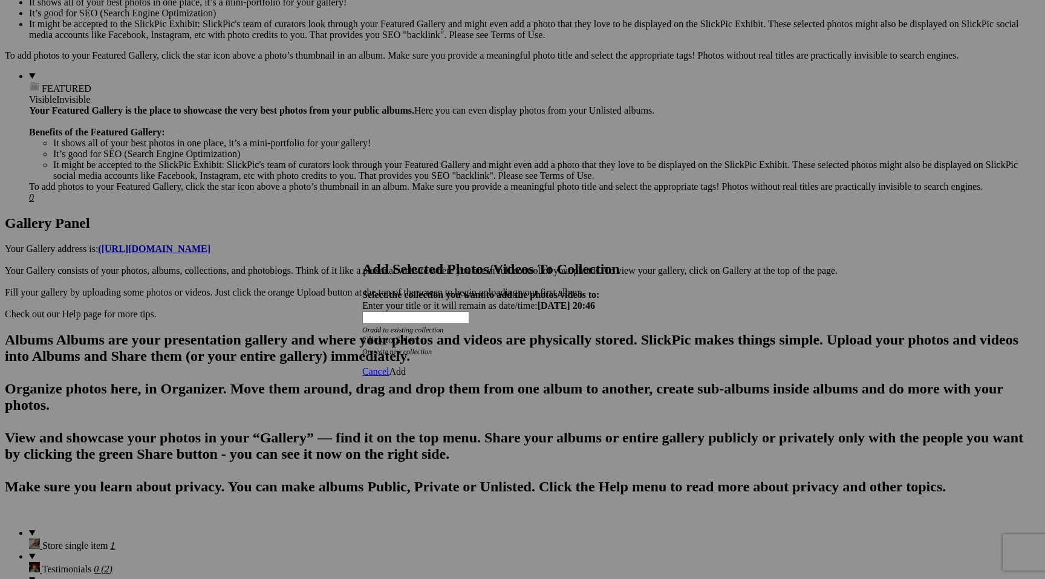
click at [362, 335] on span at bounding box center [362, 340] width 0 height 10
click at [535, 342] on link "Rocking Z [GEOGRAPHIC_DATA]" at bounding box center [485, 336] width 142 height 10
click at [406, 367] on span "Add" at bounding box center [397, 372] width 17 height 10
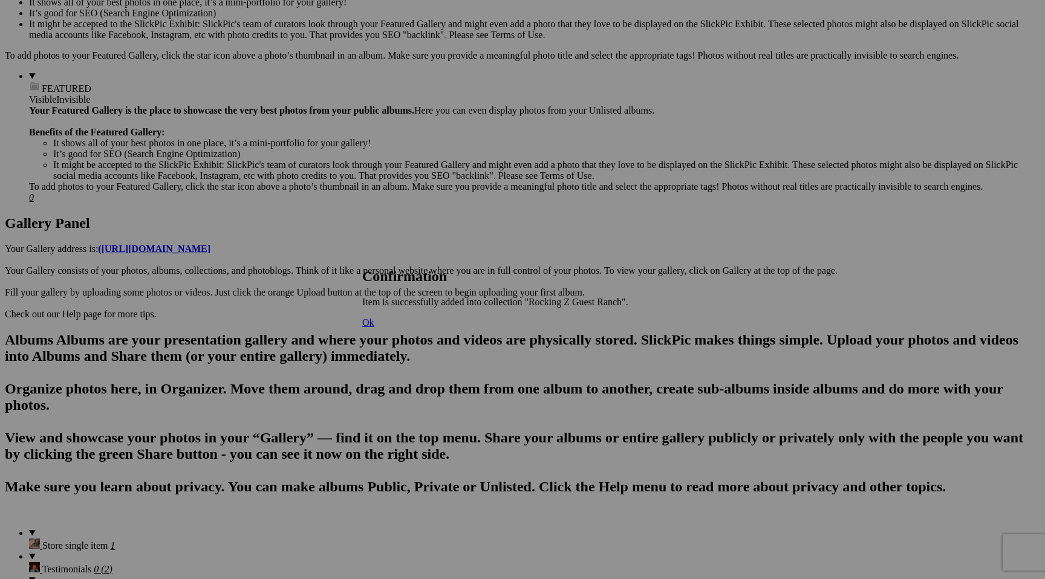
click at [374, 328] on span "Ok" at bounding box center [368, 323] width 12 height 10
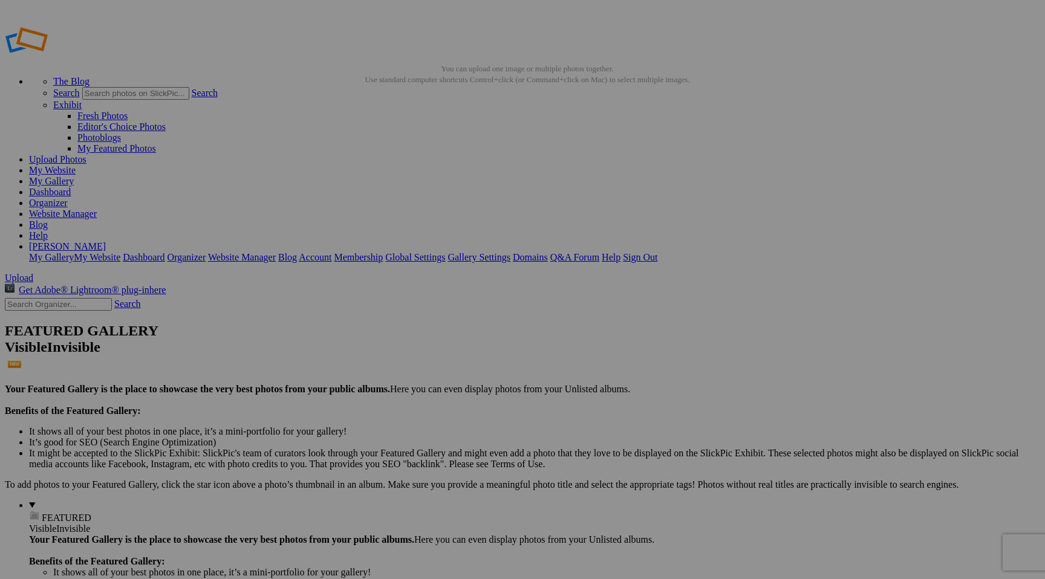
drag, startPoint x: 243, startPoint y: 182, endPoint x: 621, endPoint y: 510, distance: 500.7
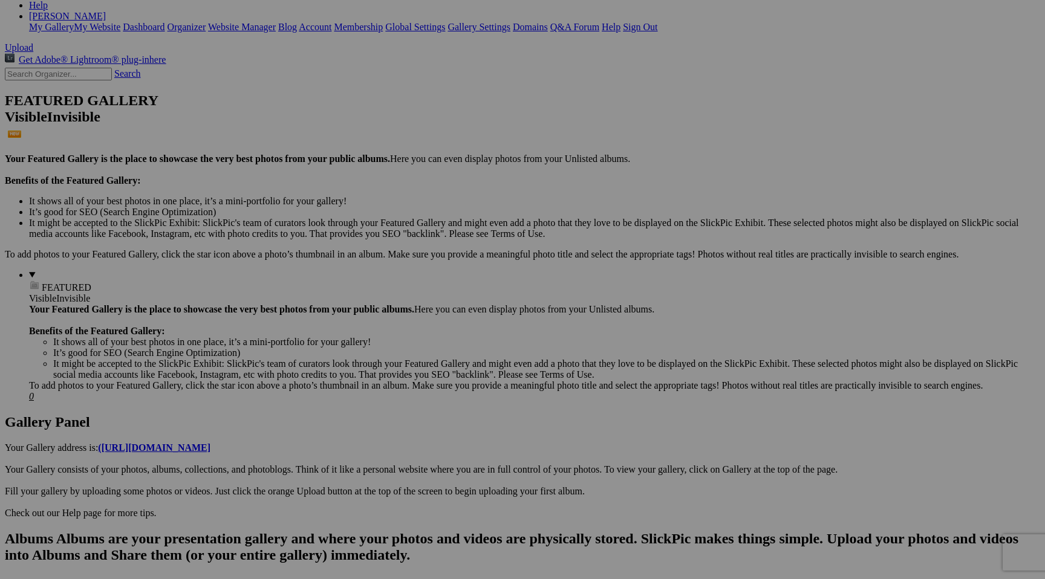
scroll to position [234, 0]
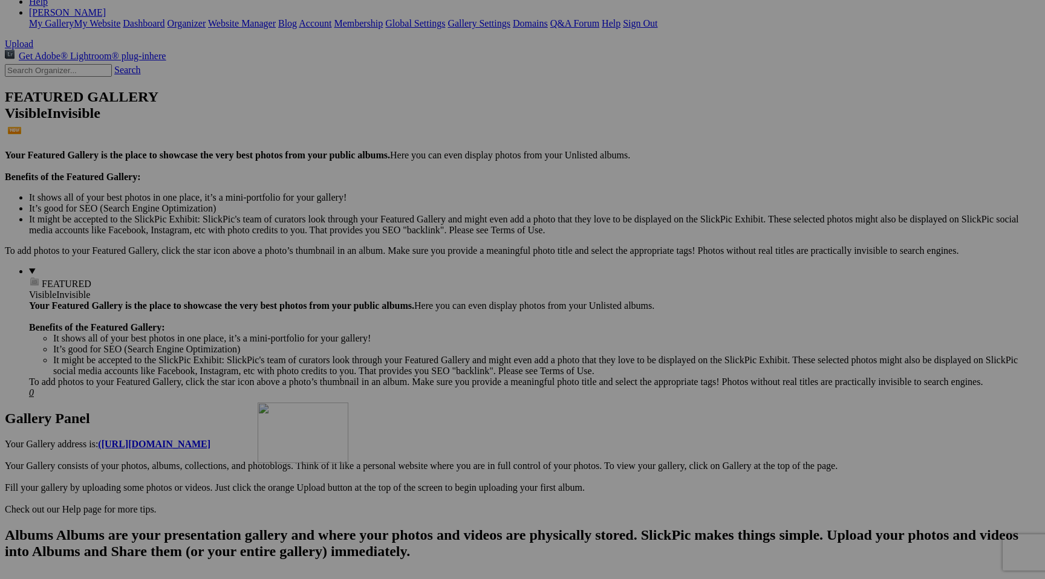
drag, startPoint x: 560, startPoint y: 281, endPoint x: 428, endPoint y: 516, distance: 269.5
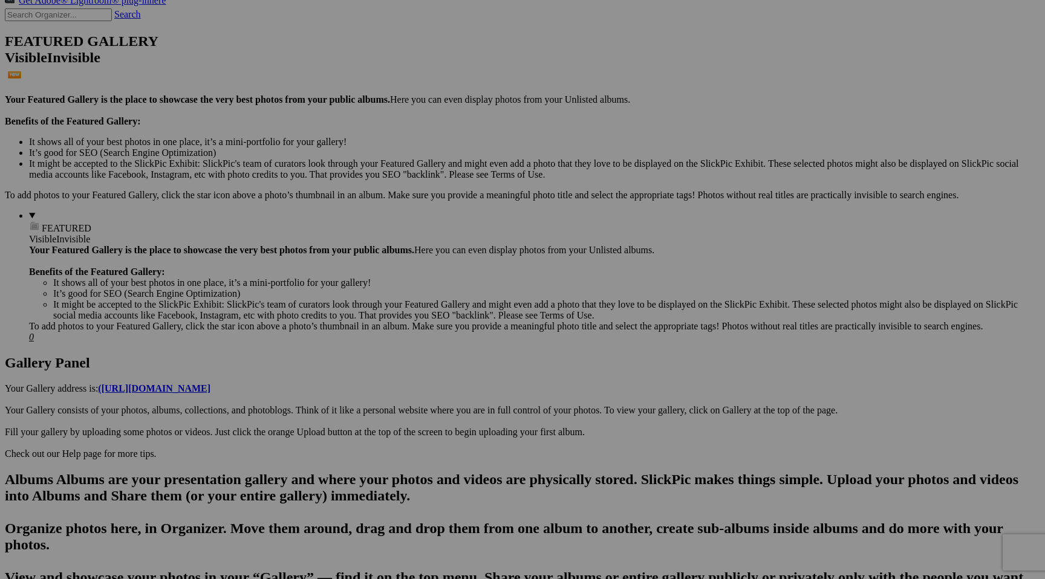
scroll to position [308, 0]
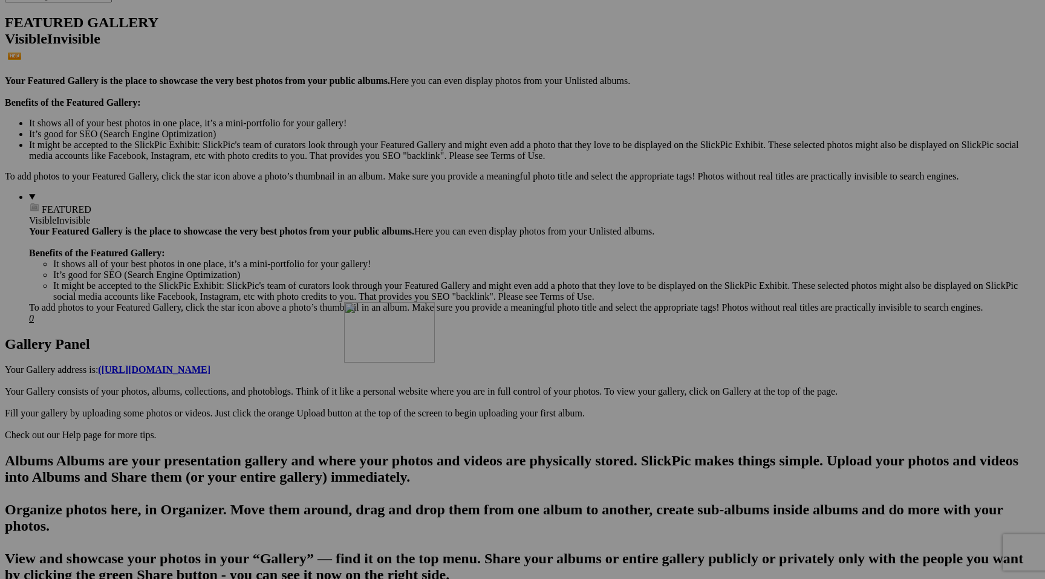
drag, startPoint x: 572, startPoint y: 350, endPoint x: 434, endPoint y: 449, distance: 169.5
drag, startPoint x: 528, startPoint y: 362, endPoint x: 349, endPoint y: 477, distance: 212.4
drag, startPoint x: 550, startPoint y: 352, endPoint x: 283, endPoint y: 478, distance: 295.4
drag, startPoint x: 593, startPoint y: 353, endPoint x: 893, endPoint y: 328, distance: 300.4
drag, startPoint x: 907, startPoint y: 345, endPoint x: 969, endPoint y: 347, distance: 62.3
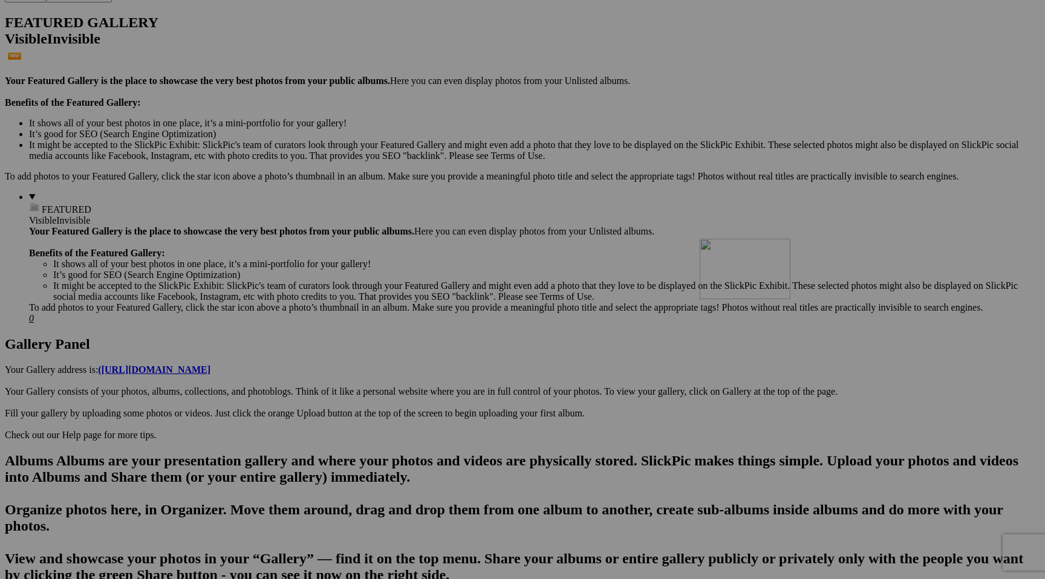
drag, startPoint x: 980, startPoint y: 344, endPoint x: 844, endPoint y: 331, distance: 136.7
drag, startPoint x: 221, startPoint y: 502, endPoint x: 904, endPoint y: 324, distance: 705.0
